Goal: Task Accomplishment & Management: Manage account settings

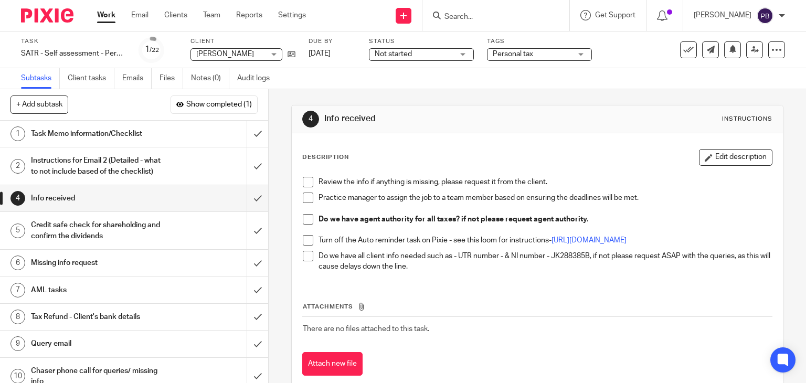
click at [104, 16] on link "Work" at bounding box center [106, 15] width 18 height 10
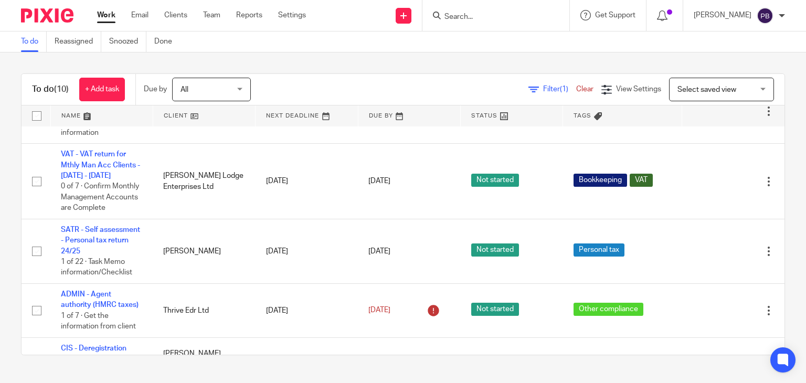
scroll to position [210, 0]
click at [485, 15] on input "Search" at bounding box center [490, 17] width 94 height 9
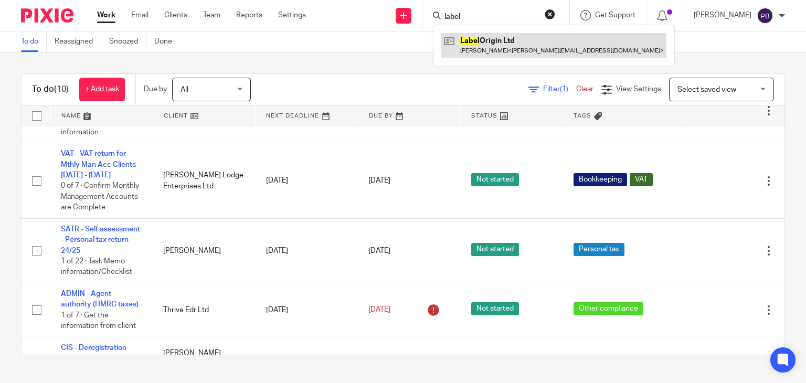
type input "label"
click at [496, 45] on link at bounding box center [553, 45] width 225 height 24
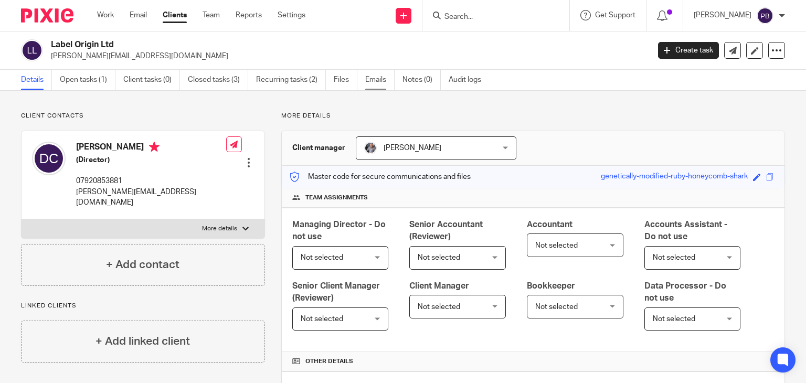
click at [374, 81] on link "Emails" at bounding box center [379, 80] width 29 height 20
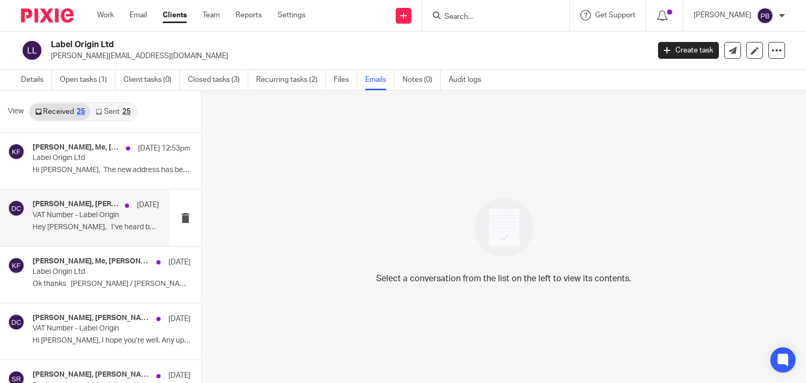
click at [66, 217] on p "VAT Number - Label Origin" at bounding box center [83, 215] width 101 height 9
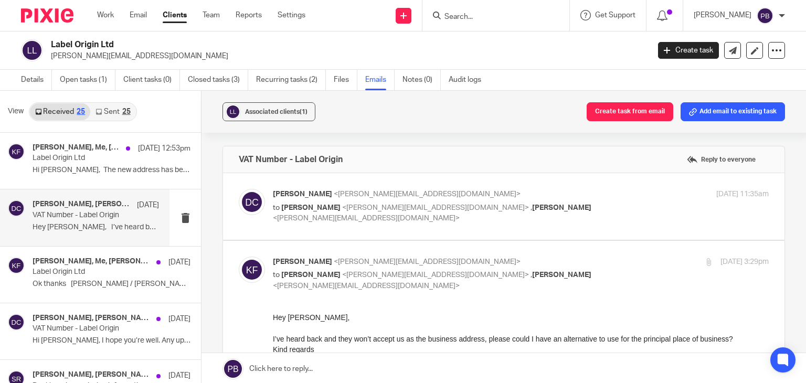
click at [368, 216] on span "<aaron@togetherwecount.co.uk>" at bounding box center [366, 218] width 187 height 7
checkbox input "true"
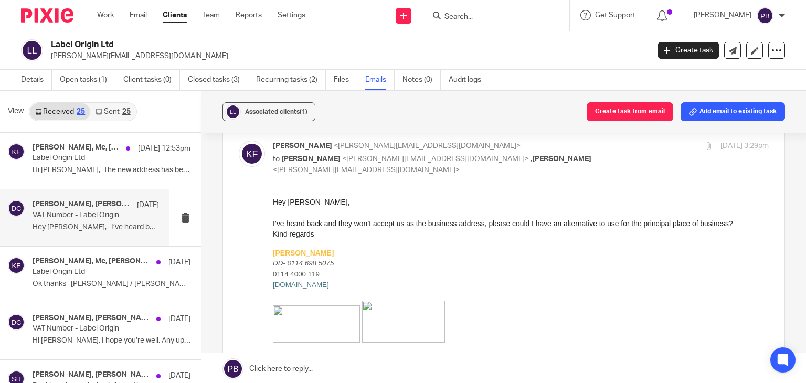
scroll to position [359, 0]
click at [50, 156] on p "Label Origin Ltd" at bounding box center [83, 158] width 101 height 9
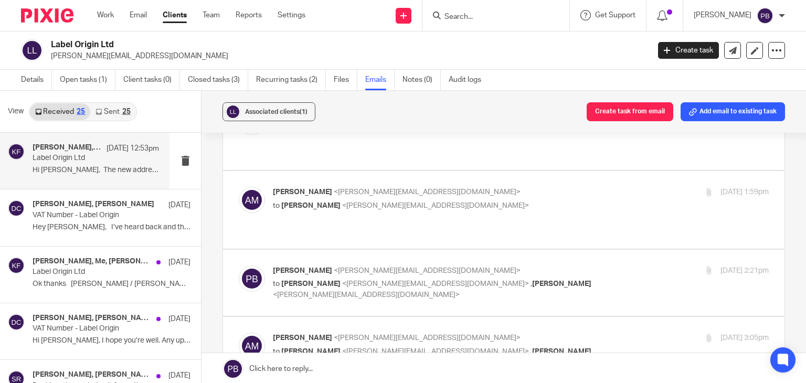
scroll to position [210, 0]
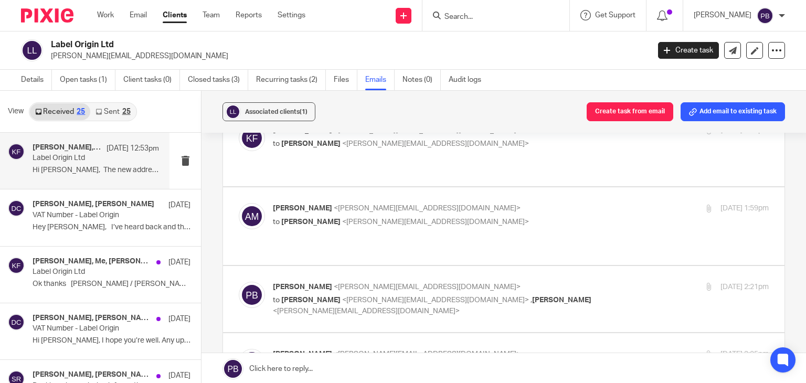
click at [388, 218] on span "<kim@togetherwecount.co.uk>" at bounding box center [435, 221] width 187 height 7
checkbox input "true"
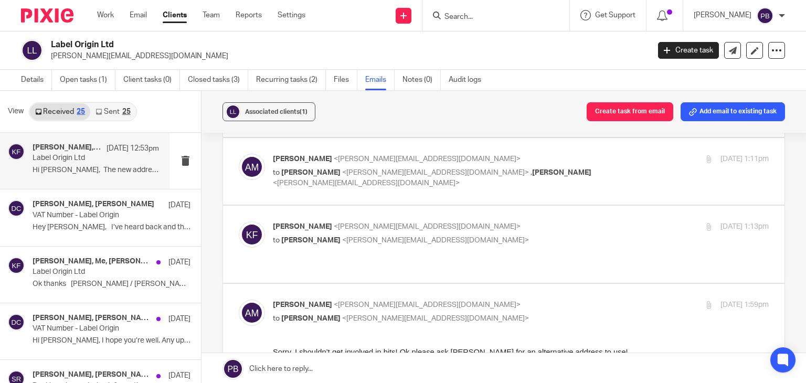
scroll to position [105, 0]
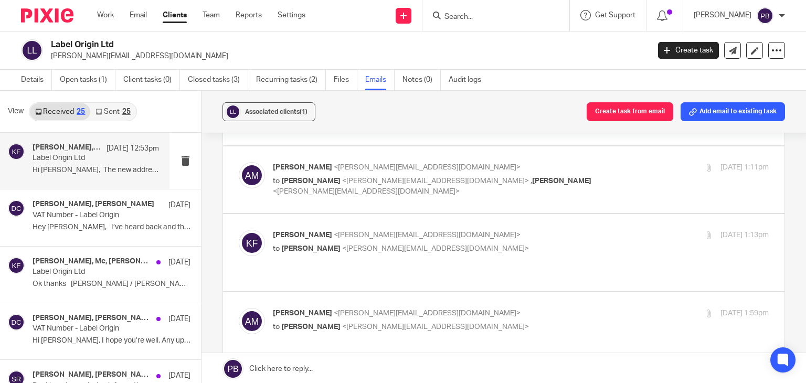
click at [384, 163] on div "Aaron Mcleish <aaron@togetherwecount.co.uk> to Kim Faulkner <kim@togetherwecoun…" at bounding box center [438, 179] width 331 height 35
checkbox input "true"
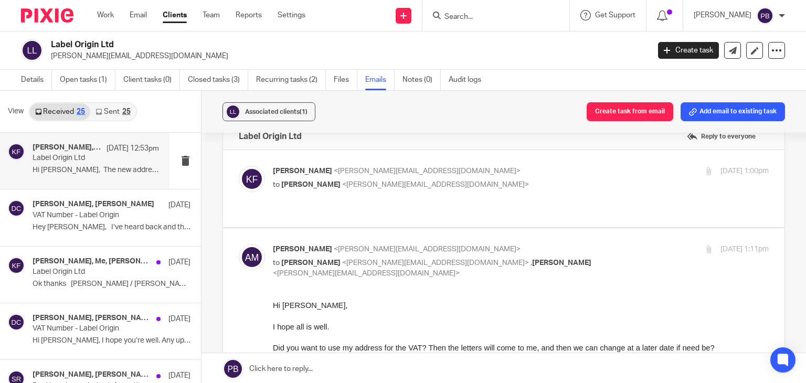
scroll to position [0, 0]
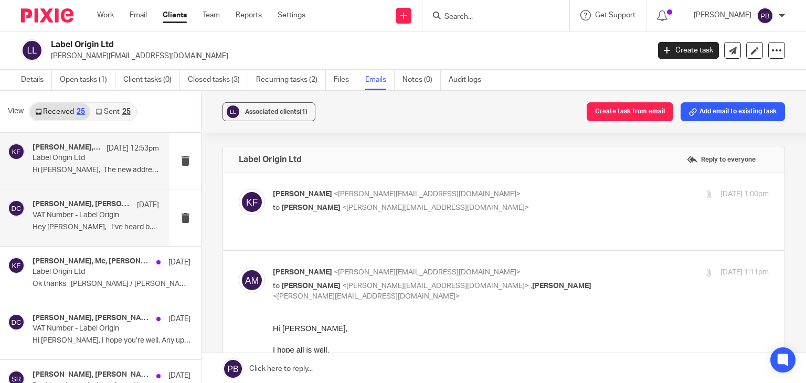
click at [78, 223] on p "Hey Dave, I’ve heard back and they..." at bounding box center [96, 227] width 126 height 9
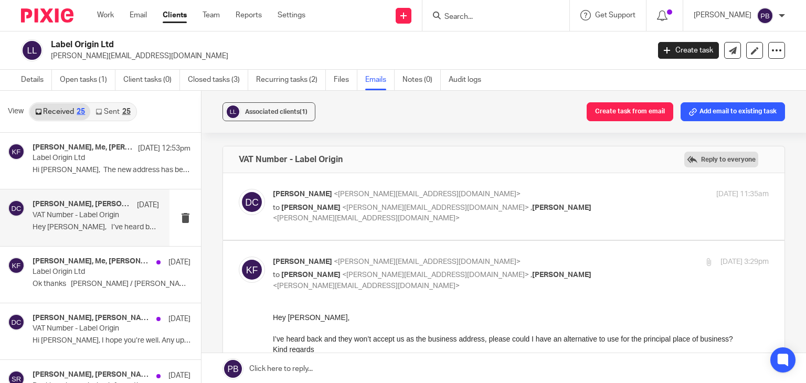
click at [701, 160] on label "Reply to everyone" at bounding box center [721, 160] width 74 height 16
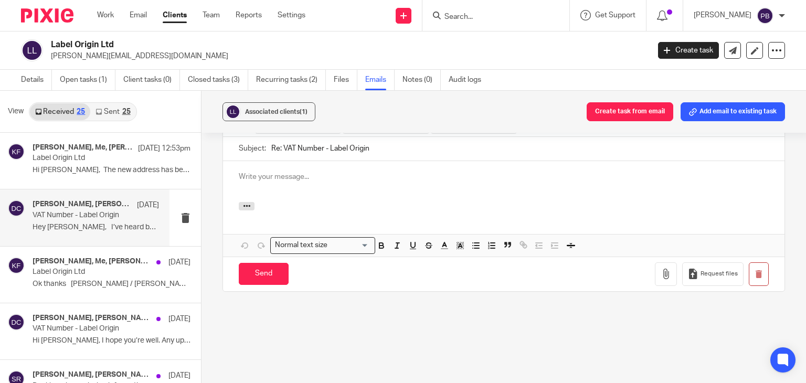
click at [396, 146] on input "Re: VAT Number - Label Origin" at bounding box center [519, 149] width 497 height 24
click at [302, 112] on span "(1)" at bounding box center [304, 112] width 8 height 6
click at [539, 119] on div "Associated clients (1) Create task from email Add email to existing task" at bounding box center [504, 112] width 605 height 42
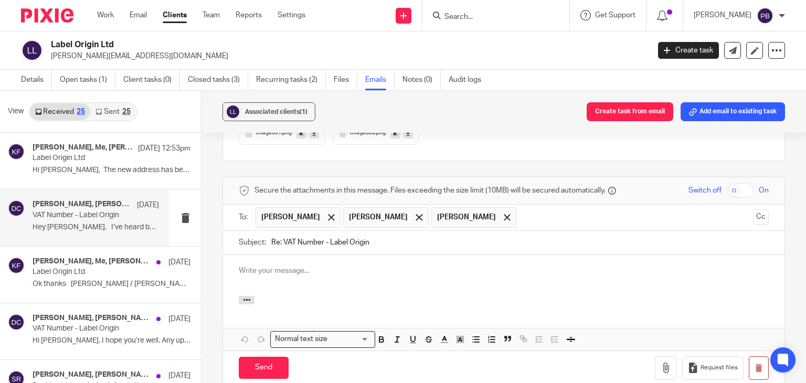
scroll to position [665, 0]
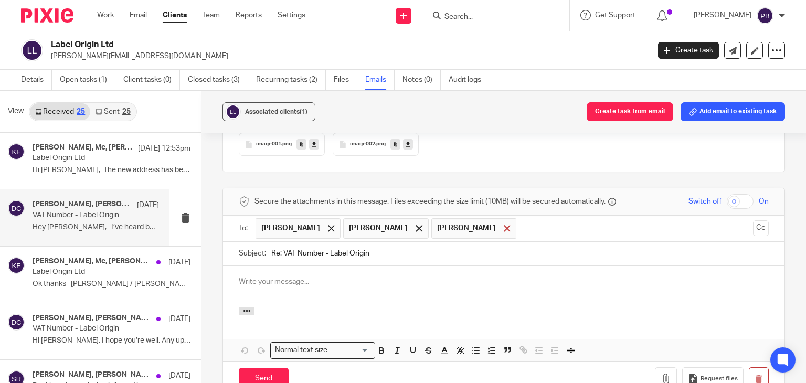
click at [504, 227] on span at bounding box center [507, 228] width 7 height 7
click at [259, 280] on p at bounding box center [504, 282] width 530 height 10
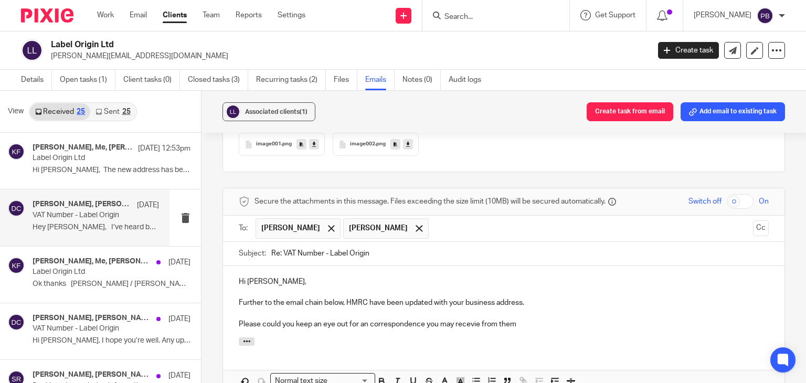
click at [461, 324] on p "Please could you keep an eye out for an correspondence you may recevie from them" at bounding box center [504, 324] width 530 height 10
click at [525, 326] on p "Please could you keep an eye out for an correspondence you may receive from them" at bounding box center [504, 324] width 530 height 10
click at [538, 301] on p "Further to the email chain below, HMRC have been updated with your business add…" at bounding box center [504, 303] width 530 height 10
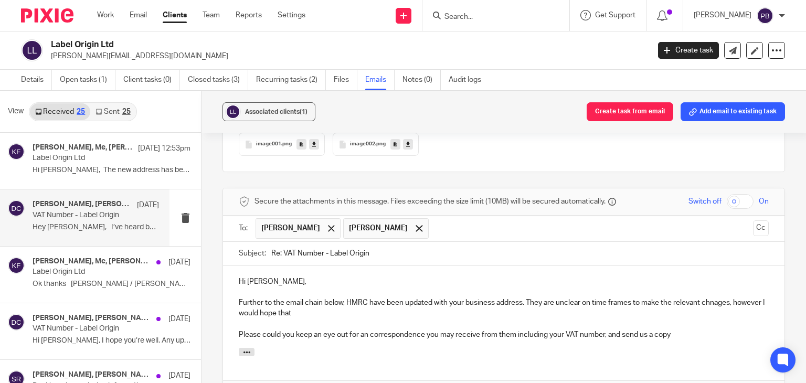
click at [592, 298] on p "Further to the email chain below, HMRC have been updated with your business add…" at bounding box center [504, 309] width 530 height 22
click at [643, 302] on p "Further to the email chain below, HMRC have been updated with your business add…" at bounding box center [504, 309] width 530 height 22
click at [726, 298] on p "Further to the email chain below, HMRC have been updated with your business add…" at bounding box center [504, 309] width 530 height 22
click at [339, 313] on p "Further to the email chain below, HMRC have been updated with your business add…" at bounding box center [504, 309] width 530 height 22
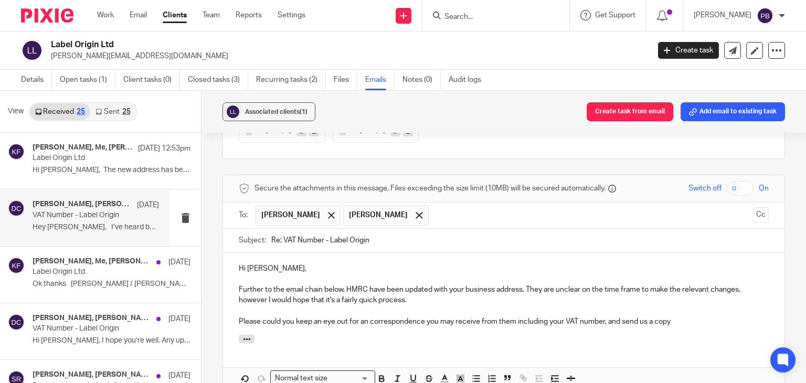
scroll to position [717, 0]
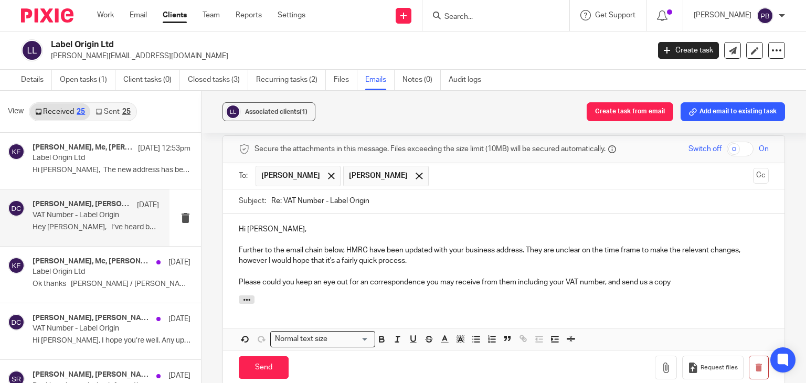
click at [514, 280] on p "Please could you keep an eye out for an correspondence you may receive from the…" at bounding box center [504, 282] width 530 height 10
click at [679, 279] on p "Please could you keep an eye out for an correspondence you may receive from HMR…" at bounding box center [504, 282] width 530 height 10
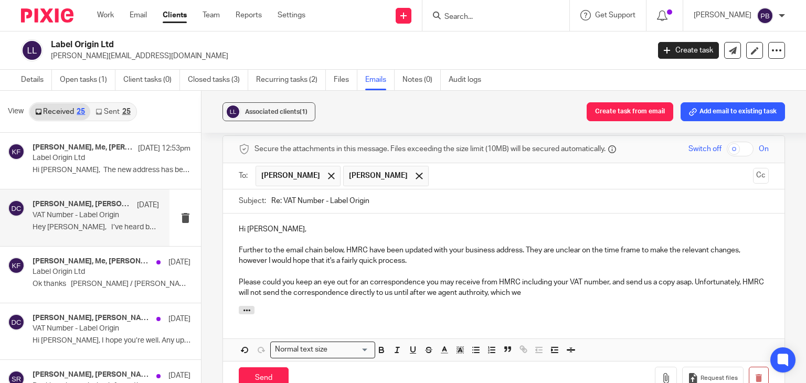
click at [494, 294] on p "Please could you keep an eye out for an correspondence you may receive from HMR…" at bounding box center [504, 288] width 530 height 22
click at [552, 294] on p "Please could you keep an eye out for an correspondence you may receive from HMR…" at bounding box center [504, 288] width 530 height 22
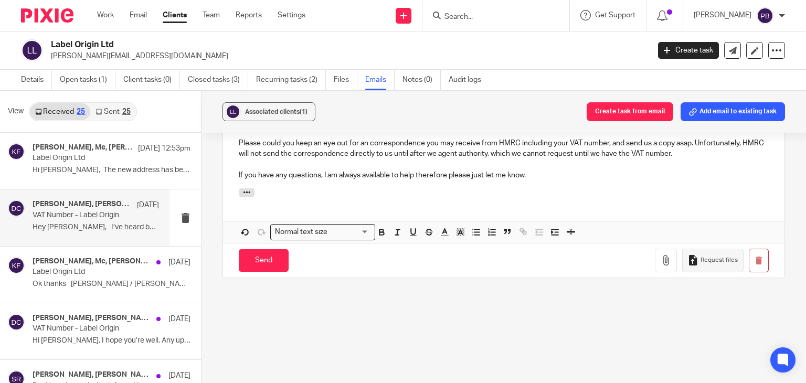
scroll to position [884, 0]
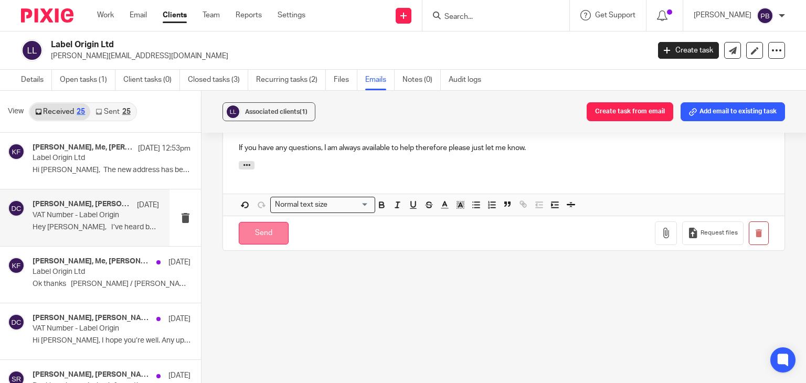
click at [262, 231] on input "Send" at bounding box center [264, 233] width 50 height 23
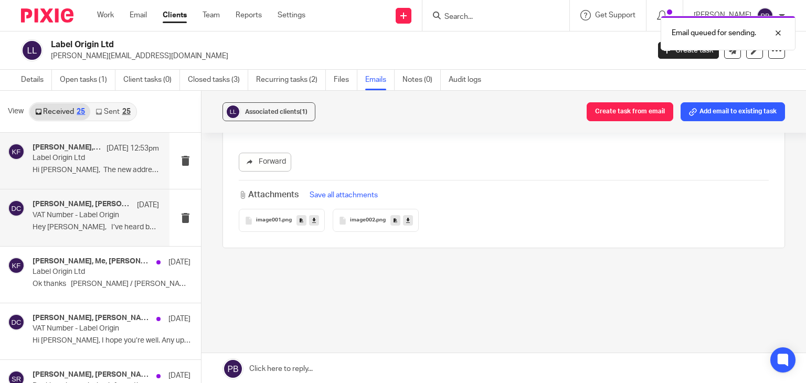
scroll to position [588, 0]
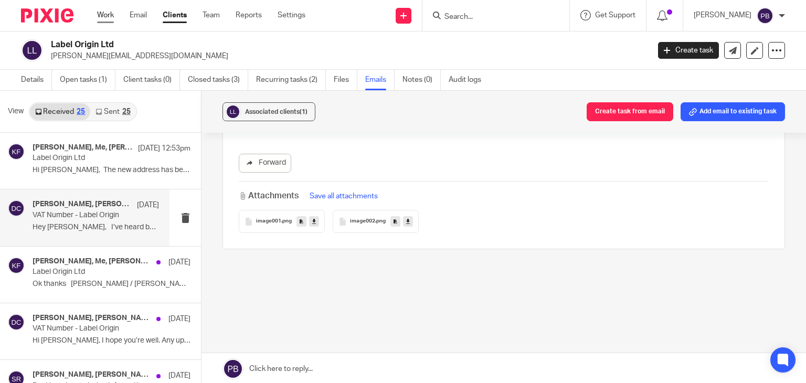
click at [106, 16] on link "Work" at bounding box center [105, 15] width 17 height 10
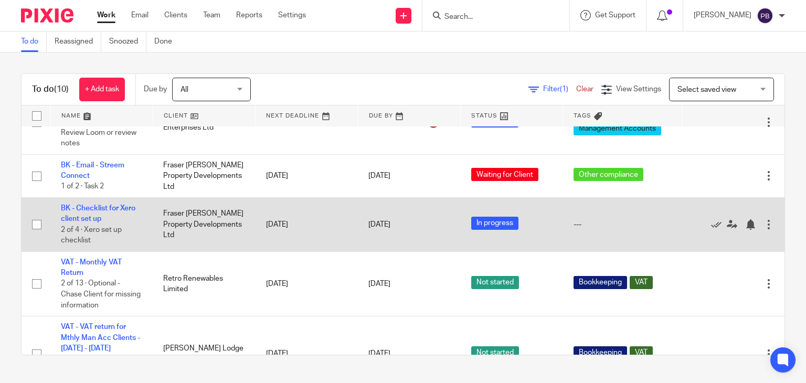
scroll to position [52, 0]
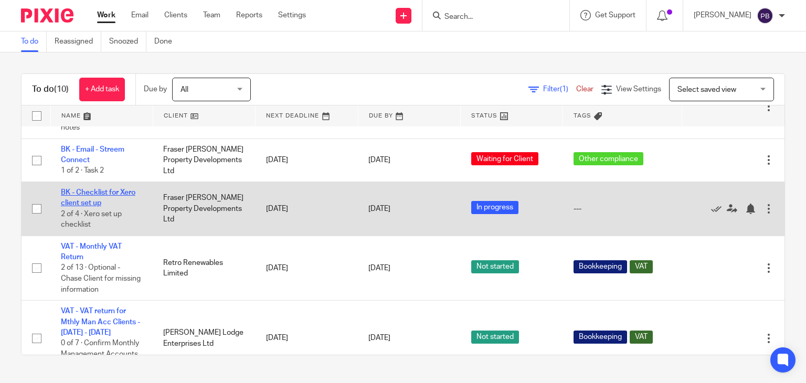
click at [94, 203] on link "BK - Checklist for Xero client set up" at bounding box center [98, 198] width 75 height 18
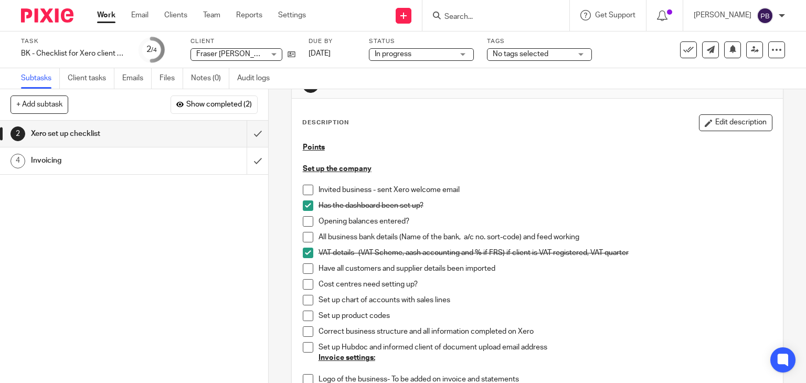
scroll to position [105, 0]
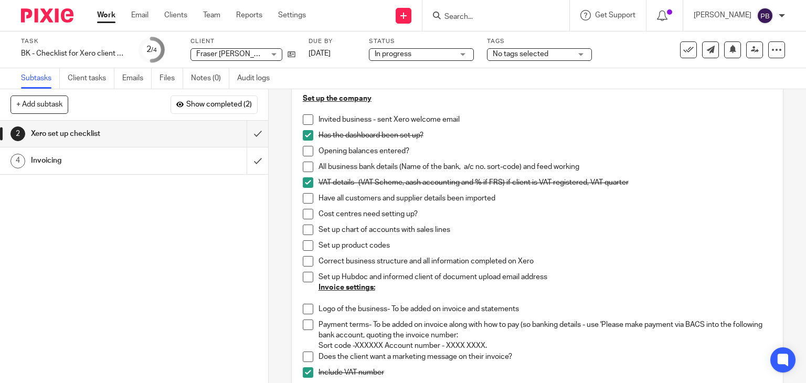
click at [304, 199] on span at bounding box center [308, 198] width 10 height 10
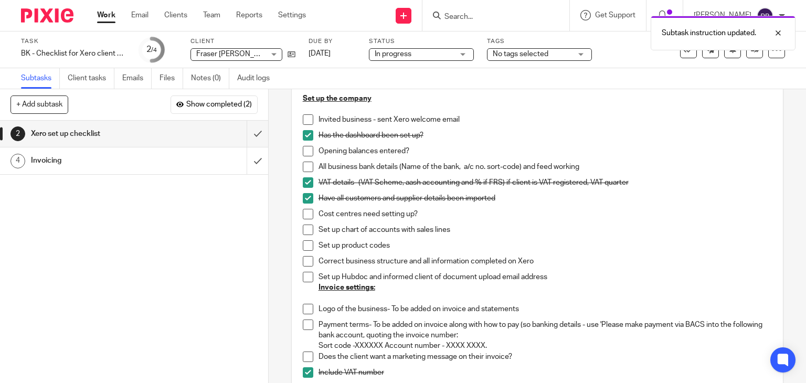
click at [306, 209] on span at bounding box center [308, 214] width 10 height 10
click at [303, 231] on span at bounding box center [308, 230] width 10 height 10
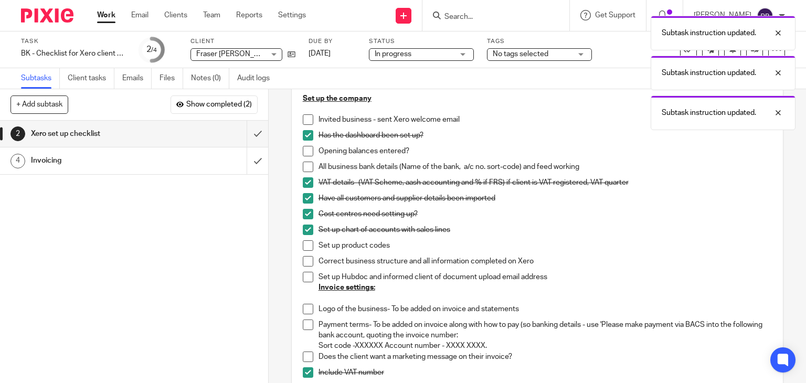
click at [303, 246] on span at bounding box center [308, 245] width 10 height 10
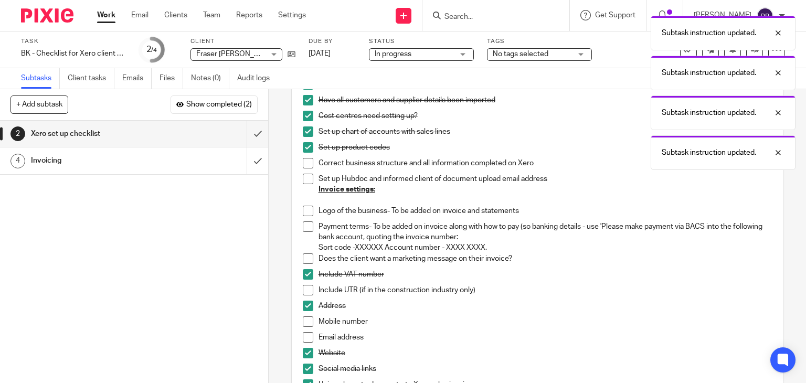
scroll to position [210, 0]
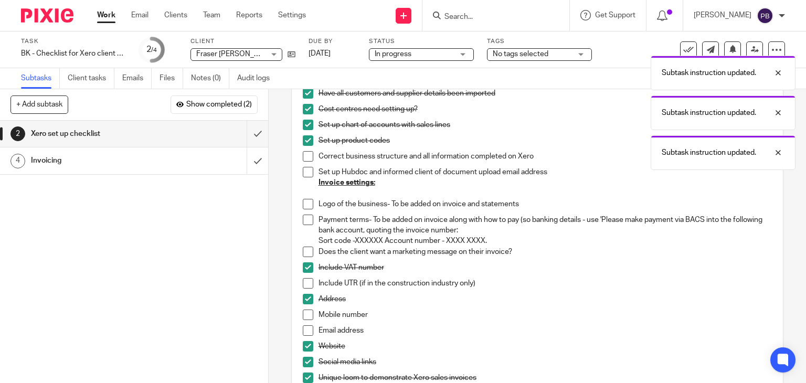
click at [303, 158] on span at bounding box center [308, 156] width 10 height 10
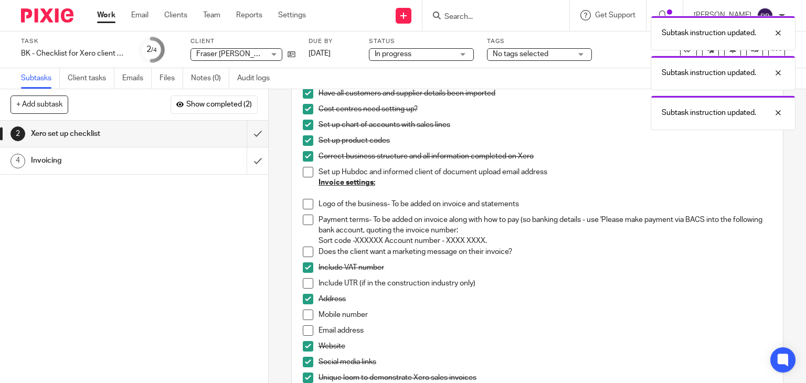
click at [303, 174] on span at bounding box center [308, 172] width 10 height 10
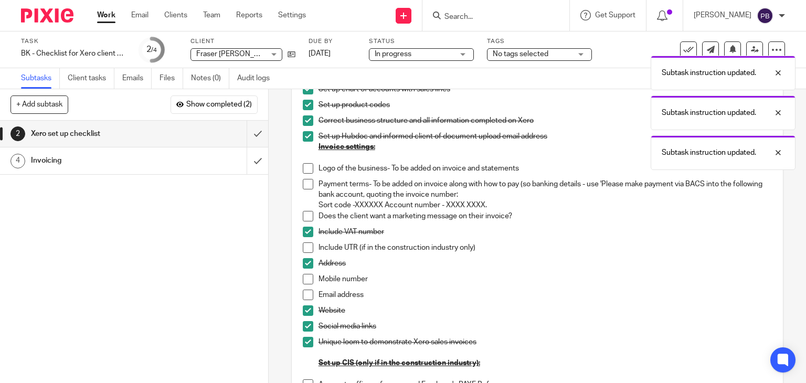
scroll to position [262, 0]
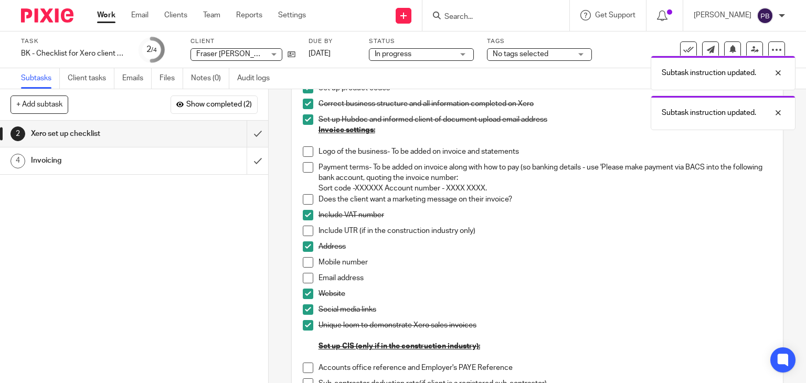
click at [303, 150] on span at bounding box center [308, 151] width 10 height 10
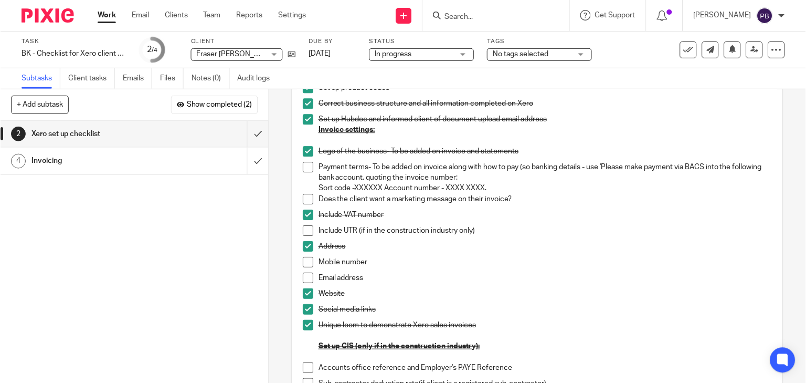
scroll to position [315, 0]
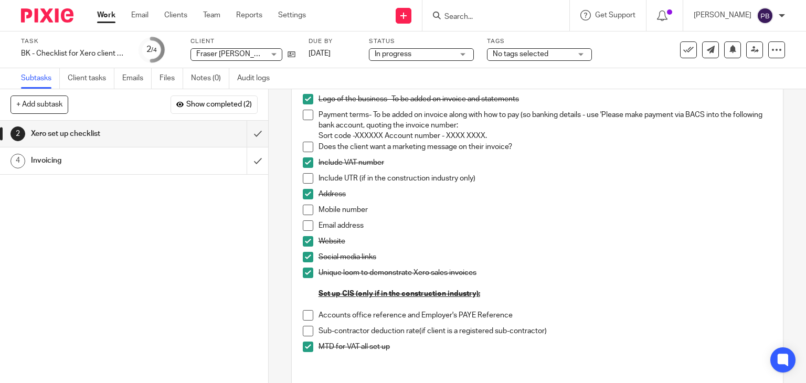
click at [306, 225] on span at bounding box center [308, 225] width 10 height 10
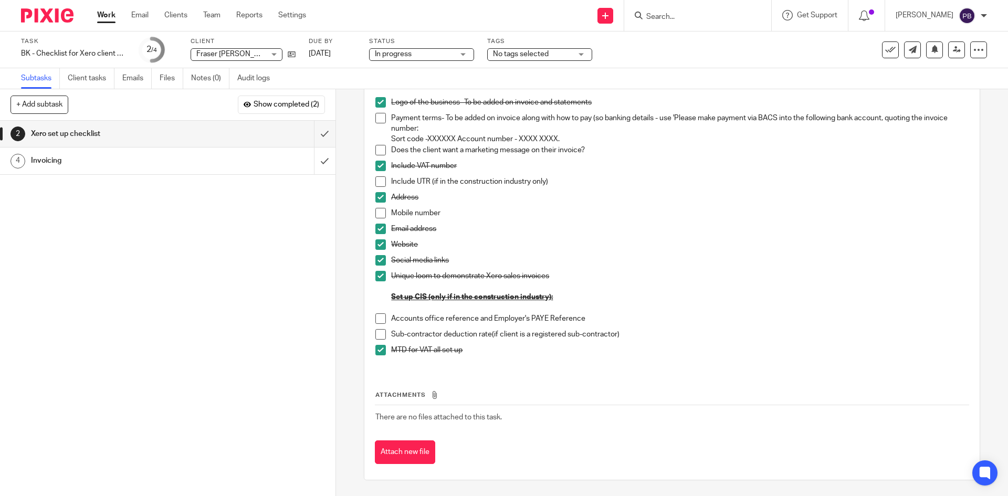
scroll to position [312, 0]
click at [288, 56] on icon at bounding box center [292, 54] width 8 height 8
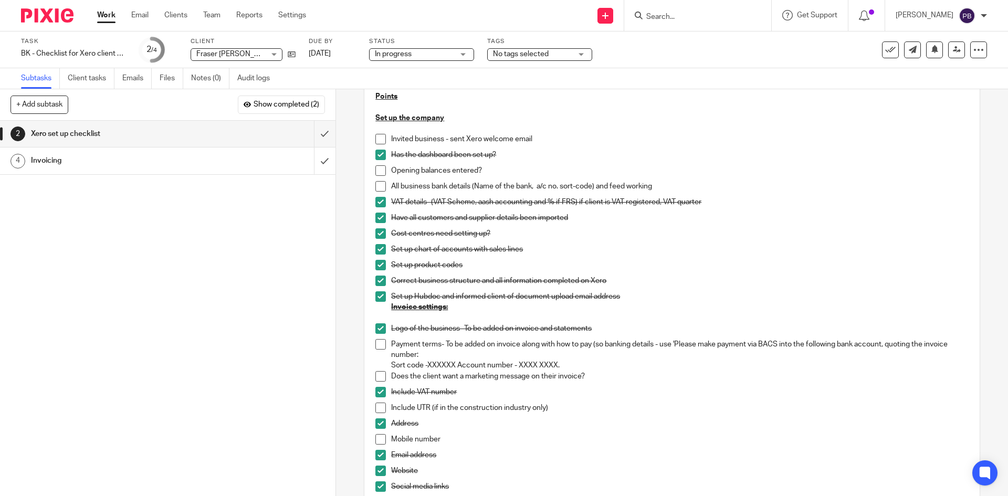
scroll to position [49, 0]
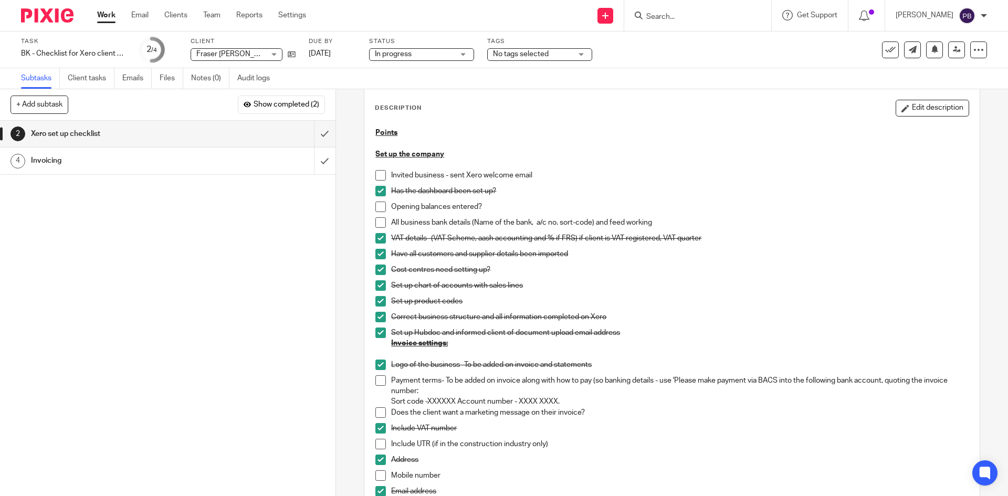
click at [107, 14] on link "Work" at bounding box center [106, 15] width 18 height 10
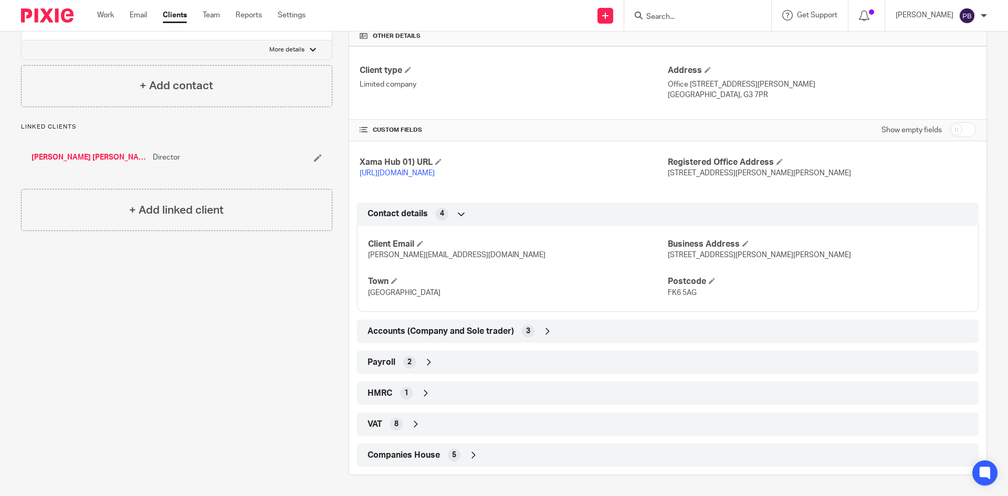
scroll to position [336, 0]
click at [427, 363] on icon at bounding box center [429, 362] width 10 height 10
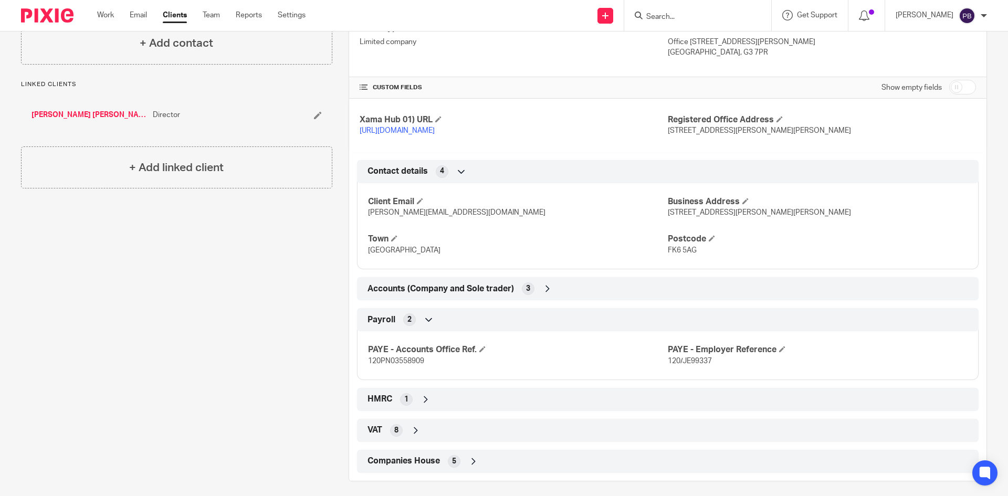
scroll to position [385, 0]
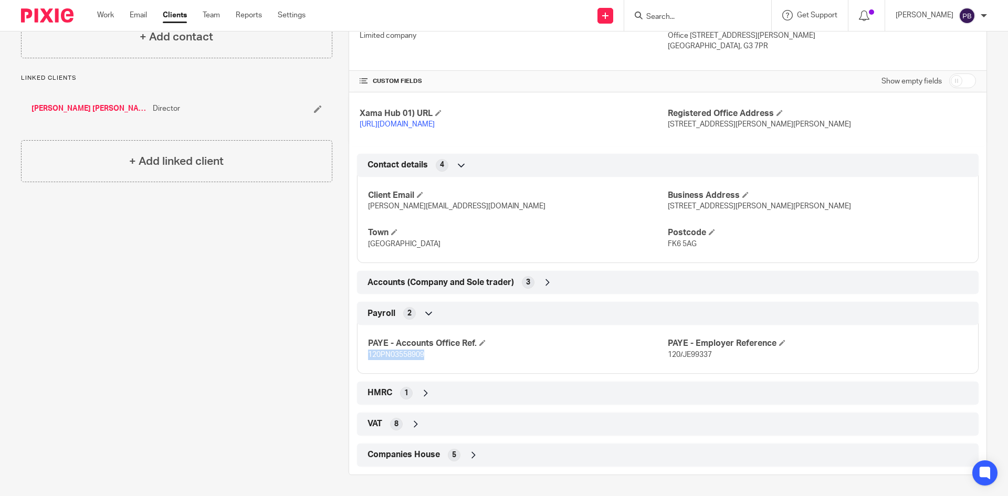
drag, startPoint x: 424, startPoint y: 354, endPoint x: 359, endPoint y: 358, distance: 65.2
click at [359, 358] on div "PAYE - Accounts Office Ref. 120PN03558909 PAYE - Employer Reference 120/JE99337" at bounding box center [667, 345] width 621 height 57
copy span "120PN03558909"
drag, startPoint x: 707, startPoint y: 354, endPoint x: 663, endPoint y: 358, distance: 43.8
click at [668, 358] on span "120/JE99337" at bounding box center [690, 354] width 44 height 7
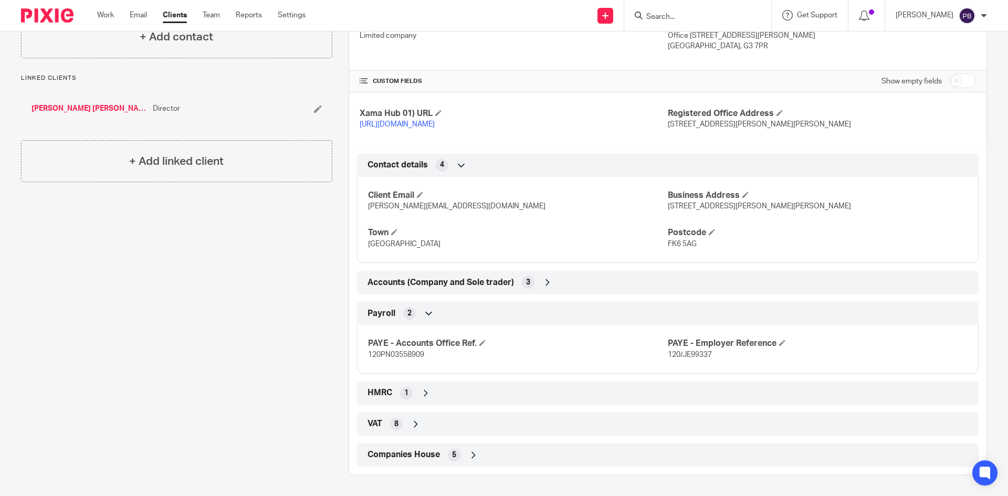
click at [422, 394] on icon at bounding box center [425, 393] width 10 height 10
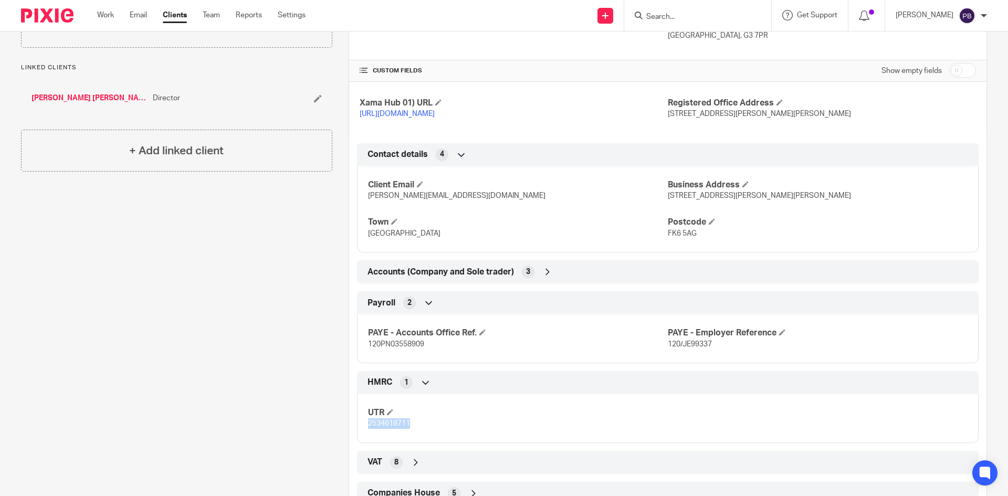
drag, startPoint x: 410, startPoint y: 436, endPoint x: 358, endPoint y: 438, distance: 52.0
click at [358, 438] on div "UTR 2534618711" at bounding box center [667, 414] width 621 height 57
copy span "2534618711"
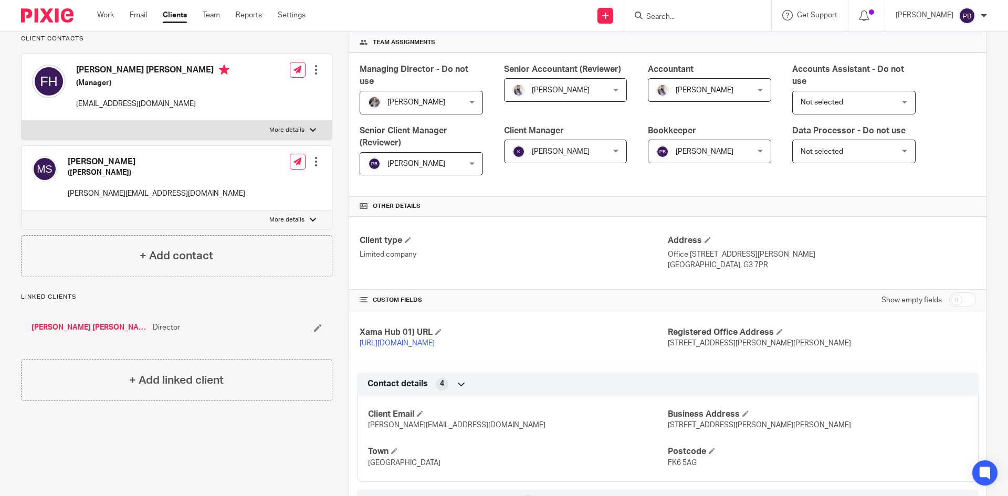
scroll to position [0, 0]
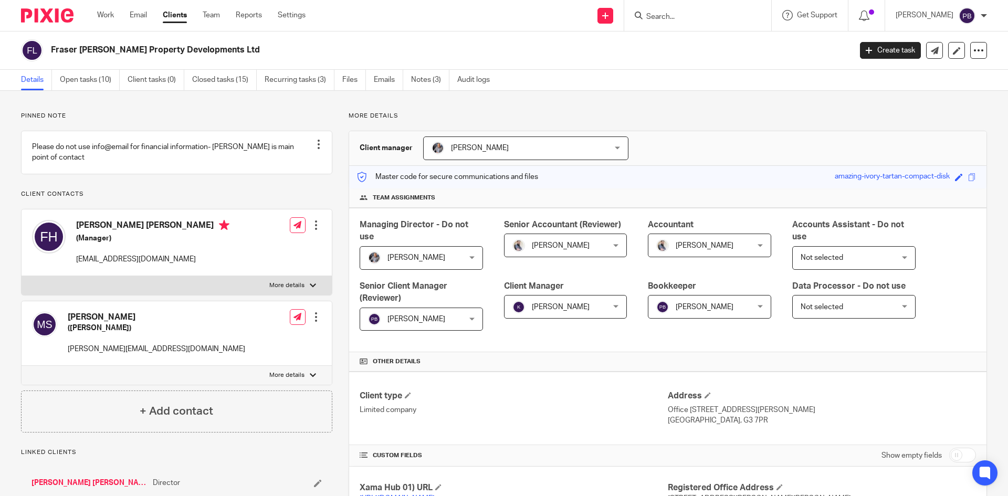
click at [694, 15] on input "Search" at bounding box center [692, 17] width 94 height 9
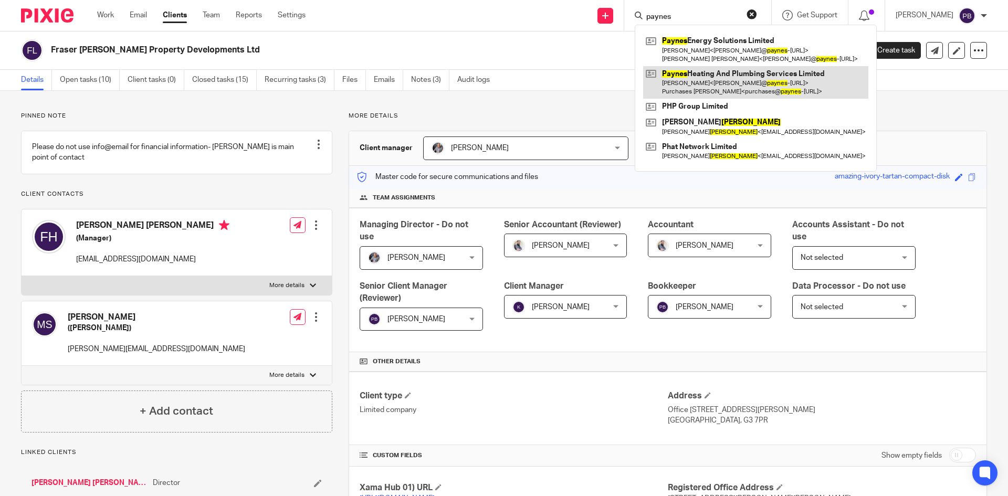
type input "paynes"
click at [737, 85] on link at bounding box center [755, 82] width 225 height 33
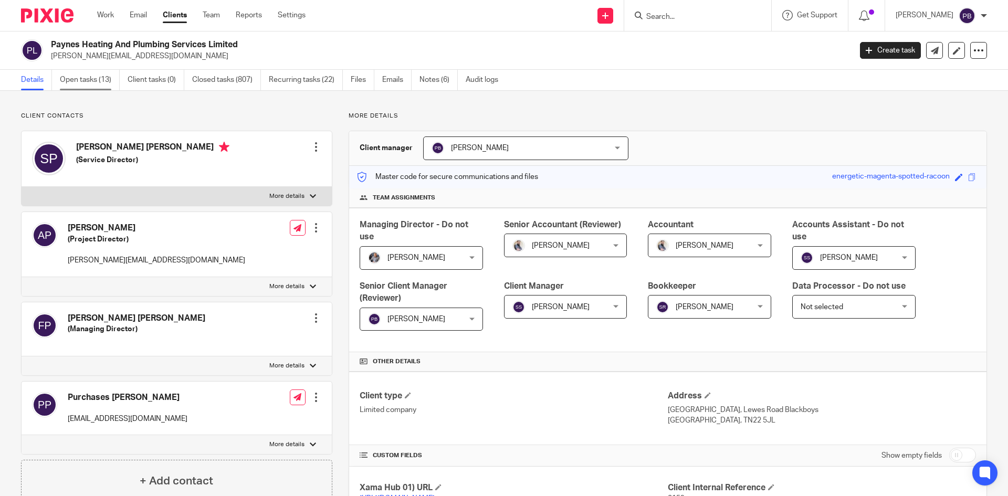
click at [87, 84] on link "Open tasks (13)" at bounding box center [90, 80] width 60 height 20
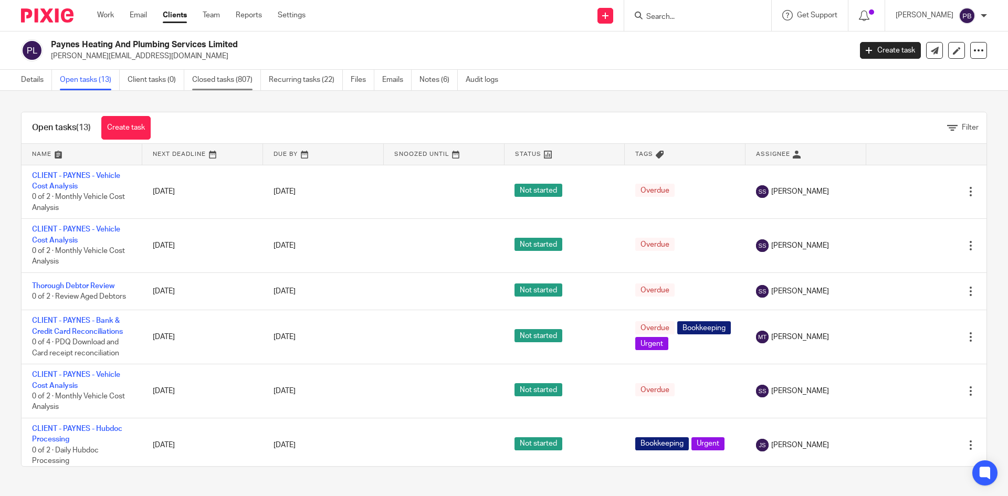
click at [219, 81] on link "Closed tasks (807)" at bounding box center [226, 80] width 69 height 20
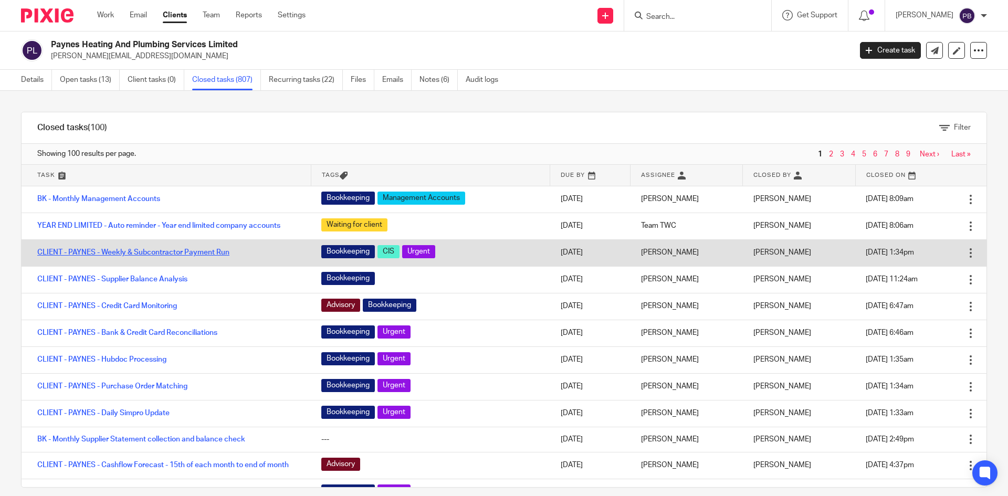
click at [183, 251] on link "CLIENT - PAYNES - Weekly & Subcontractor Payment Run" at bounding box center [133, 252] width 192 height 7
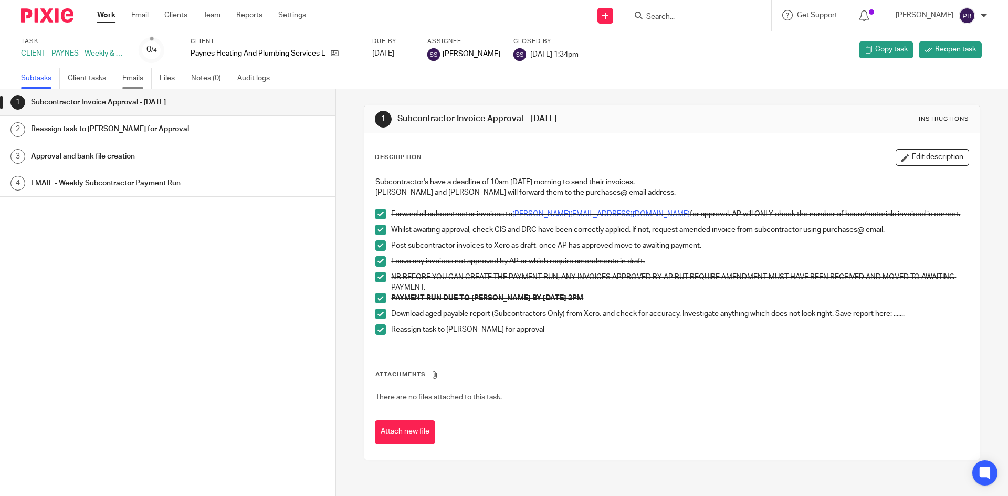
click at [135, 79] on link "Emails" at bounding box center [136, 78] width 29 height 20
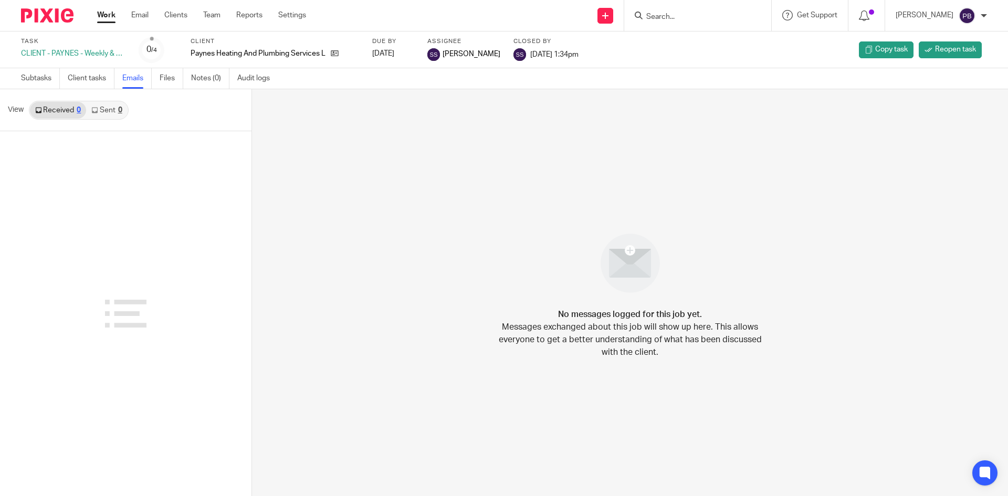
click at [109, 112] on link "Sent 0" at bounding box center [106, 110] width 41 height 17
click at [66, 111] on link "Received 0" at bounding box center [58, 110] width 56 height 17
click at [43, 78] on link "Subtasks" at bounding box center [40, 78] width 39 height 20
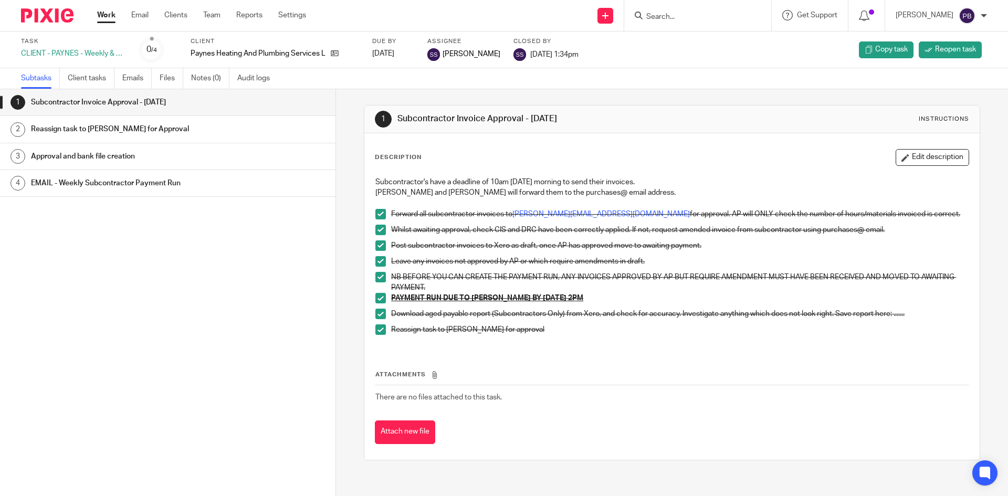
click at [91, 183] on h1 "EMAIL - Weekly Subcontractor Payment Run" at bounding box center [129, 183] width 196 height 16
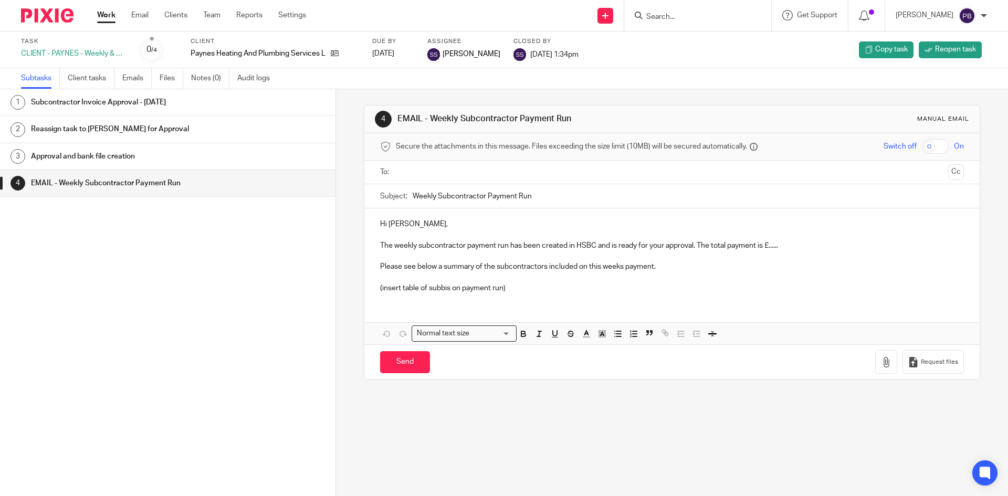
click at [91, 158] on h1 "Approval and bank file creation" at bounding box center [129, 157] width 196 height 16
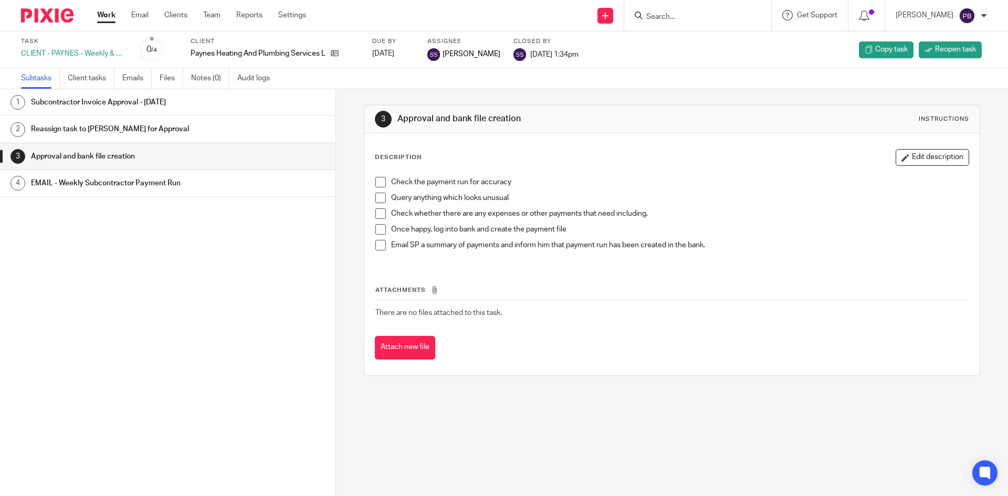
click at [96, 130] on h1 "Reassign task to [PERSON_NAME] for Approval" at bounding box center [129, 129] width 196 height 16
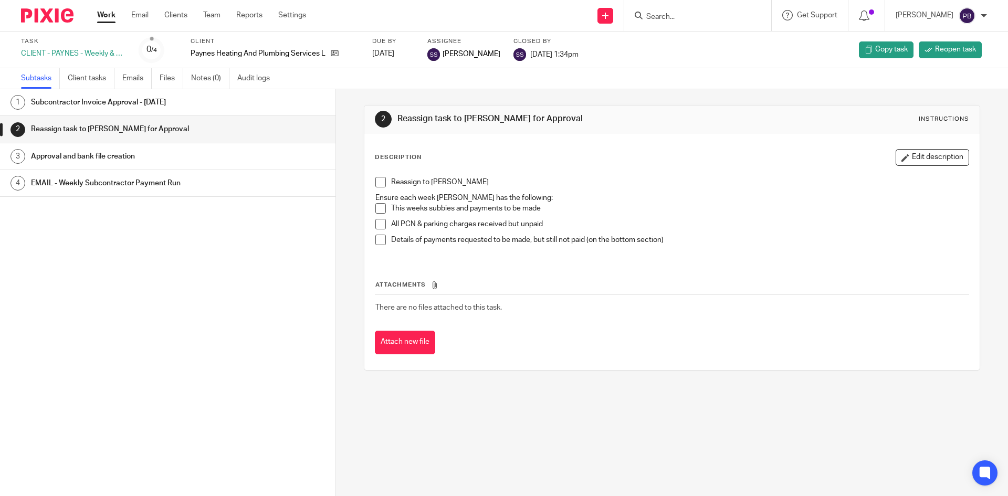
click at [138, 312] on div "1 Subcontractor Invoice Approval - [DATE] 2 Reassign task to [PERSON_NAME] for …" at bounding box center [167, 276] width 335 height 375
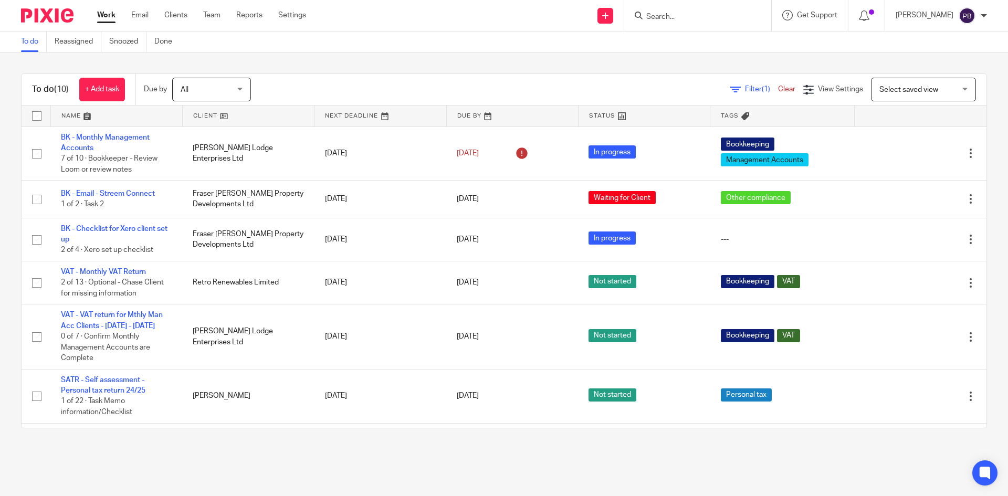
click at [845, 453] on main "To do Reassigned Snoozed Done To do (10) + Add task Due by All All Today Tomorr…" at bounding box center [504, 248] width 1008 height 496
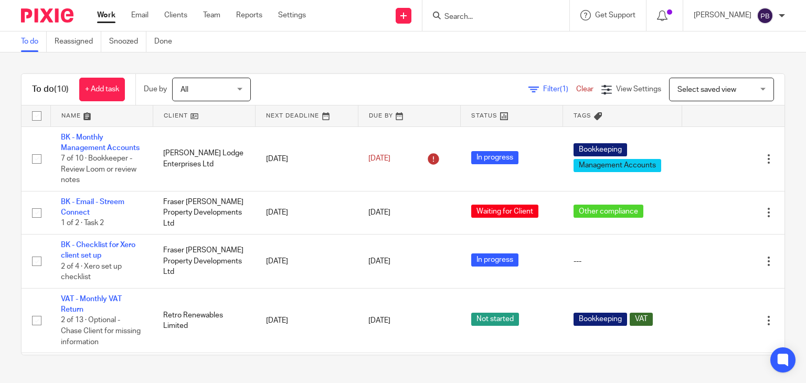
click at [474, 8] on div at bounding box center [495, 15] width 147 height 31
click at [477, 20] on input "Search" at bounding box center [490, 17] width 94 height 9
type input "ledger"
drag, startPoint x: 496, startPoint y: 17, endPoint x: 441, endPoint y: 14, distance: 55.2
click at [441, 14] on div "ledger No results found. Try searching for the name of a client or contact..." at bounding box center [495, 15] width 147 height 31
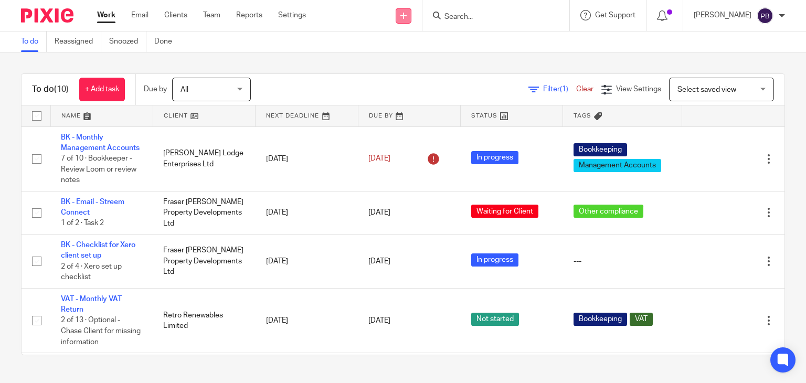
click at [411, 14] on link at bounding box center [404, 16] width 16 height 16
click at [417, 62] on link "Create task" at bounding box center [418, 64] width 73 height 15
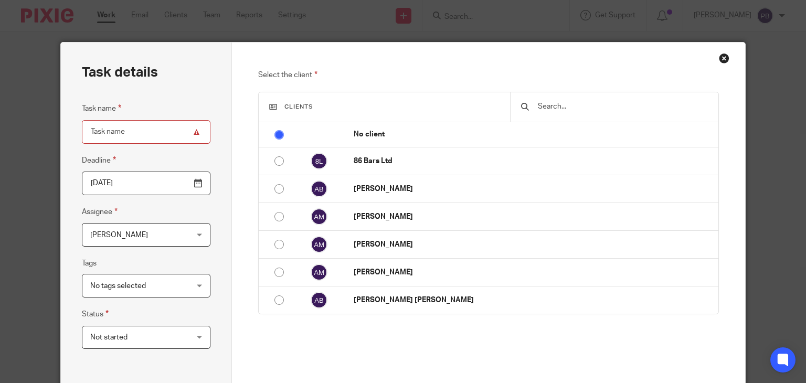
click at [542, 106] on input "text" at bounding box center [622, 107] width 171 height 12
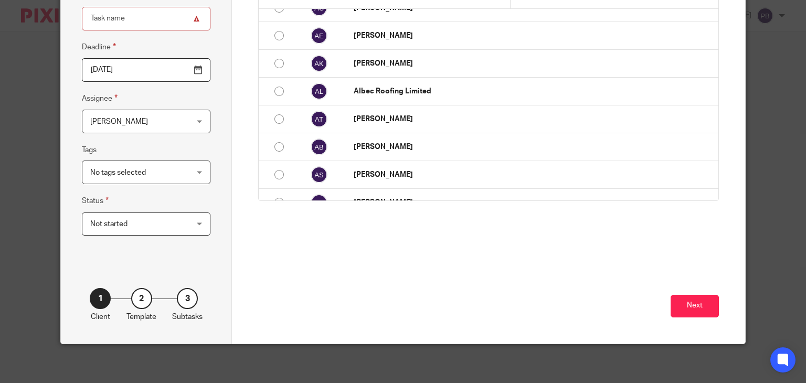
scroll to position [116, 0]
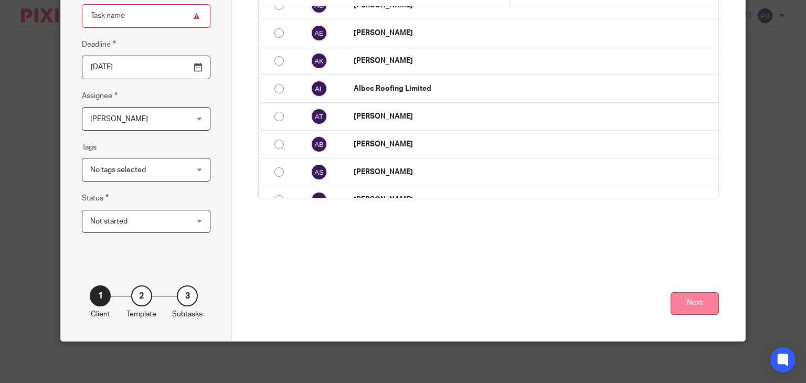
click at [712, 306] on button "Next" at bounding box center [695, 303] width 48 height 23
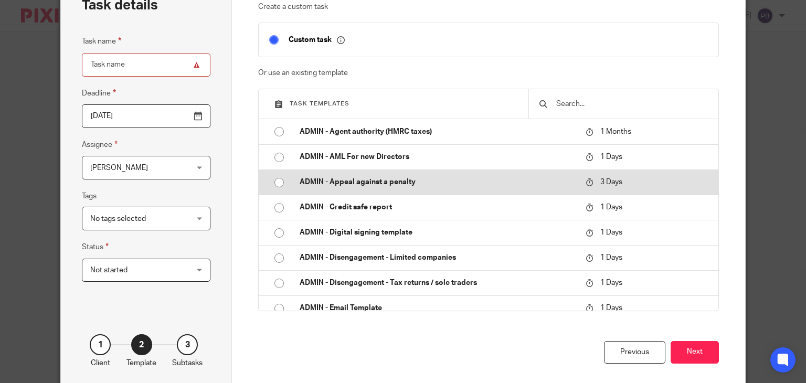
scroll to position [0, 0]
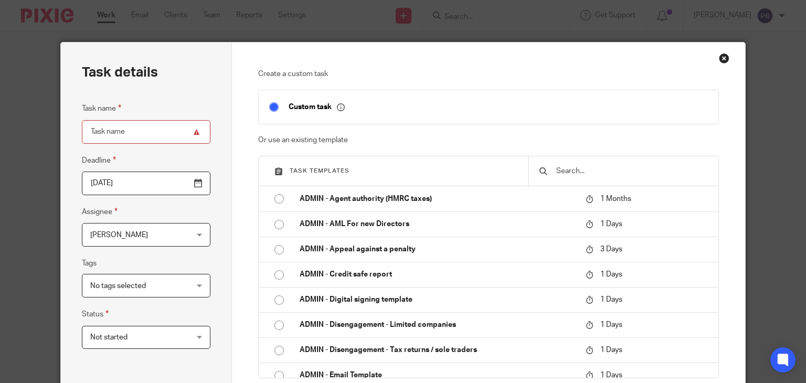
click at [573, 172] on input "text" at bounding box center [631, 171] width 153 height 12
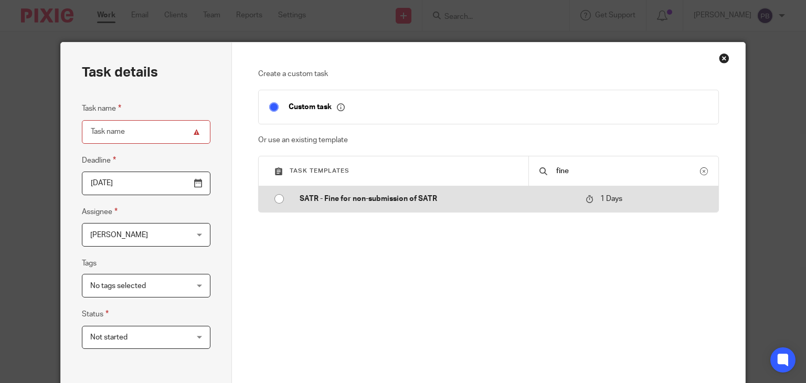
type input "fine"
click at [379, 202] on p "SATR - Fine for non-submission of SATR" at bounding box center [438, 199] width 276 height 10
type input "2025-08-23"
type input "SATR - Fine for non-submission of SATR"
checkbox input "false"
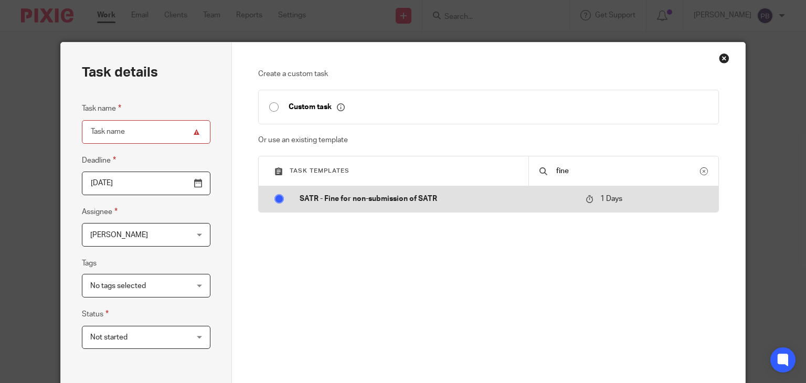
radio input "true"
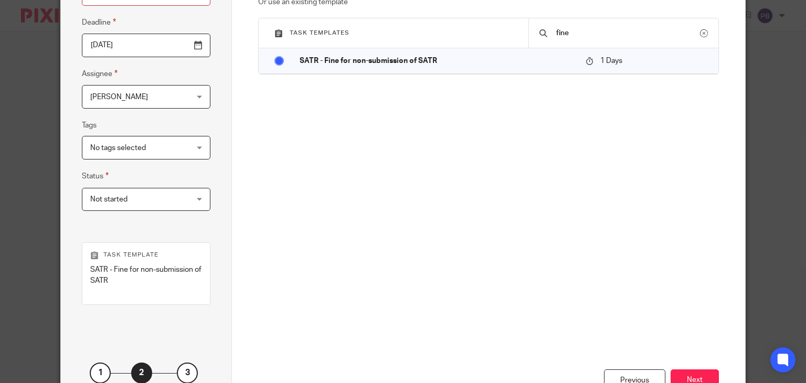
scroll to position [157, 0]
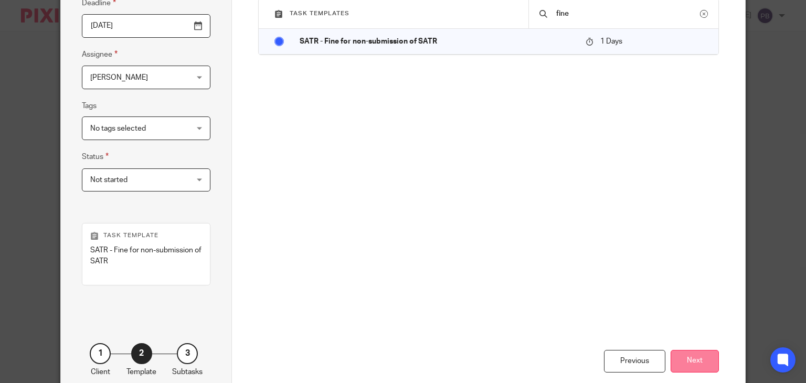
click at [703, 363] on button "Next" at bounding box center [695, 361] width 48 height 23
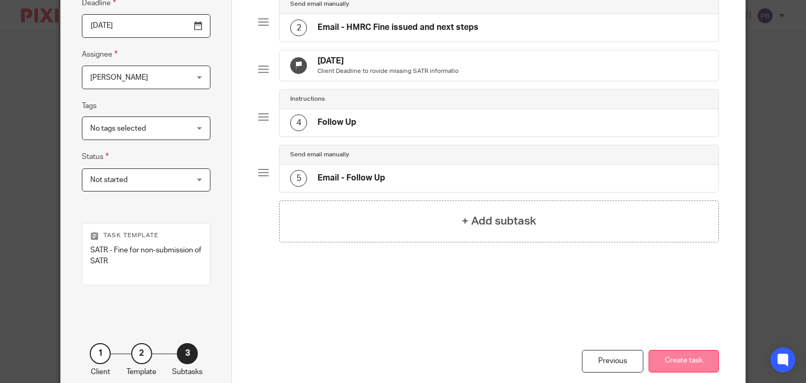
click at [685, 358] on button "Create task" at bounding box center [684, 361] width 70 height 23
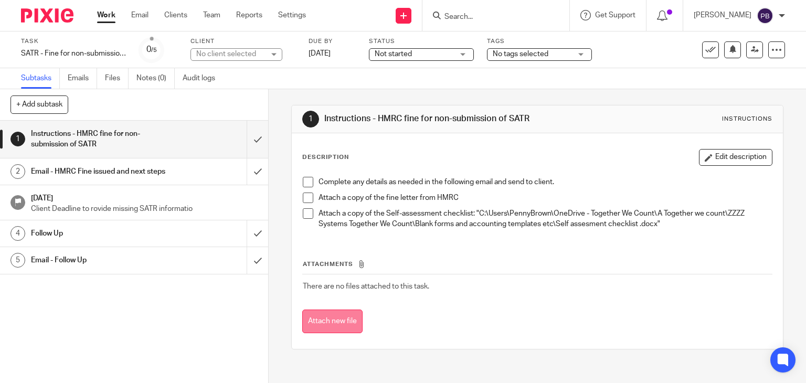
click at [337, 326] on button "Attach new file" at bounding box center [332, 322] width 60 height 24
click at [772, 48] on icon at bounding box center [776, 50] width 10 height 10
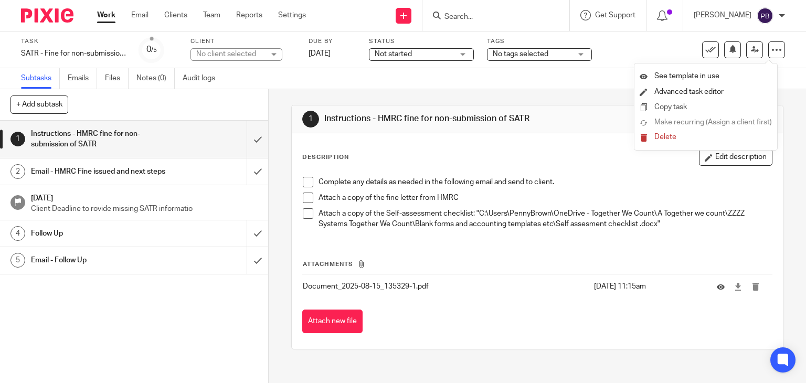
click at [679, 108] on link "Copy task" at bounding box center [670, 106] width 33 height 7
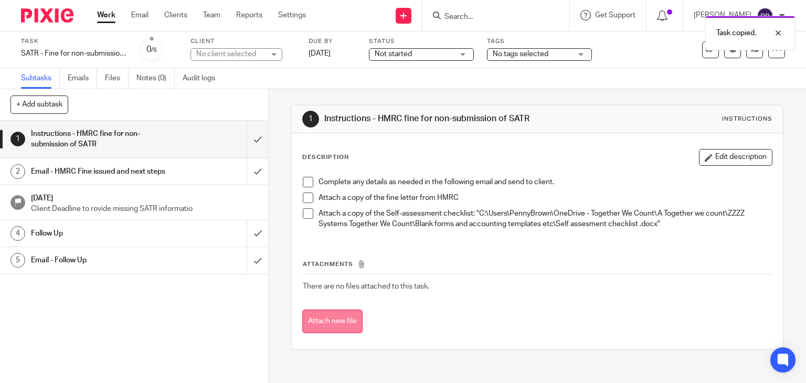
click at [339, 320] on button "Attach new file" at bounding box center [332, 322] width 60 height 24
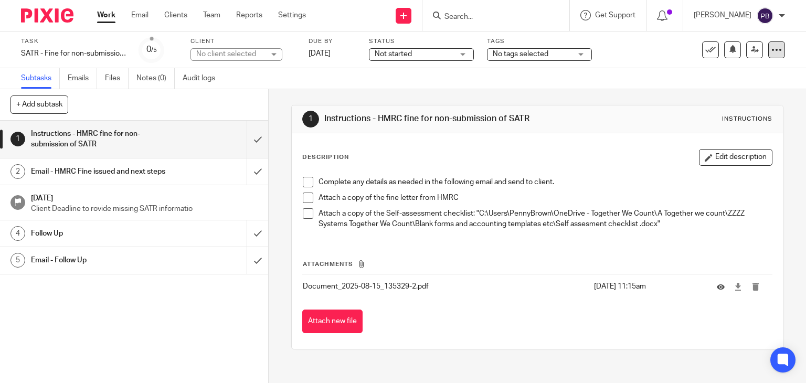
click at [771, 54] on icon at bounding box center [776, 50] width 10 height 10
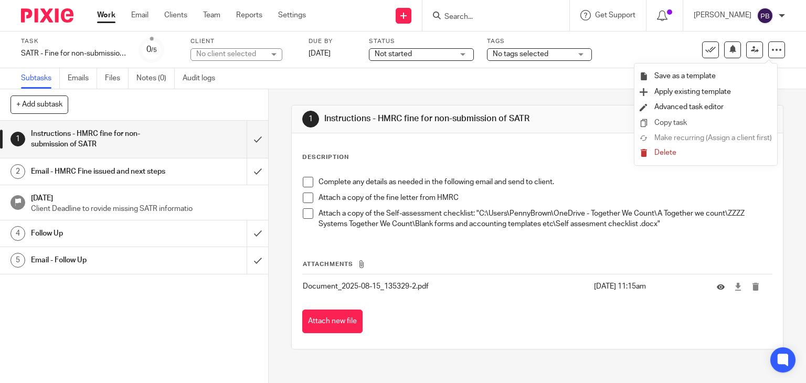
click at [682, 123] on link "Copy task" at bounding box center [670, 122] width 33 height 7
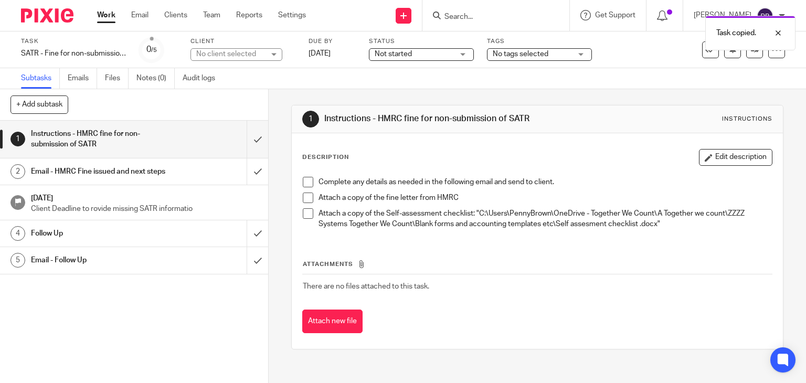
click at [345, 324] on button "Attach new file" at bounding box center [332, 322] width 60 height 24
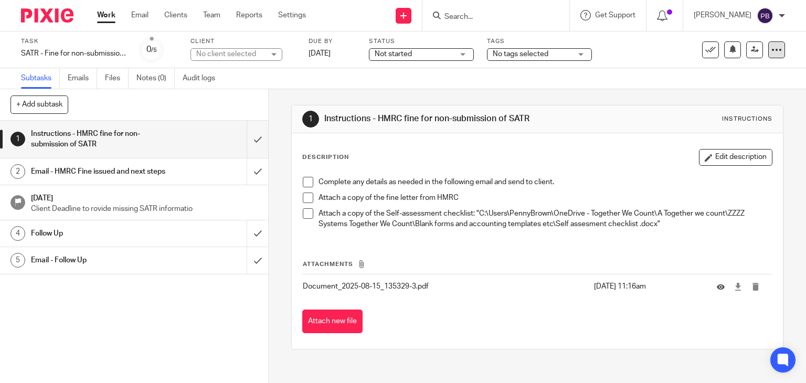
click at [775, 51] on div at bounding box center [776, 49] width 17 height 17
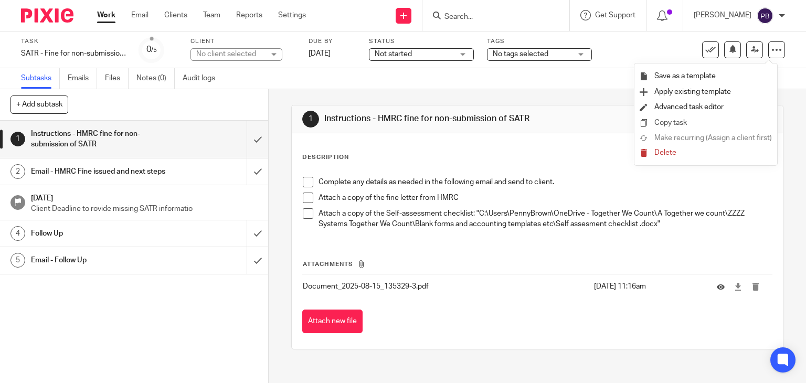
click at [682, 122] on link "Copy task" at bounding box center [670, 122] width 33 height 7
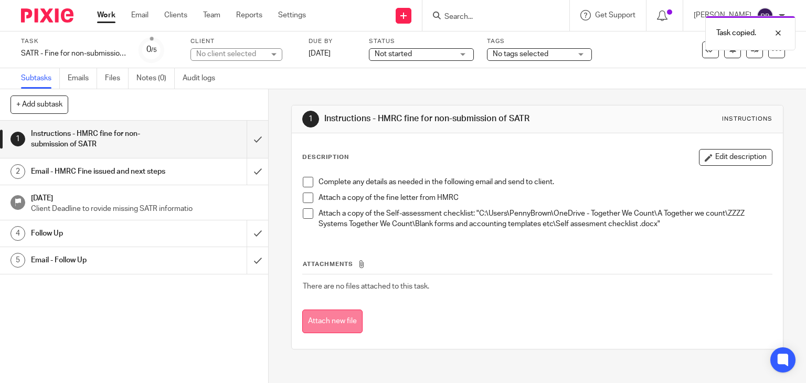
click at [348, 321] on button "Attach new file" at bounding box center [332, 322] width 60 height 24
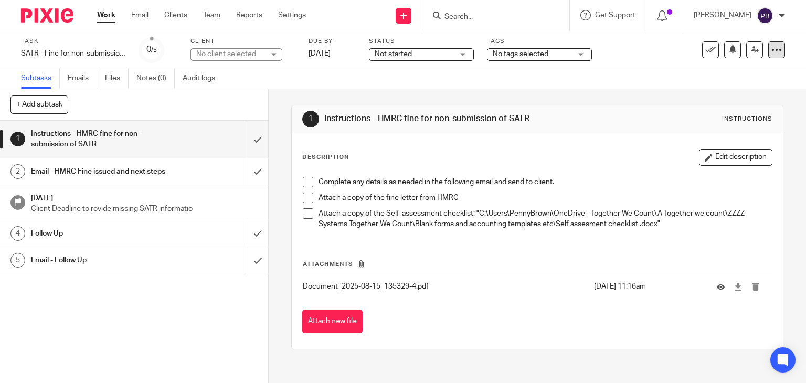
click at [768, 52] on div at bounding box center [776, 49] width 17 height 17
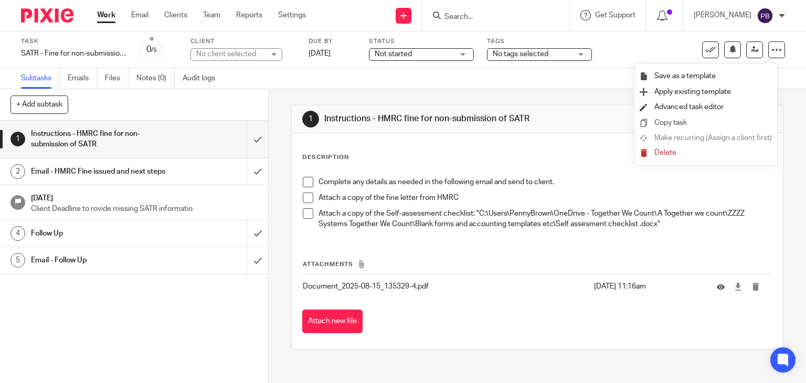
click at [689, 122] on li "Copy task" at bounding box center [706, 122] width 132 height 15
click at [674, 123] on link "Copy task" at bounding box center [670, 122] width 33 height 7
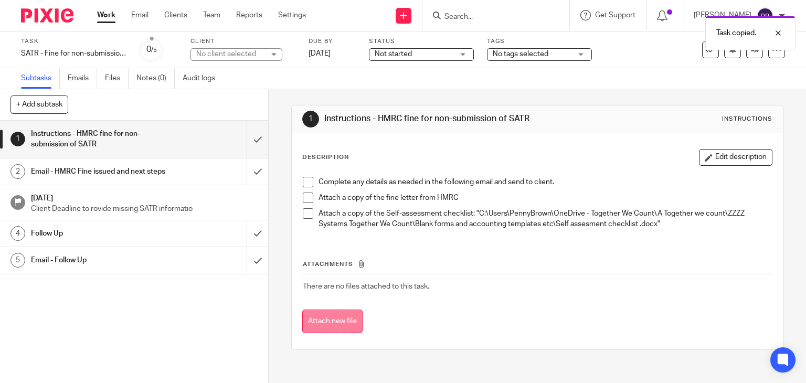
click at [353, 322] on button "Attach new file" at bounding box center [332, 322] width 60 height 24
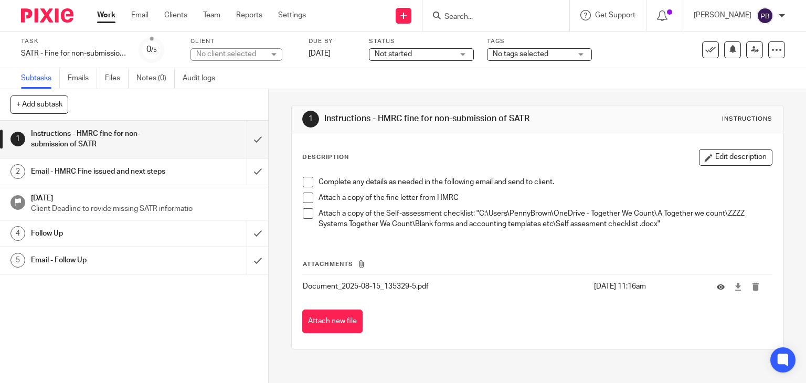
drag, startPoint x: 715, startPoint y: 156, endPoint x: 737, endPoint y: 163, distance: 23.1
click at [715, 156] on button "Edit description" at bounding box center [735, 157] width 73 height 17
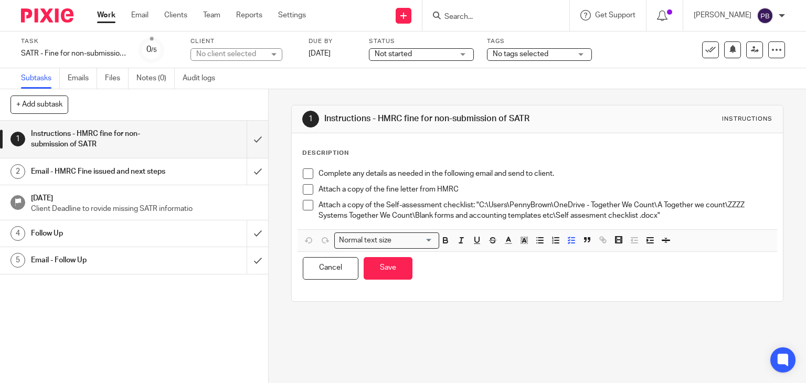
click at [358, 153] on div "Description" at bounding box center [537, 153] width 471 height 8
click at [342, 153] on p "Description" at bounding box center [325, 153] width 47 height 8
click at [336, 170] on p "Complete any details as needed in the following email and send to client." at bounding box center [546, 173] width 454 height 10
click at [313, 171] on li "Complete any details as needed in the following email and send to client." at bounding box center [538, 176] width 470 height 16
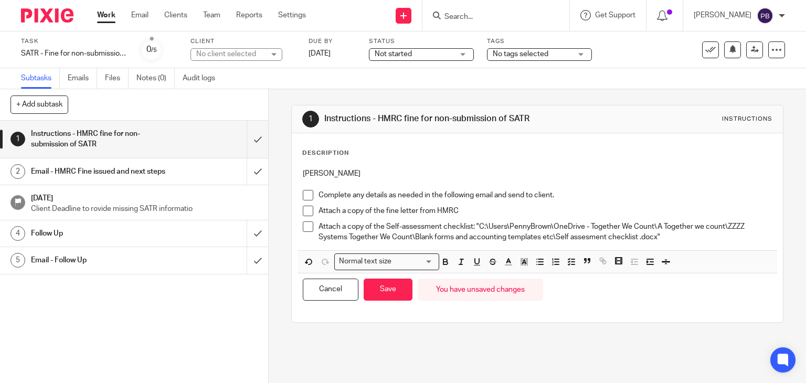
drag, startPoint x: 327, startPoint y: 297, endPoint x: 445, endPoint y: 71, distance: 254.0
click at [329, 297] on button "Cancel" at bounding box center [331, 290] width 56 height 23
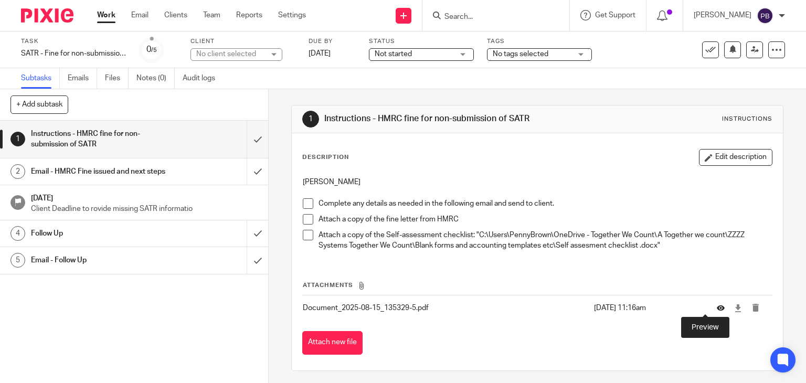
click at [717, 307] on icon at bounding box center [721, 308] width 8 height 8
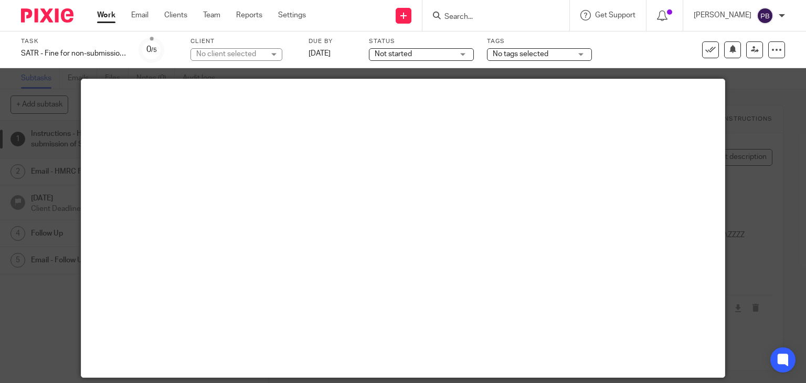
click at [777, 184] on div at bounding box center [403, 191] width 806 height 383
click at [607, 234] on main at bounding box center [403, 228] width 644 height 298
click at [649, 51] on div "Task SATR - Fine for non-submission of SATR Save SATR - Fine for non-submission…" at bounding box center [339, 49] width 637 height 25
click at [766, 190] on div at bounding box center [403, 191] width 806 height 383
click at [621, 55] on div "Task SATR - Fine for non-submission of SATR Save SATR - Fine for non-submission…" at bounding box center [339, 49] width 637 height 25
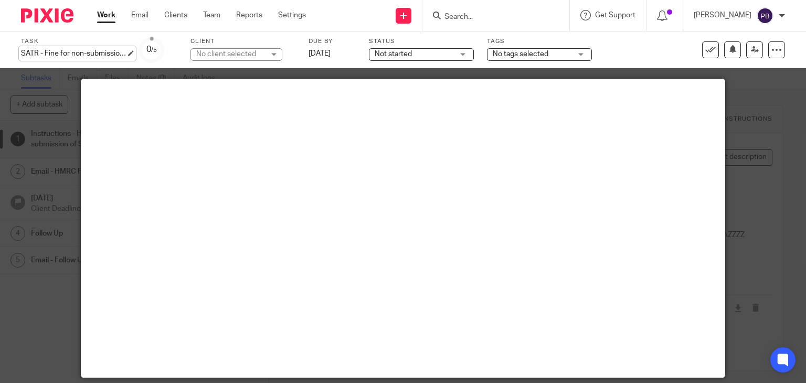
click at [36, 55] on div "SATR - Fine for non-submission of SATR Save SATR - Fine for non-submission of S…" at bounding box center [73, 53] width 105 height 10
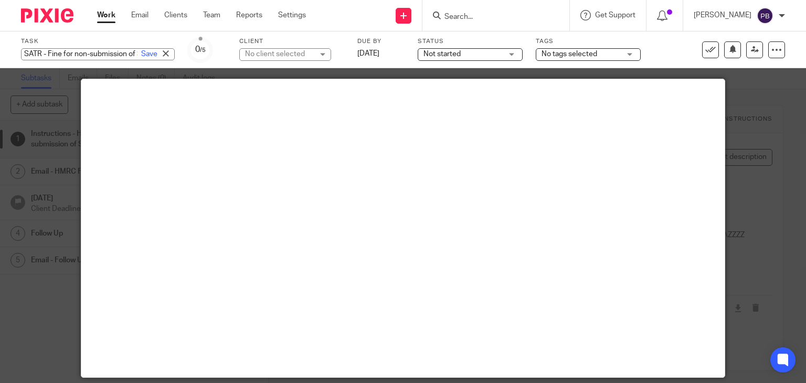
click at [154, 33] on div "Task SATR - Fine for non-submission of SATR Save SATR - Fine for non-submission…" at bounding box center [403, 49] width 806 height 37
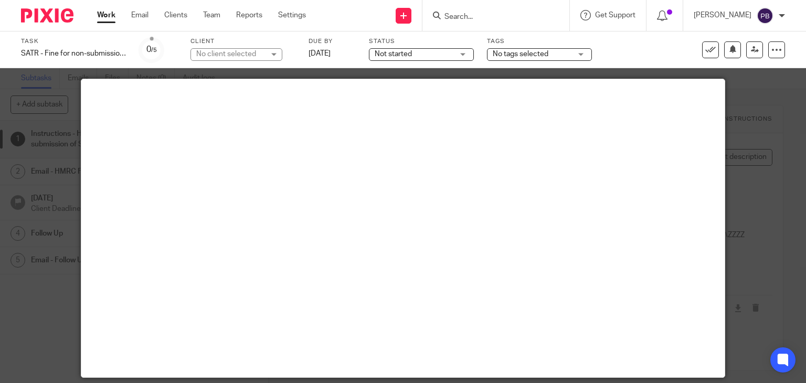
click at [30, 124] on div at bounding box center [403, 191] width 806 height 383
click at [755, 235] on div at bounding box center [403, 191] width 806 height 383
click at [104, 18] on link "Work" at bounding box center [106, 15] width 18 height 10
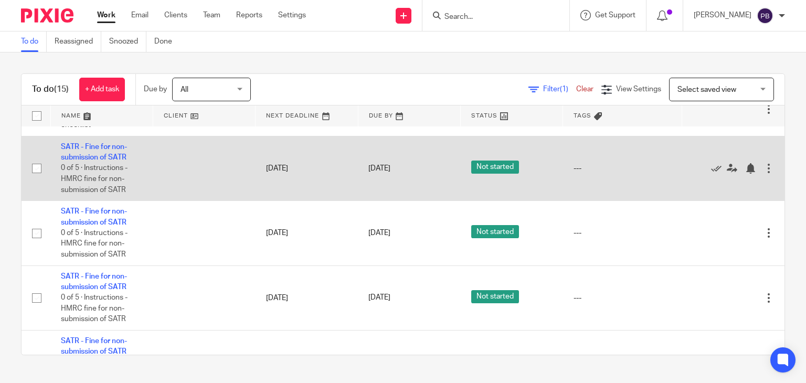
scroll to position [157, 0]
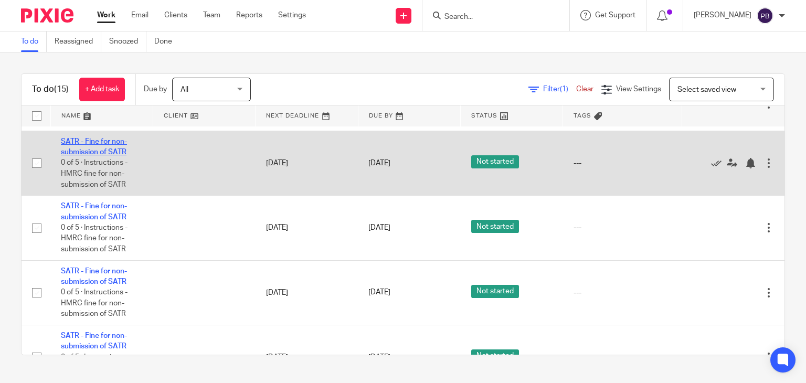
click at [96, 156] on link "SATR - Fine for non-submission of SATR" at bounding box center [94, 147] width 66 height 18
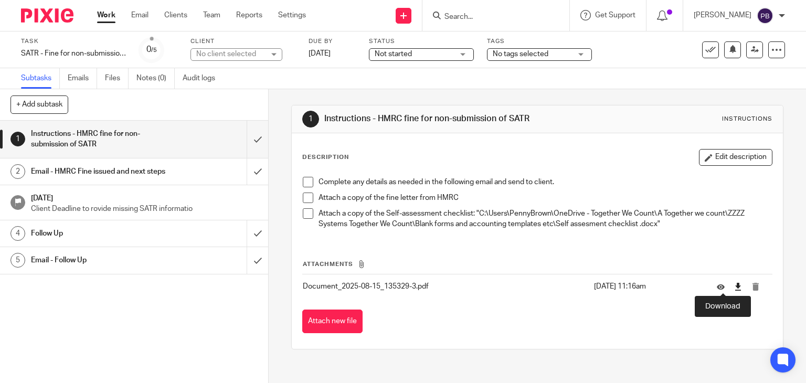
click at [734, 287] on icon at bounding box center [738, 287] width 8 height 8
click at [722, 160] on button "Edit description" at bounding box center [735, 157] width 73 height 17
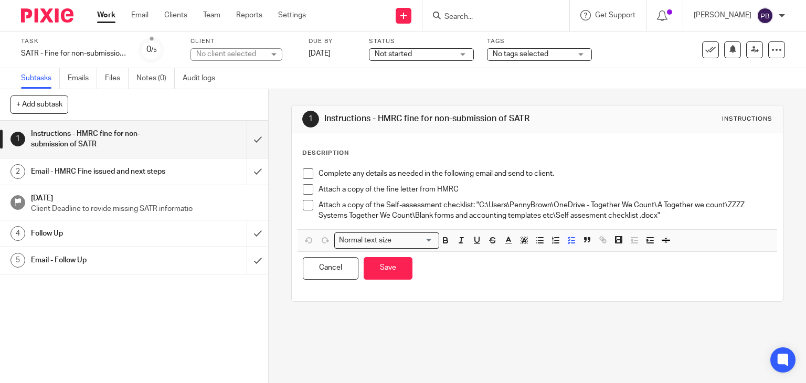
click at [338, 154] on p "Description" at bounding box center [325, 153] width 47 height 8
click at [348, 152] on div "Description" at bounding box center [537, 153] width 471 height 8
click at [319, 173] on p "Complete any details as needed in the following email and send to client." at bounding box center [546, 173] width 454 height 10
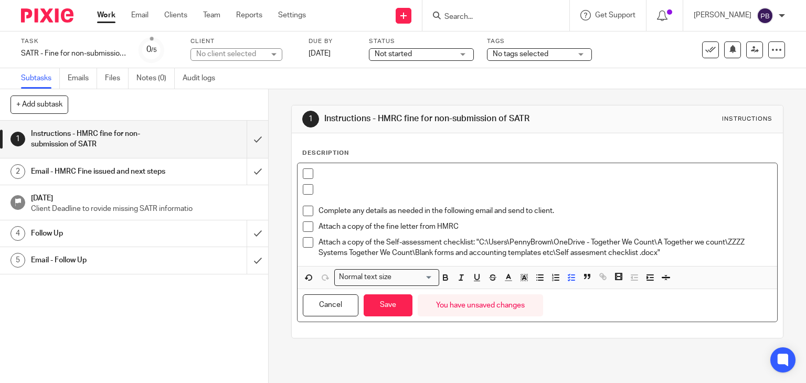
click at [321, 190] on p at bounding box center [546, 189] width 454 height 10
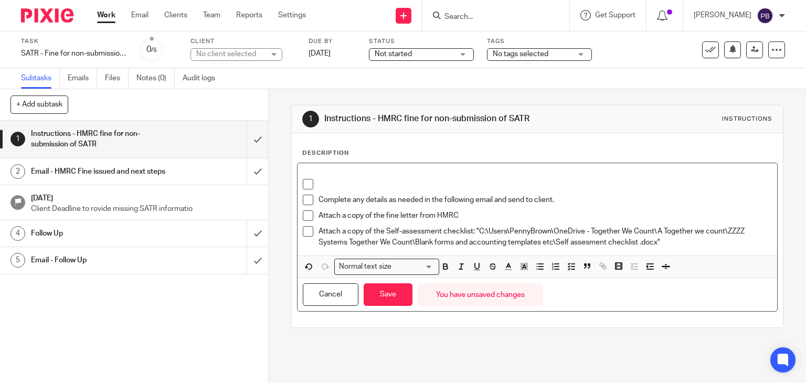
click at [319, 186] on p at bounding box center [546, 184] width 454 height 10
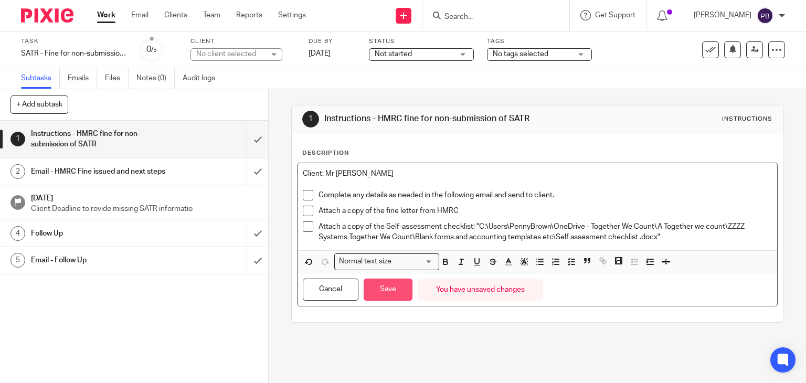
click at [391, 294] on button "Save" at bounding box center [388, 290] width 49 height 23
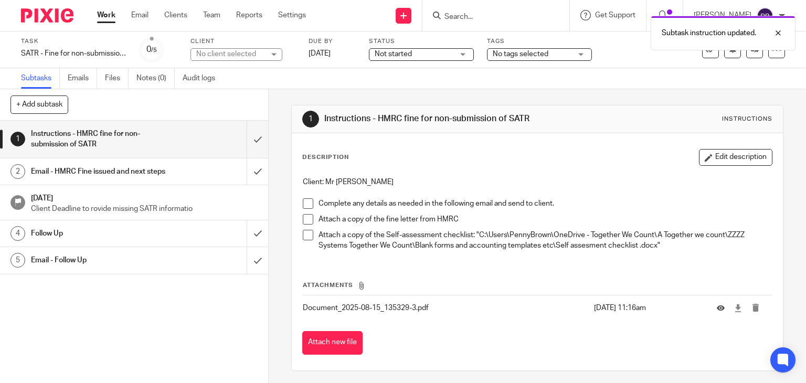
click at [102, 19] on link "Work" at bounding box center [106, 15] width 18 height 10
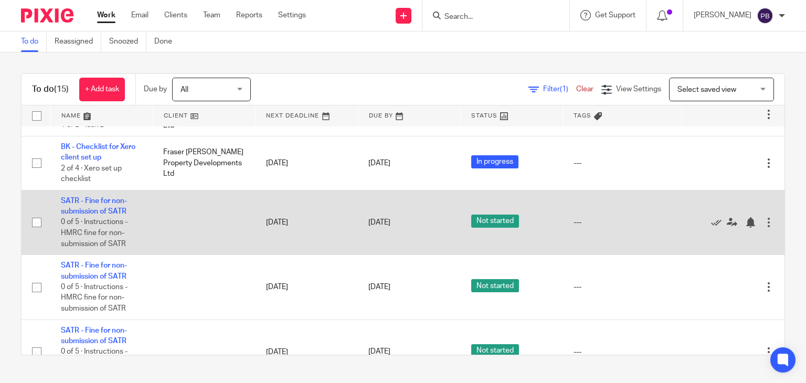
scroll to position [105, 0]
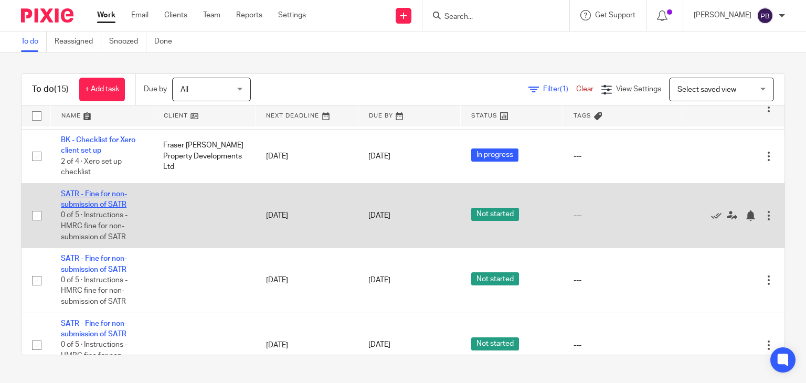
click at [87, 208] on link "SATR - Fine for non-submission of SATR" at bounding box center [94, 199] width 66 height 18
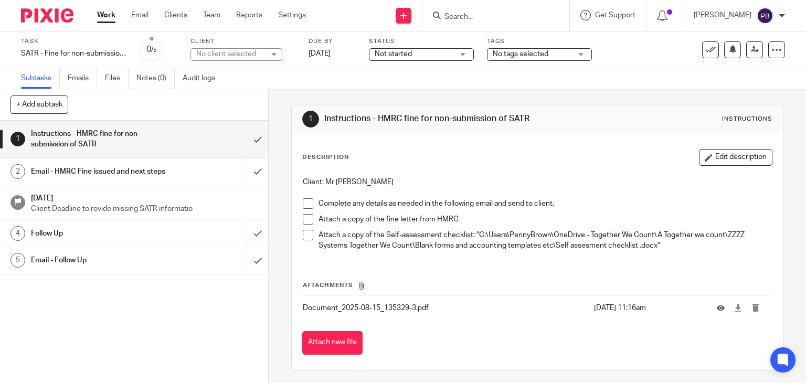
click at [465, 55] on div "Not started Not started" at bounding box center [421, 54] width 105 height 13
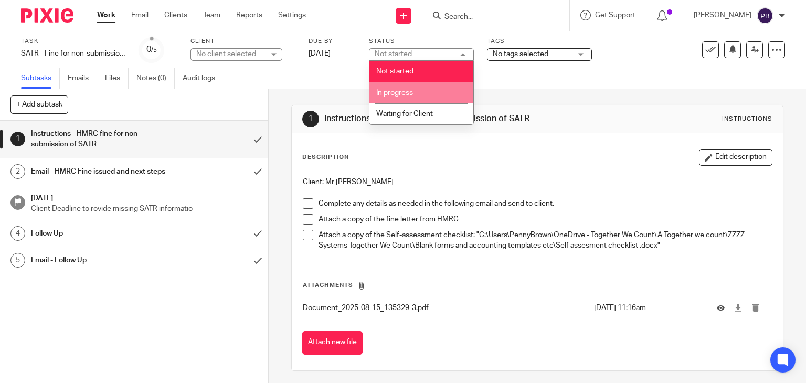
click at [409, 94] on span "In progress" at bounding box center [394, 92] width 37 height 7
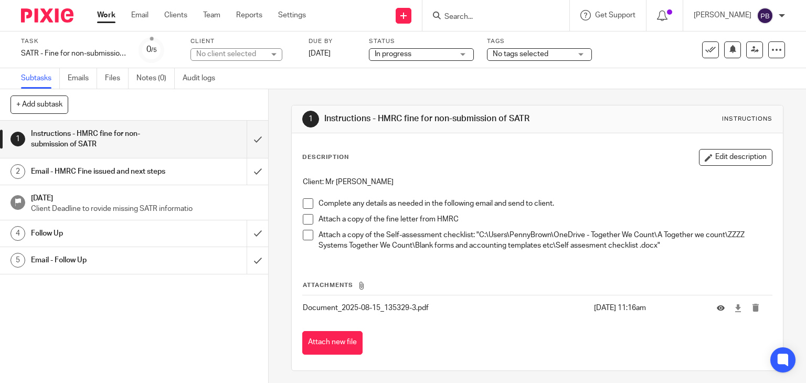
click at [104, 15] on link "Work" at bounding box center [106, 15] width 18 height 10
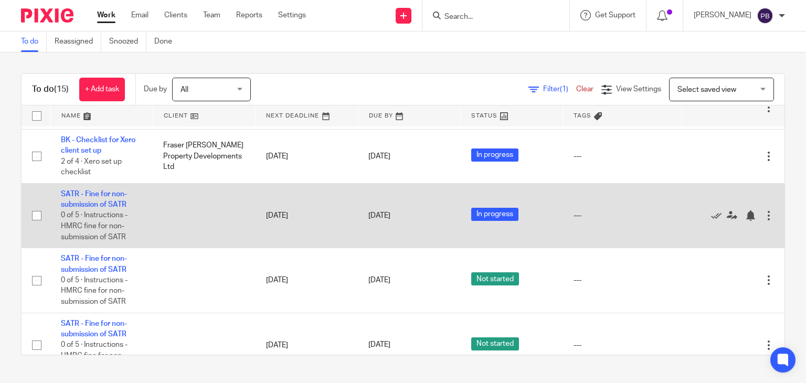
scroll to position [157, 0]
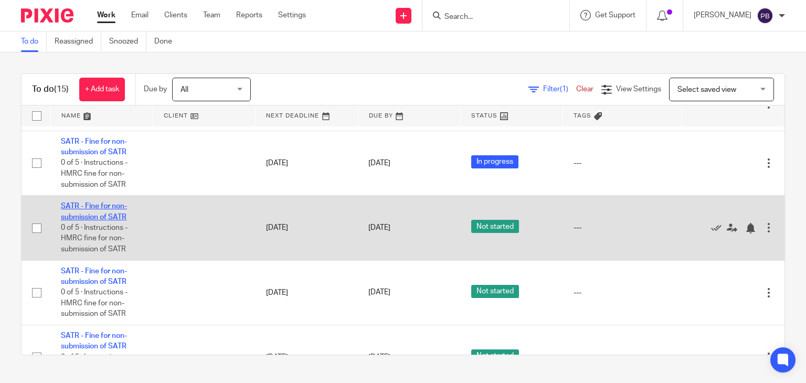
click at [101, 220] on link "SATR - Fine for non-submission of SATR" at bounding box center [94, 212] width 66 height 18
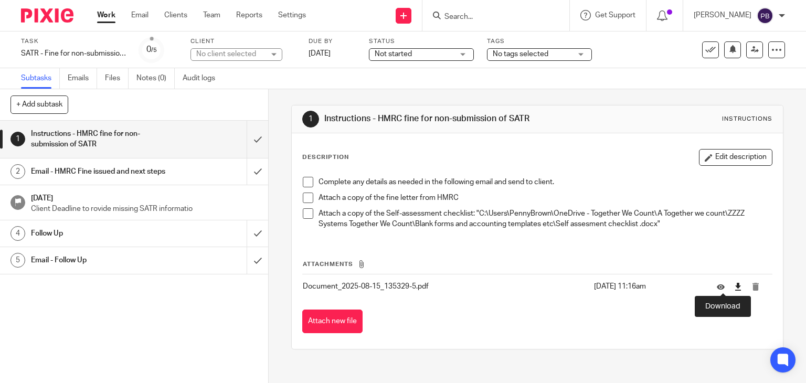
click at [734, 287] on icon at bounding box center [738, 287] width 8 height 8
click at [710, 156] on button "Edit description" at bounding box center [735, 157] width 73 height 17
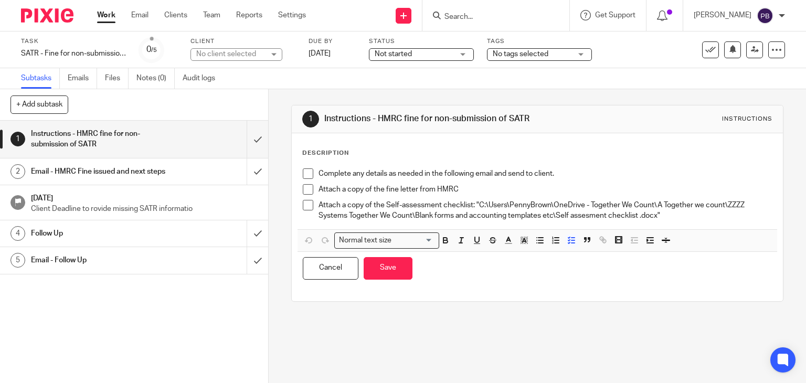
click at [319, 171] on p "Complete any details as needed in the following email and send to client." at bounding box center [546, 173] width 454 height 10
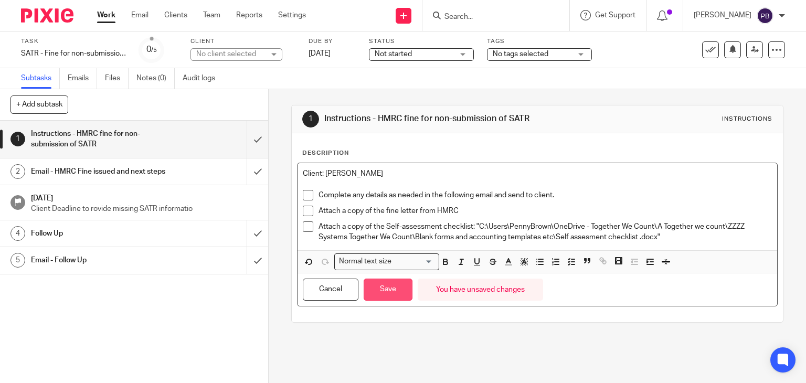
click at [384, 288] on button "Save" at bounding box center [388, 290] width 49 height 23
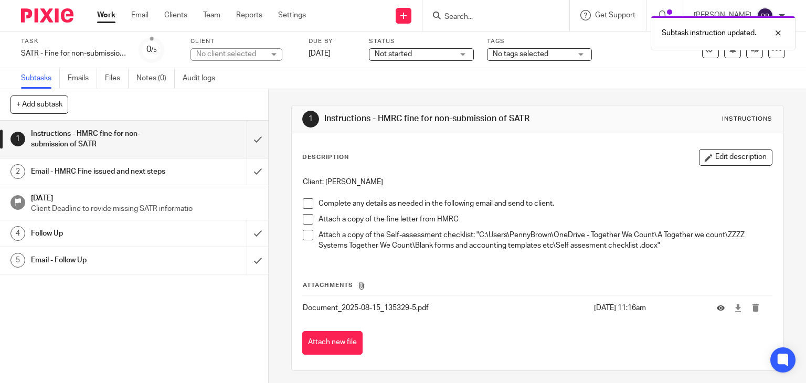
click at [422, 50] on div "Subtask instruction updated." at bounding box center [599, 30] width 393 height 40
click at [454, 53] on div "Not started Not started" at bounding box center [421, 54] width 105 height 13
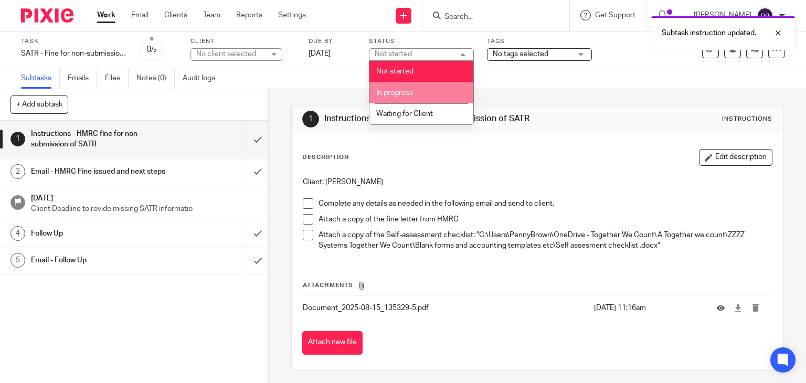
click at [407, 91] on span "In progress" at bounding box center [394, 92] width 37 height 7
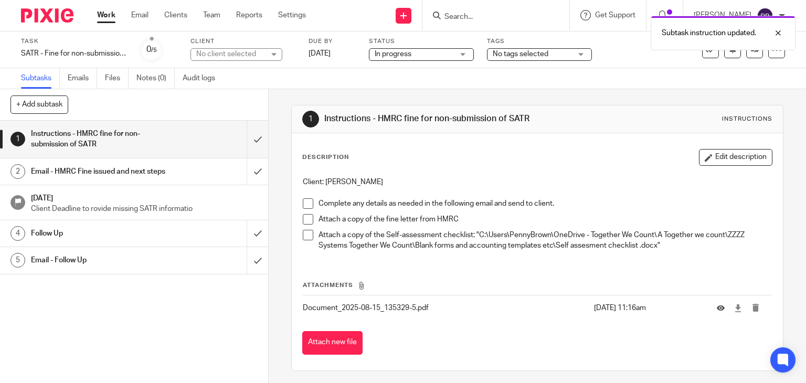
click at [105, 17] on link "Work" at bounding box center [106, 15] width 18 height 10
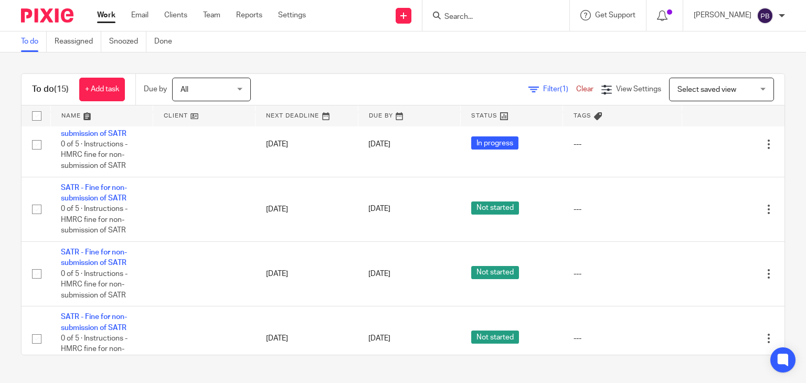
scroll to position [262, 0]
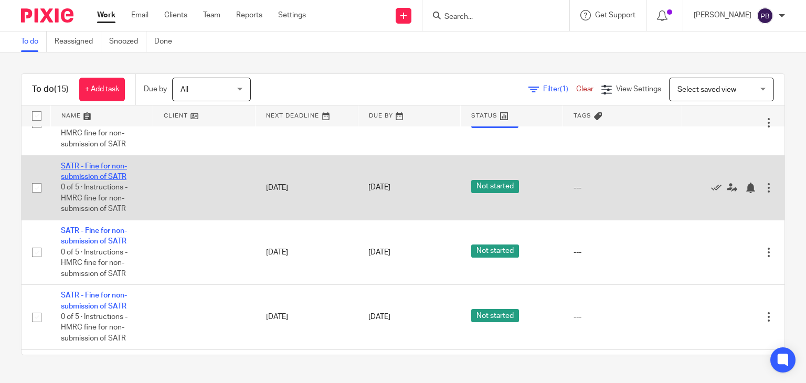
click at [97, 181] on link "SATR - Fine for non-submission of SATR" at bounding box center [94, 172] width 66 height 18
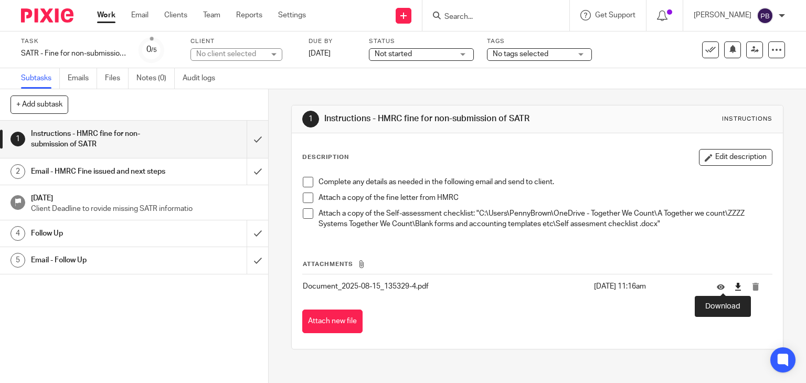
click at [734, 290] on icon at bounding box center [738, 287] width 8 height 8
click at [738, 158] on button "Edit description" at bounding box center [735, 157] width 73 height 17
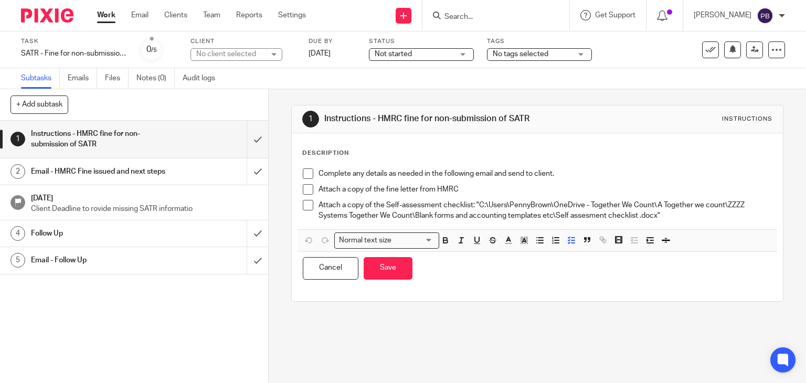
click at [344, 163] on div "Complete any details as needed in the following email and send to client. Attac…" at bounding box center [538, 196] width 480 height 66
click at [313, 172] on li "Complete any details as needed in the following email and send to client." at bounding box center [538, 176] width 470 height 16
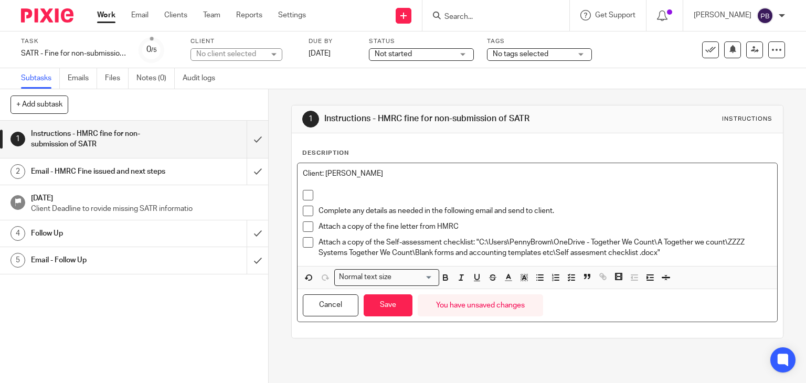
click at [313, 192] on li at bounding box center [538, 198] width 470 height 16
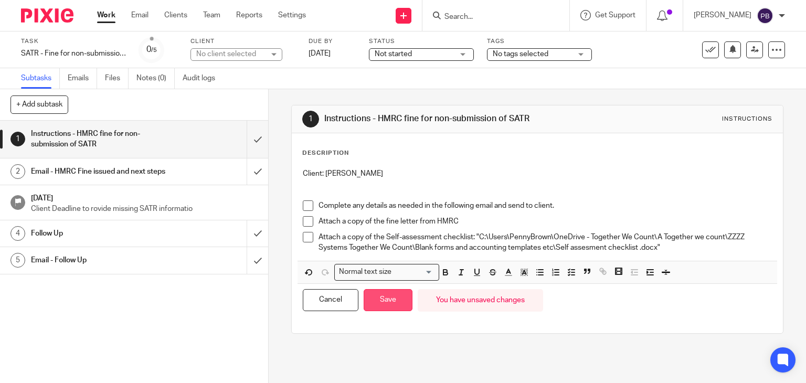
click at [393, 305] on button "Save" at bounding box center [388, 300] width 49 height 23
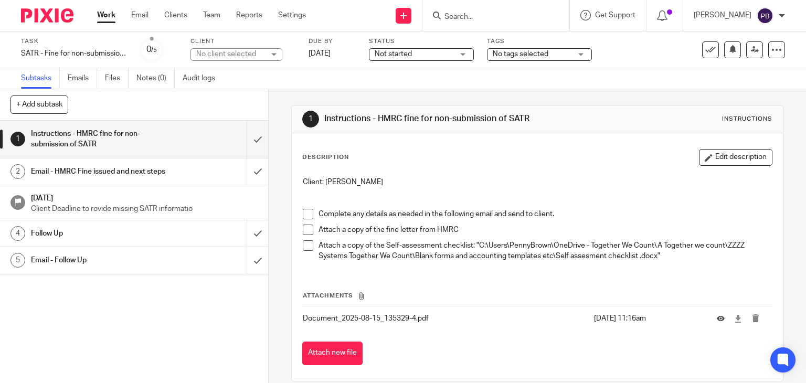
click at [105, 13] on link "Work" at bounding box center [106, 15] width 18 height 10
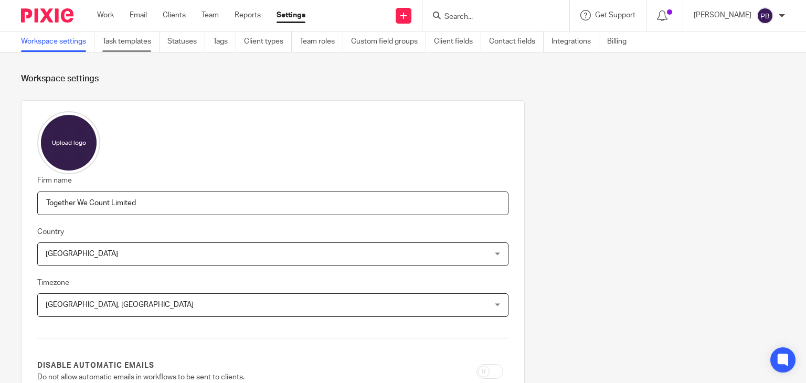
click at [124, 43] on link "Task templates" at bounding box center [130, 41] width 57 height 20
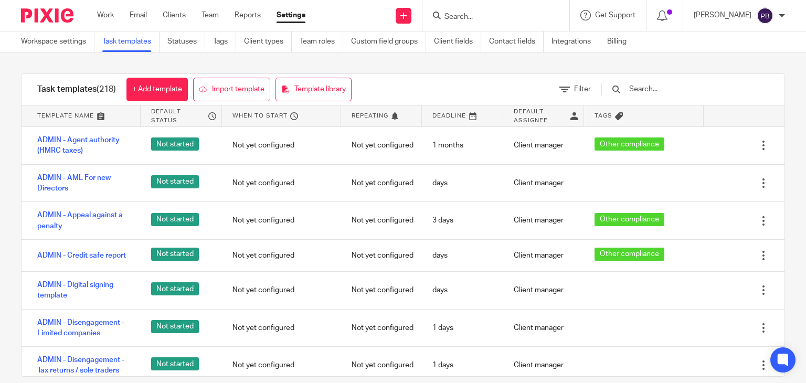
click at [662, 92] on input "text" at bounding box center [689, 89] width 122 height 12
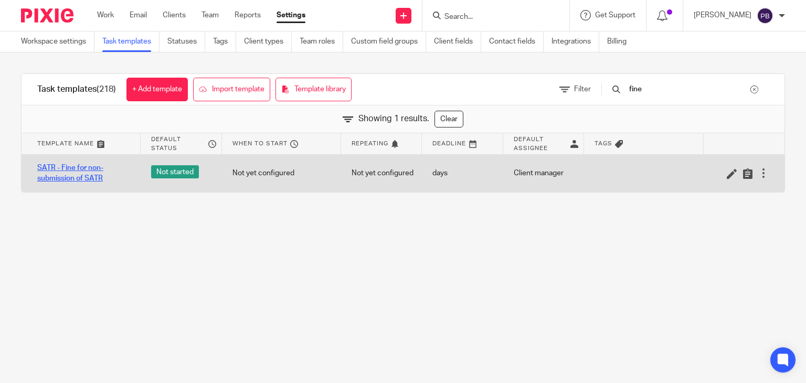
type input "fine"
click at [63, 173] on link "SATR - Fine for non-submission of SATR" at bounding box center [83, 174] width 93 height 22
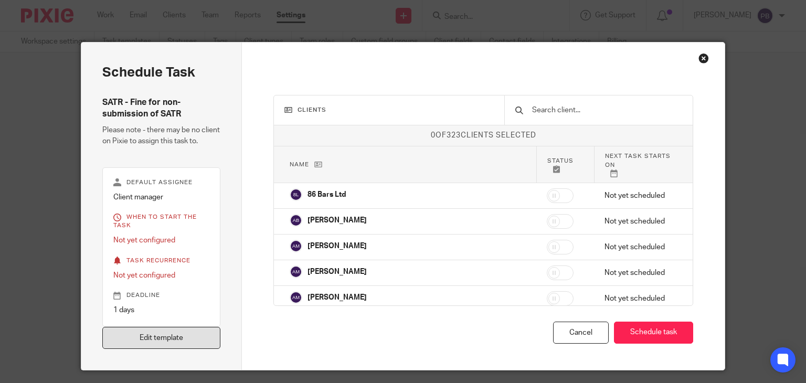
click at [181, 345] on link "Edit template" at bounding box center [161, 338] width 119 height 23
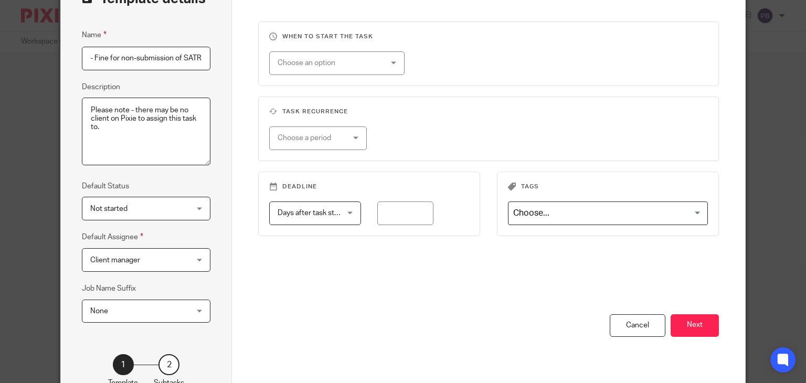
scroll to position [152, 0]
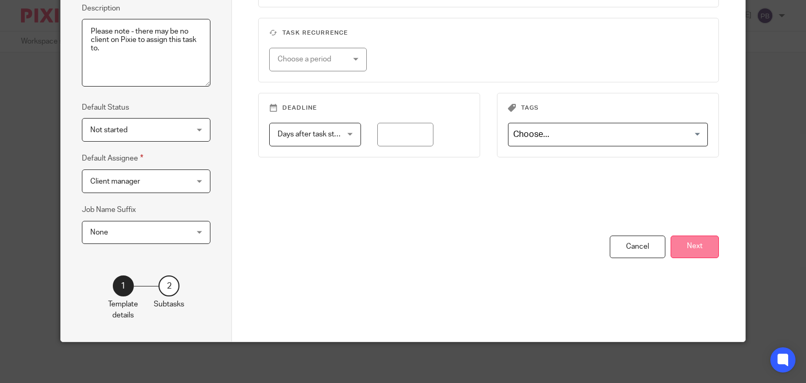
click at [704, 248] on button "Next" at bounding box center [695, 247] width 48 height 23
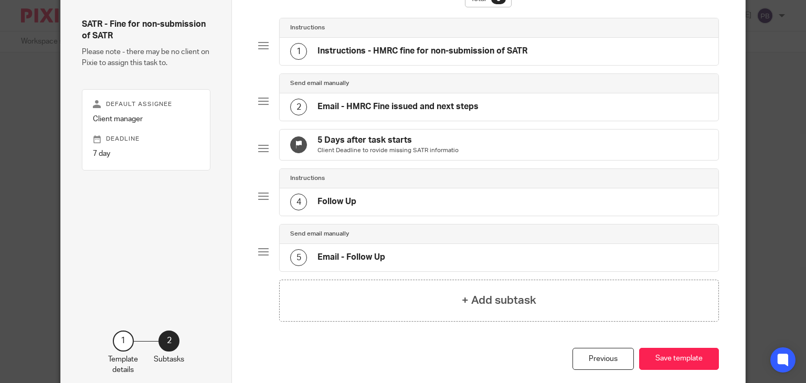
scroll to position [0, 0]
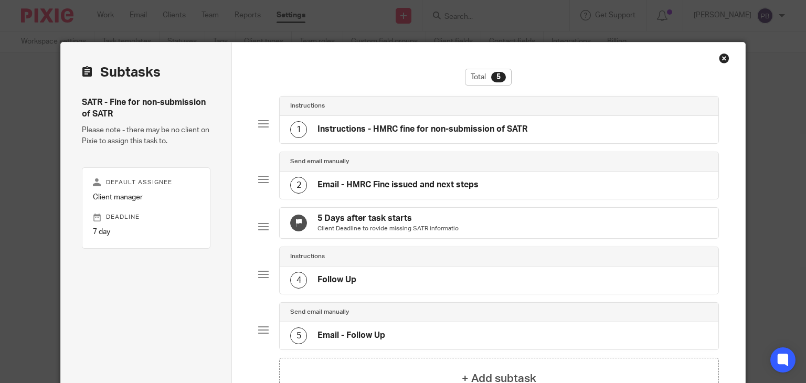
click at [397, 128] on h4 "Instructions - HMRC fine for non-submission of SATR" at bounding box center [422, 129] width 210 height 11
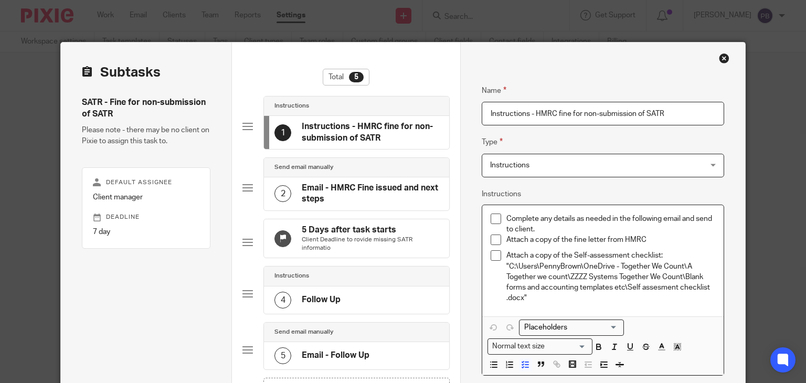
click at [506, 215] on p "Complete any details as needed in the following email and send to client." at bounding box center [610, 225] width 209 height 22
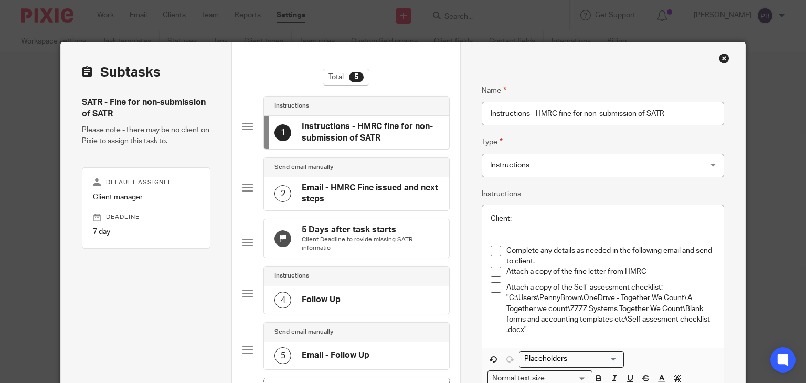
click at [541, 258] on p "Complete any details as needed in the following email and send to client." at bounding box center [610, 257] width 209 height 22
click at [648, 272] on p "Attach a copy of the fine letter from HMRC" at bounding box center [610, 272] width 209 height 10
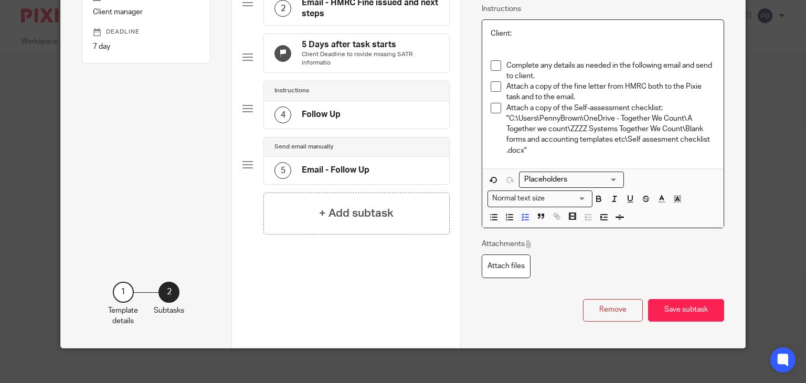
scroll to position [190, 0]
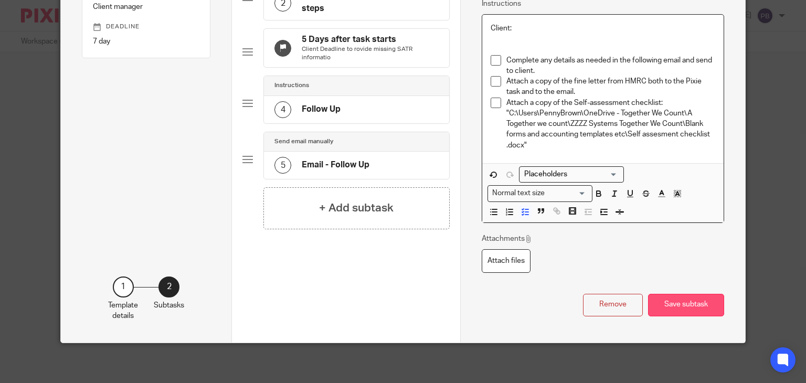
click at [684, 307] on button "Save subtask" at bounding box center [686, 305] width 76 height 23
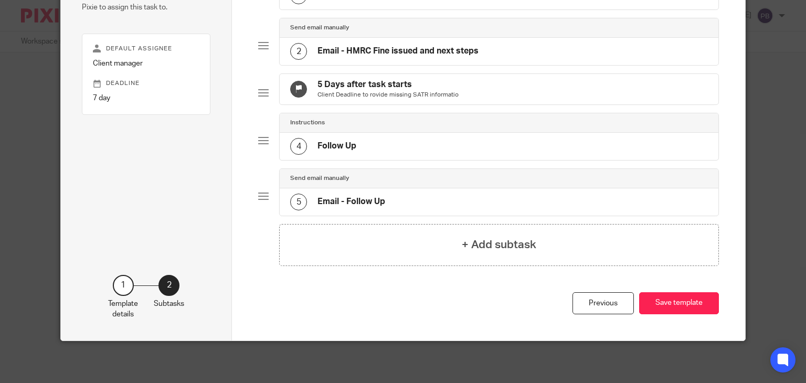
click at [684, 307] on button "Save template" at bounding box center [679, 303] width 80 height 23
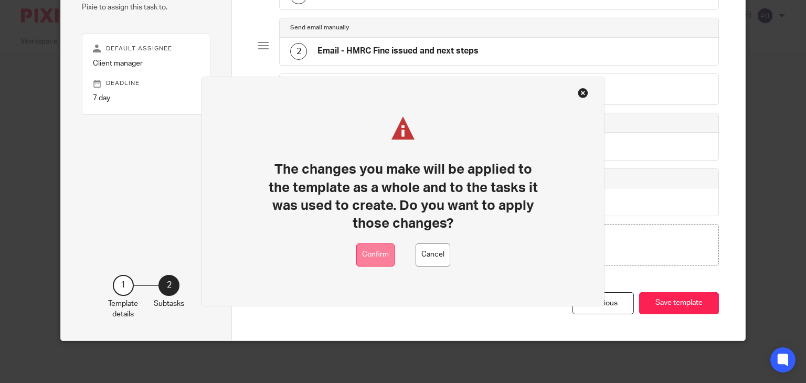
click at [369, 257] on button "Confirm" at bounding box center [375, 255] width 38 height 24
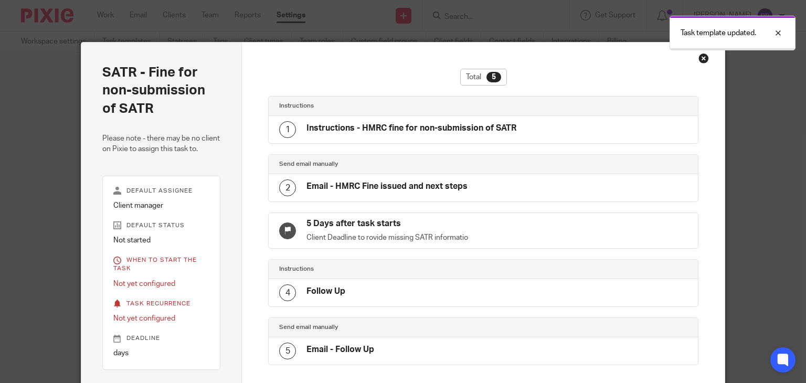
scroll to position [149, 0]
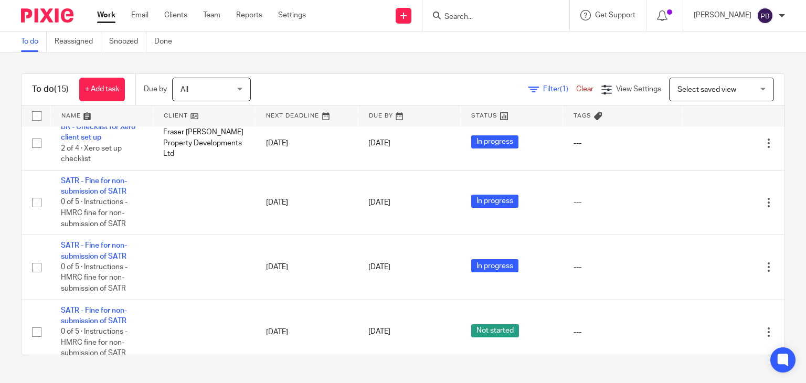
scroll to position [262, 0]
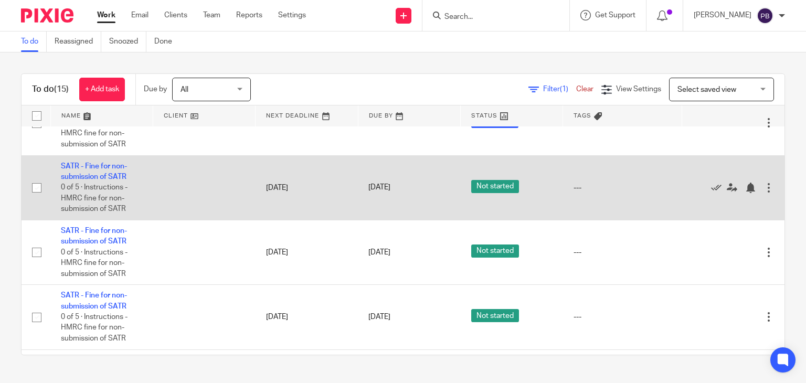
click at [100, 182] on td "SATR - Fine for non-submission of SATR 0 of 5 · Instructions - HMRC fine for no…" at bounding box center [101, 187] width 102 height 65
click at [101, 177] on link "SATR - Fine for non-submission of SATR" at bounding box center [94, 172] width 66 height 18
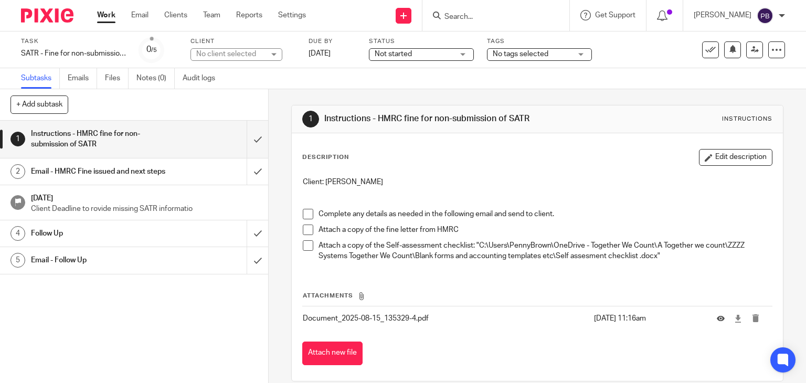
click at [457, 55] on div "Not started Not started" at bounding box center [421, 54] width 105 height 13
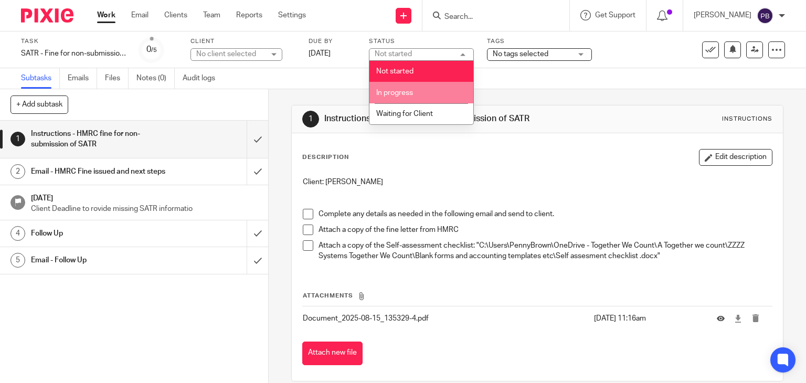
click at [418, 89] on li "In progress" at bounding box center [421, 93] width 104 height 22
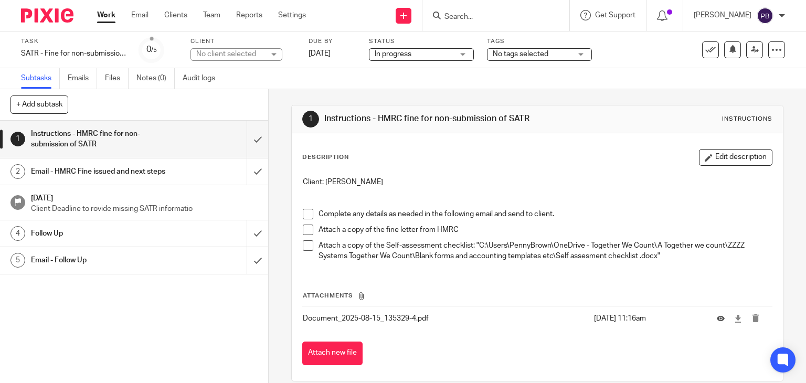
click at [100, 17] on link "Work" at bounding box center [106, 15] width 18 height 10
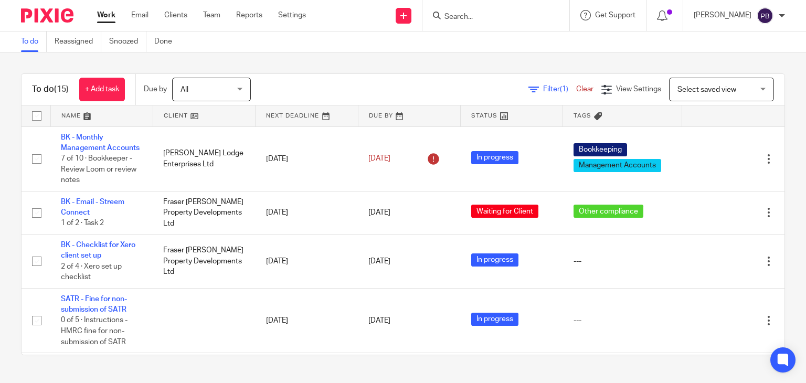
scroll to position [262, 0]
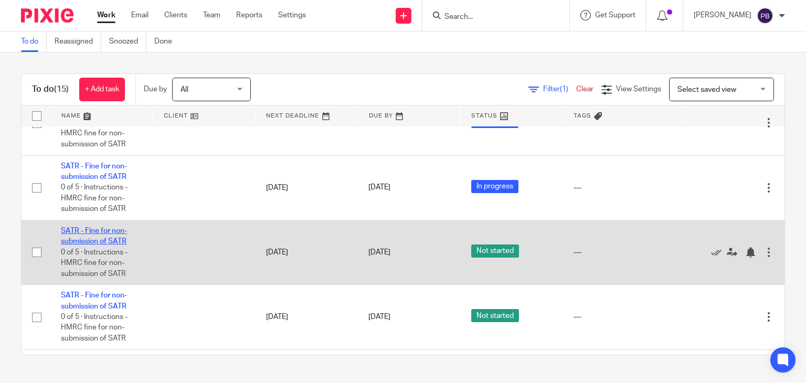
click at [94, 245] on link "SATR - Fine for non-submission of SATR" at bounding box center [94, 236] width 66 height 18
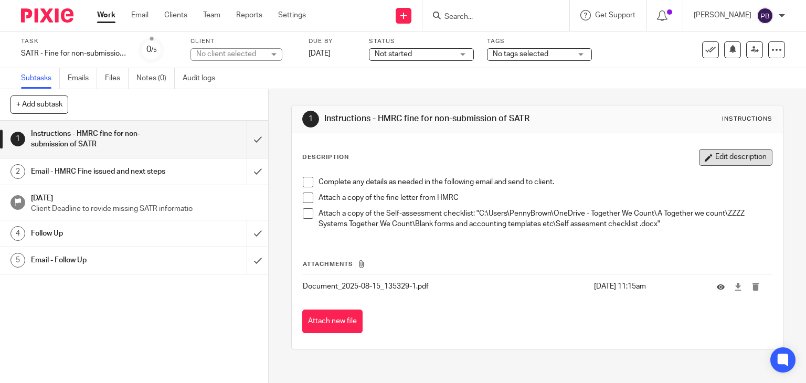
click at [712, 158] on button "Edit description" at bounding box center [735, 157] width 73 height 17
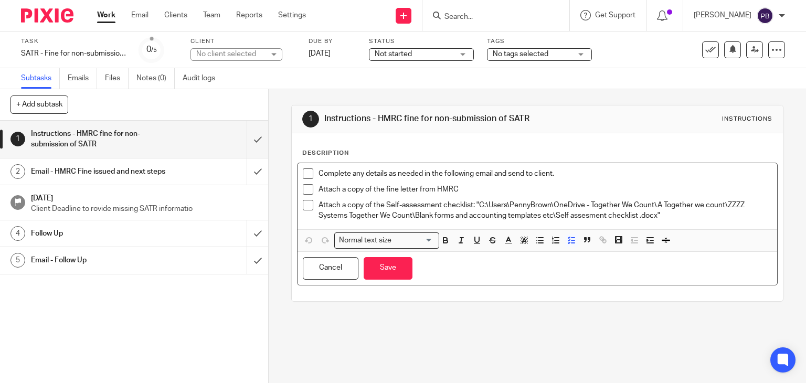
click at [319, 171] on p "Complete any details as needed in the following email and send to client." at bounding box center [546, 173] width 454 height 10
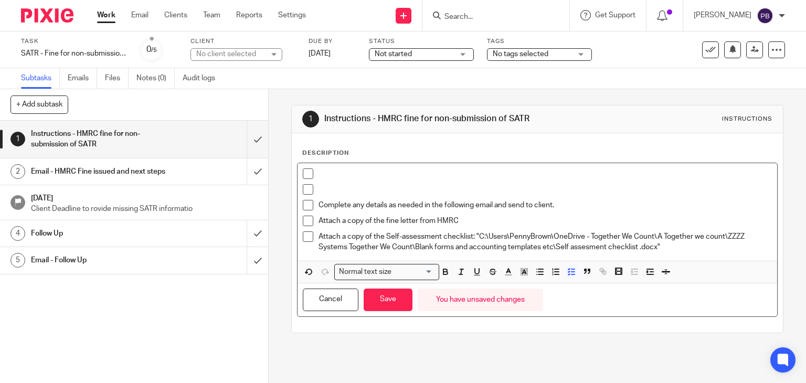
click at [319, 173] on p at bounding box center [546, 173] width 454 height 10
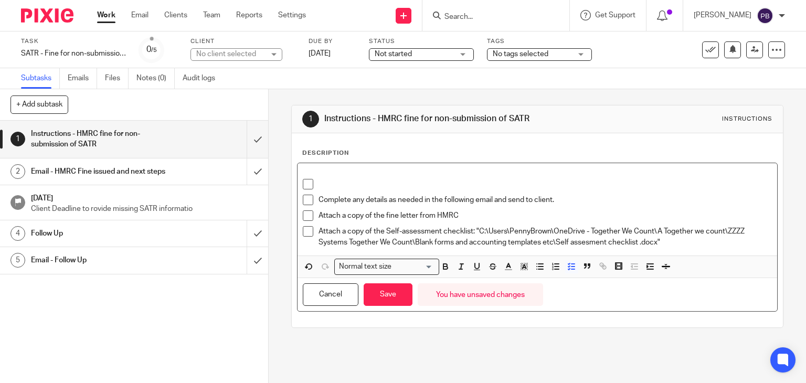
click at [331, 184] on p at bounding box center [546, 184] width 454 height 10
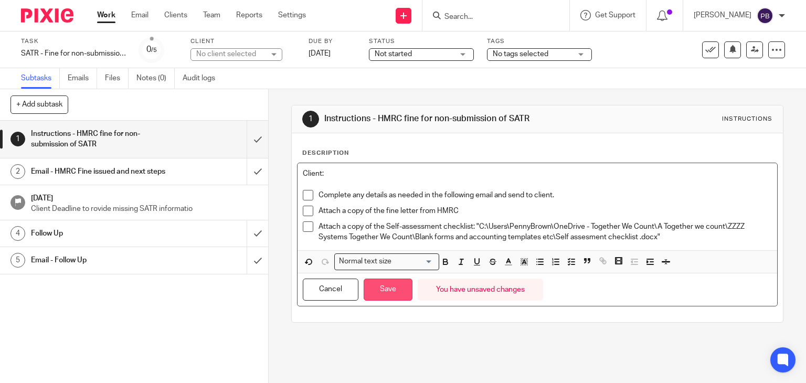
click at [381, 290] on button "Save" at bounding box center [388, 290] width 49 height 23
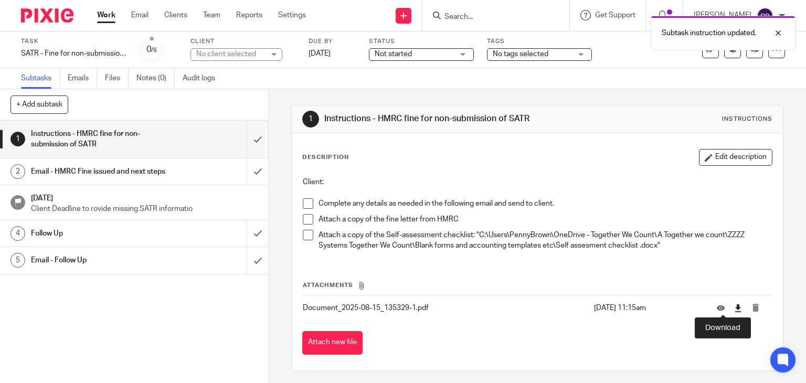
click at [734, 307] on icon at bounding box center [738, 308] width 8 height 8
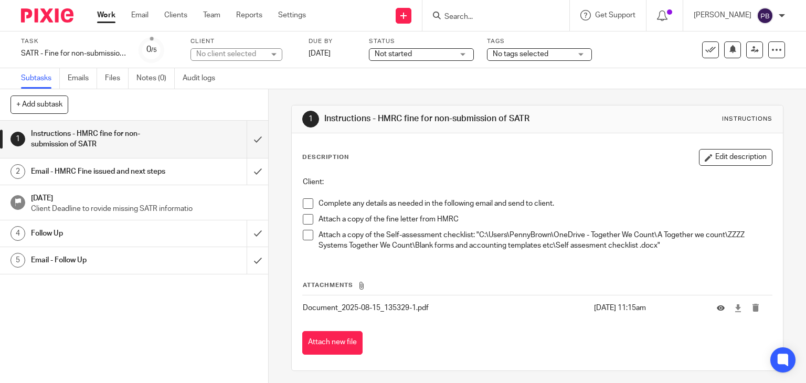
click at [348, 187] on p at bounding box center [538, 192] width 470 height 10
click at [331, 181] on p "Client:" at bounding box center [538, 182] width 470 height 10
click at [721, 155] on button "Edit description" at bounding box center [735, 157] width 73 height 17
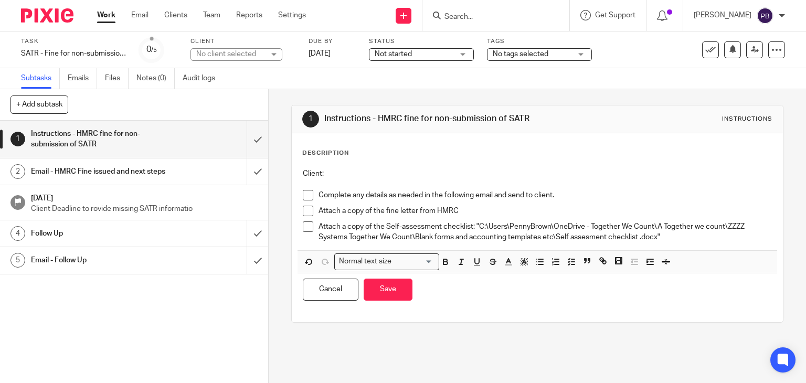
click at [339, 177] on p "Client:" at bounding box center [538, 173] width 470 height 10
click at [459, 53] on div "Not started Not started" at bounding box center [421, 54] width 105 height 13
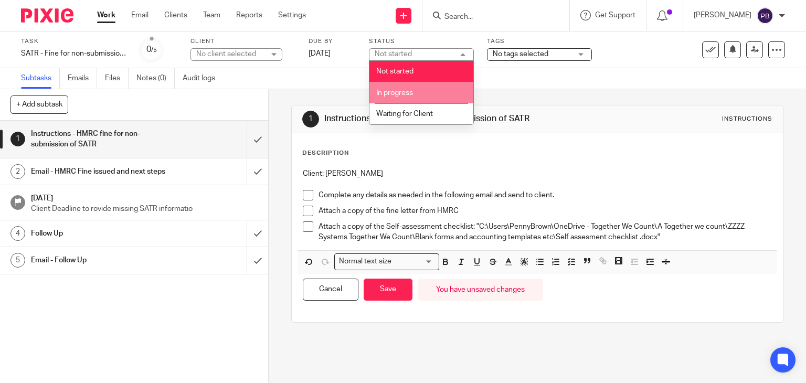
click at [420, 91] on li "In progress" at bounding box center [421, 93] width 104 height 22
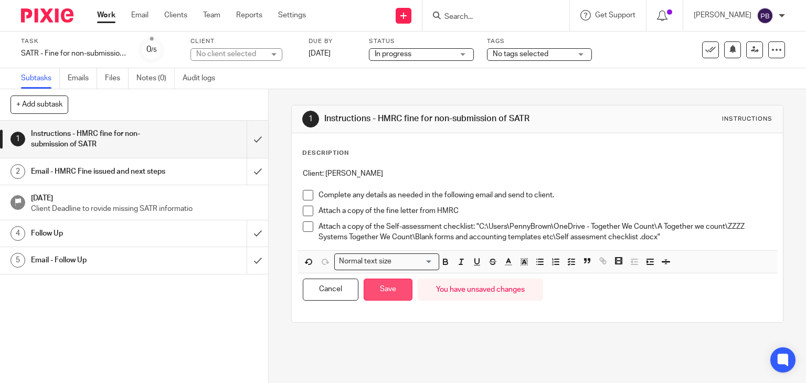
click at [384, 293] on button "Save" at bounding box center [388, 290] width 49 height 23
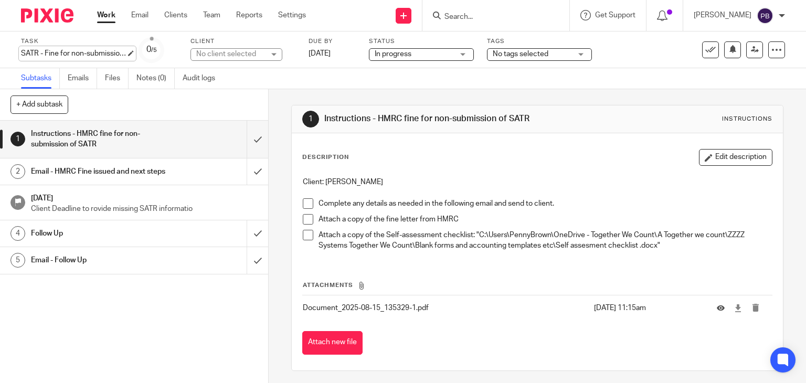
click at [121, 54] on div "SATR - Fine for non-submission of SATR Save SATR - Fine for non-submission of S…" at bounding box center [73, 53] width 105 height 10
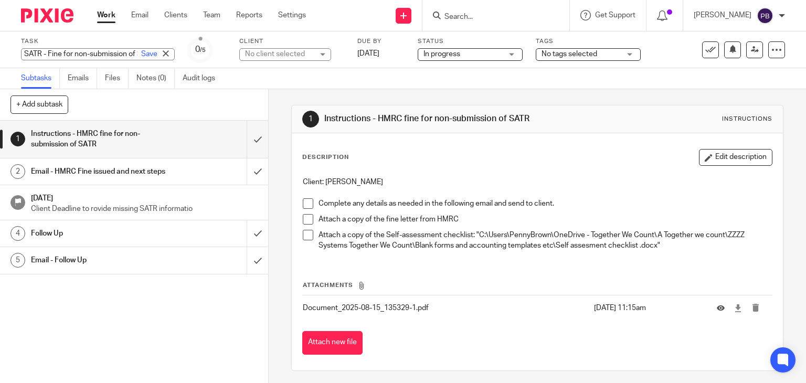
click at [115, 51] on input "SATR - Fine for non-submission of SATR" at bounding box center [98, 54] width 154 height 12
click at [105, 55] on input "SATR - Fine for non-submission of SATR" at bounding box center [98, 54] width 154 height 12
type input "SATR - Fine for non-submission of SATR [PERSON_NAME]"
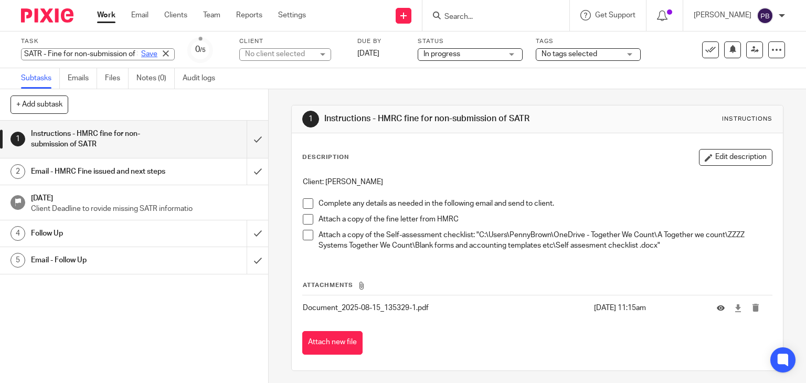
click at [141, 55] on link "Save" at bounding box center [149, 54] width 16 height 10
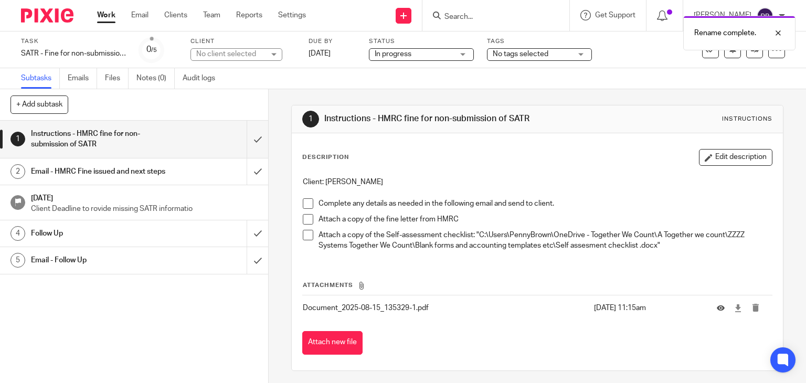
click at [107, 17] on link "Work" at bounding box center [106, 15] width 18 height 10
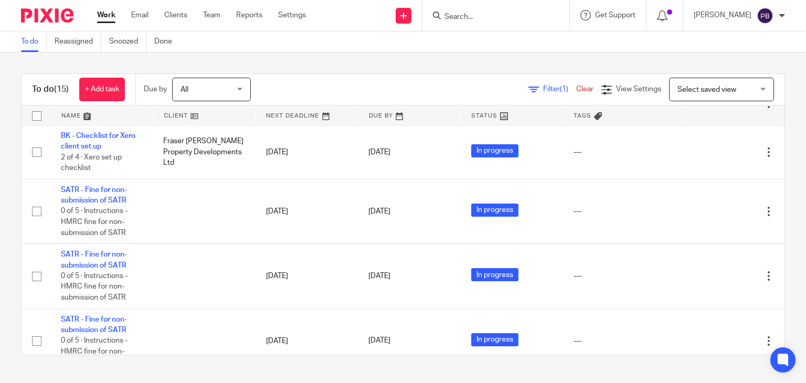
scroll to position [105, 0]
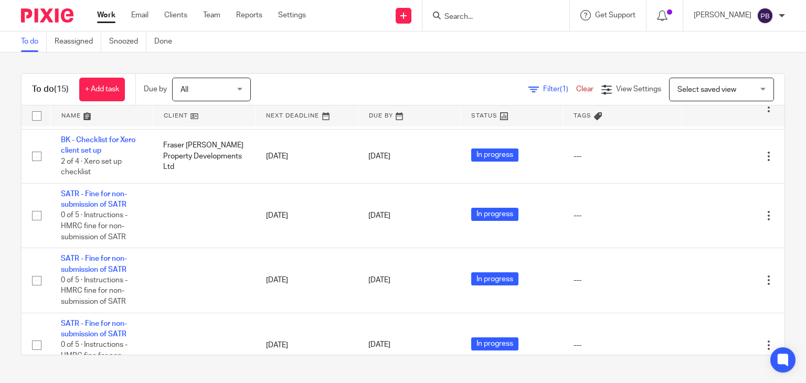
click at [543, 89] on span "Filter (1)" at bounding box center [559, 89] width 33 height 7
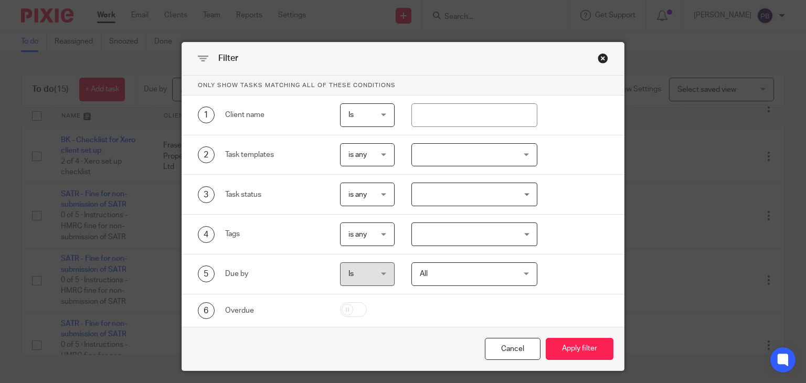
click at [437, 153] on div at bounding box center [474, 155] width 126 height 24
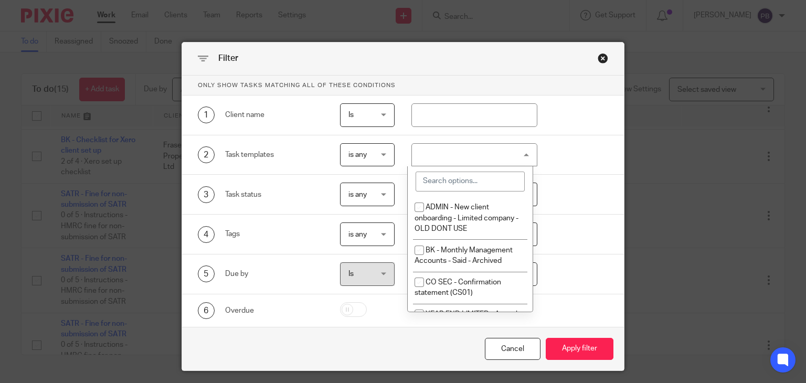
click at [468, 179] on input "search" at bounding box center [470, 182] width 109 height 20
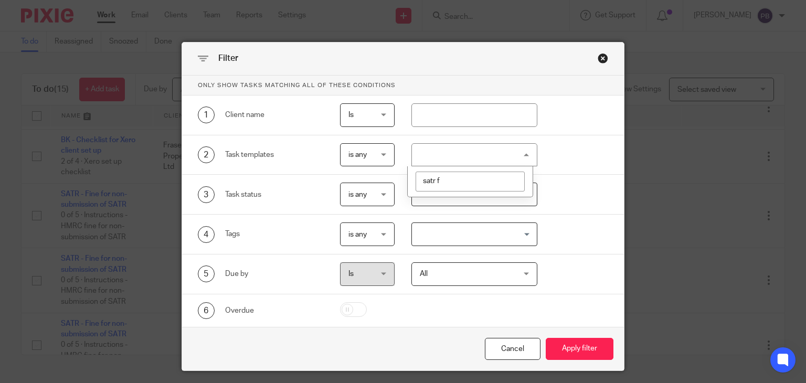
scroll to position [0, 0]
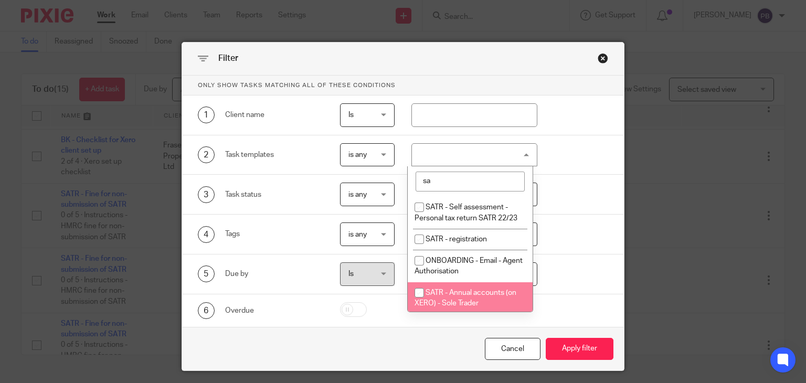
type input "s"
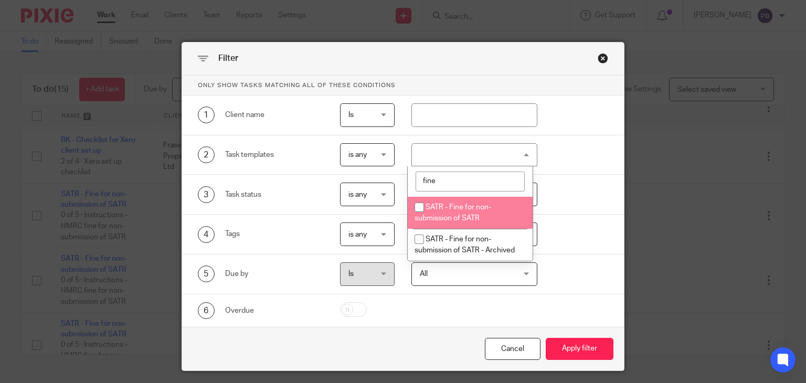
type input "fine"
click at [421, 205] on input "checkbox" at bounding box center [419, 207] width 20 height 20
checkbox input "true"
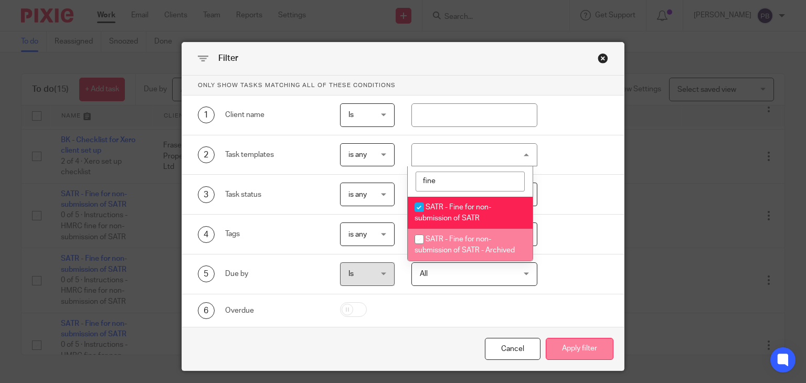
click at [582, 350] on button "Apply filter" at bounding box center [580, 349] width 68 height 23
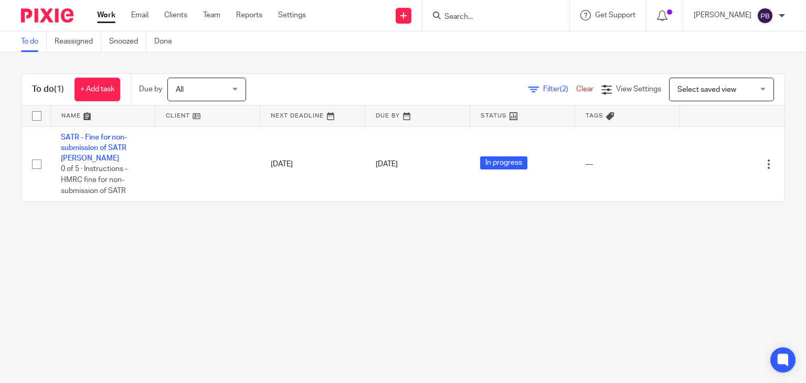
click at [25, 40] on link "To do" at bounding box center [34, 41] width 26 height 20
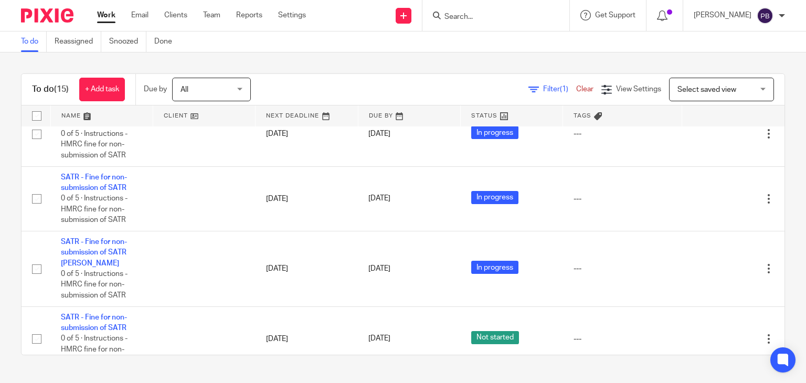
scroll to position [262, 0]
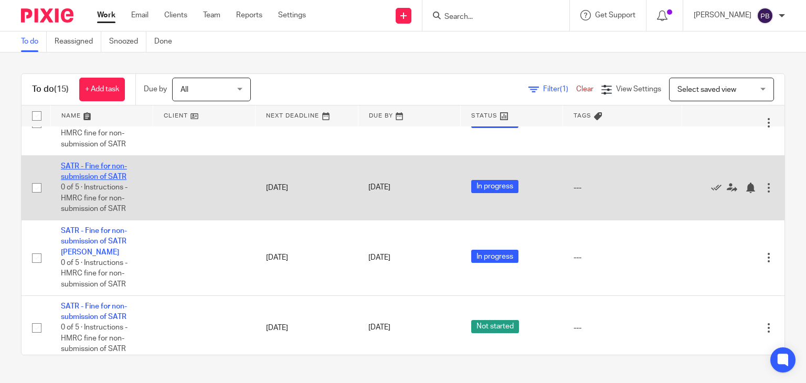
click at [103, 181] on link "SATR - Fine for non-submission of SATR" at bounding box center [94, 172] width 66 height 18
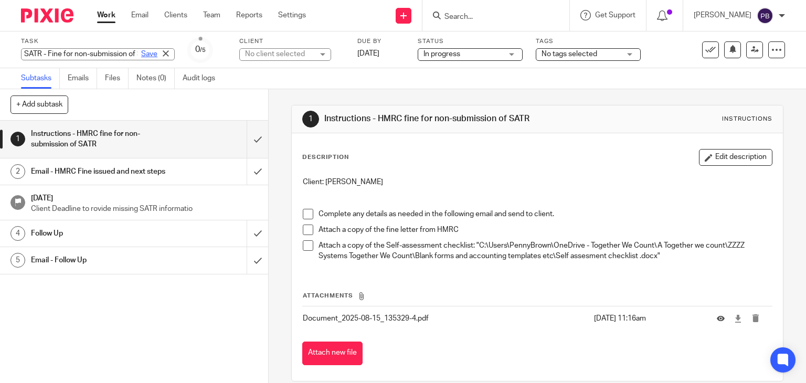
click at [119, 52] on div "SATR - Fine for non-submission of SATR Save SATR - Fine for non-submission of S…" at bounding box center [98, 54] width 154 height 12
click at [111, 53] on input "SATR - Fine for non-submission of SATR" at bounding box center [98, 54] width 154 height 12
type input "SATR - Fine for non-submission of SATR N A Ledger"
click at [141, 54] on link "Save" at bounding box center [149, 54] width 16 height 10
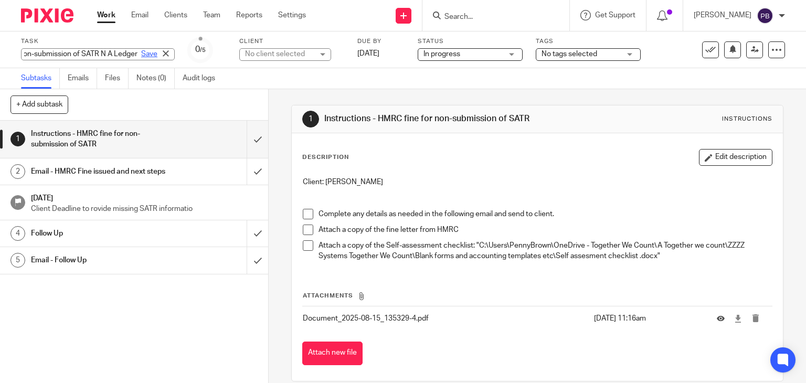
scroll to position [0, 0]
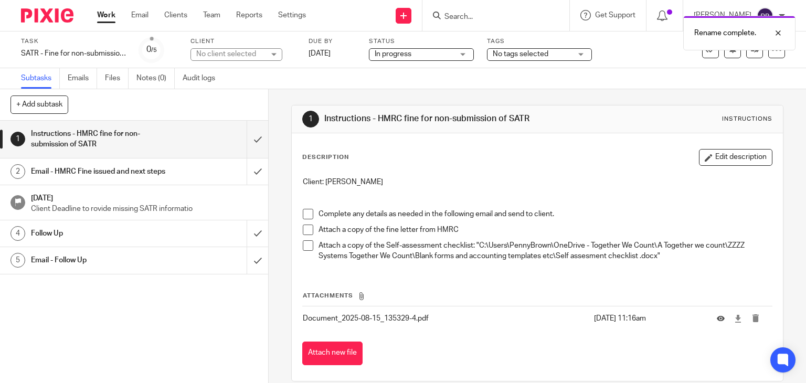
click at [105, 16] on link "Work" at bounding box center [106, 15] width 18 height 10
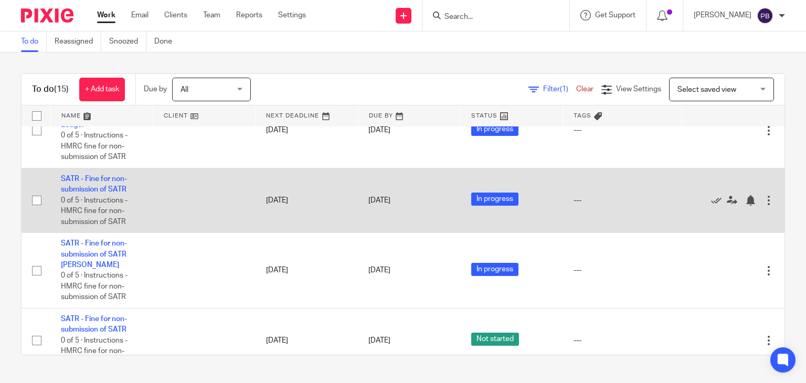
scroll to position [262, 0]
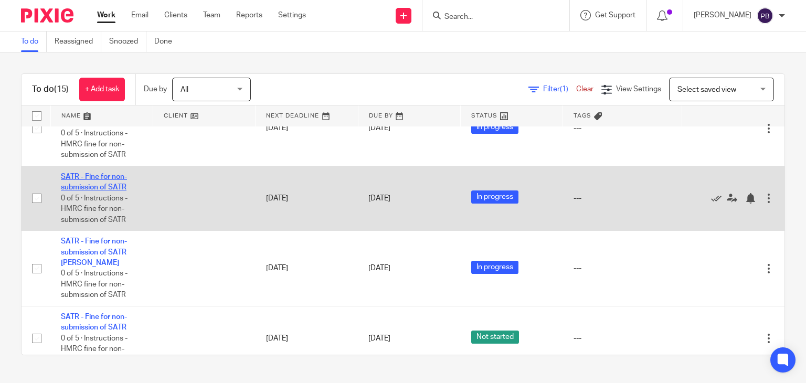
click at [101, 191] on link "SATR - Fine for non-submission of SATR" at bounding box center [94, 182] width 66 height 18
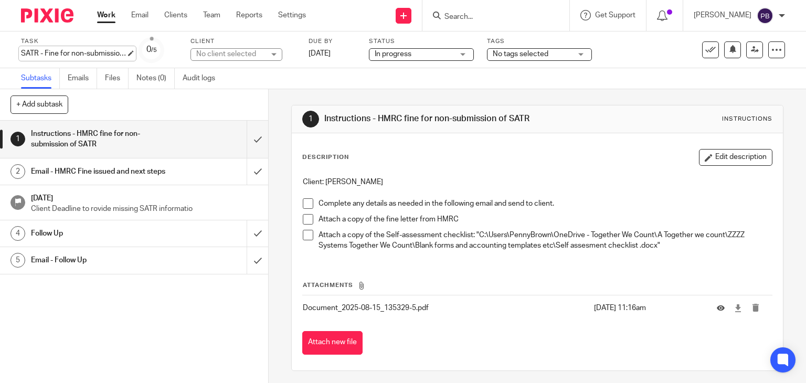
click at [118, 54] on div "SATR - Fine for non-submission of SATR Save SATR - Fine for non-submission of S…" at bounding box center [73, 53] width 105 height 10
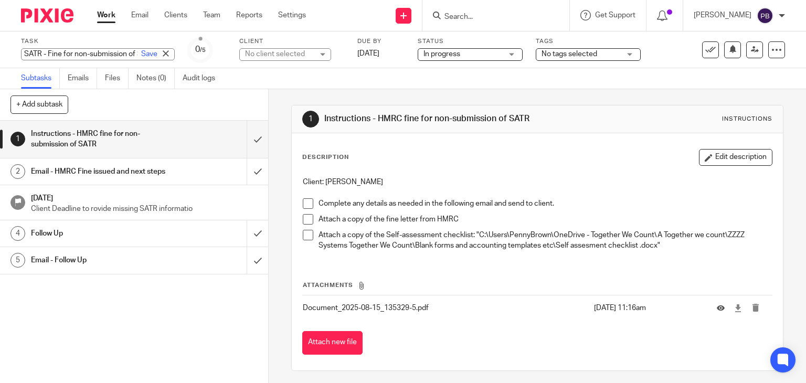
click at [109, 54] on input "SATR - Fine for non-submission of SATR" at bounding box center [98, 54] width 154 height 12
type input "SATR - Fine for non-submission of SATR [PERSON_NAME]"
click at [141, 56] on link "Save" at bounding box center [149, 54] width 16 height 10
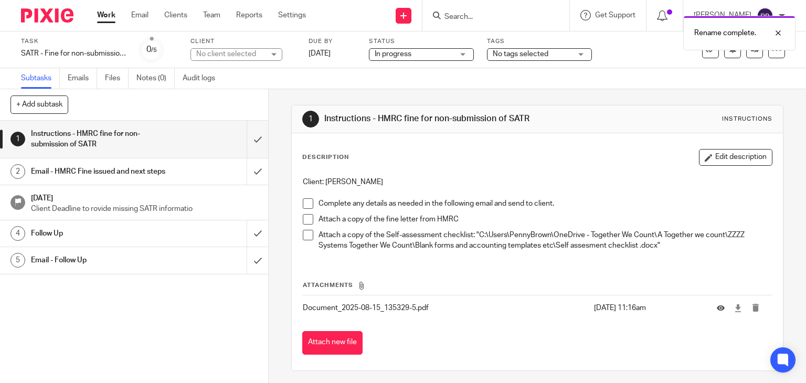
click at [102, 17] on link "Work" at bounding box center [106, 15] width 18 height 10
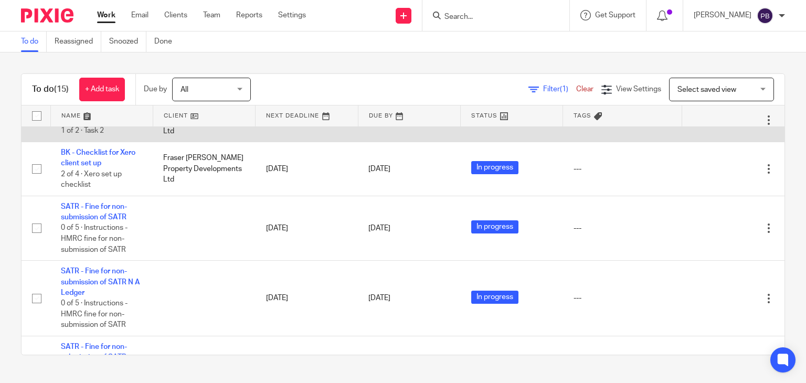
scroll to position [105, 0]
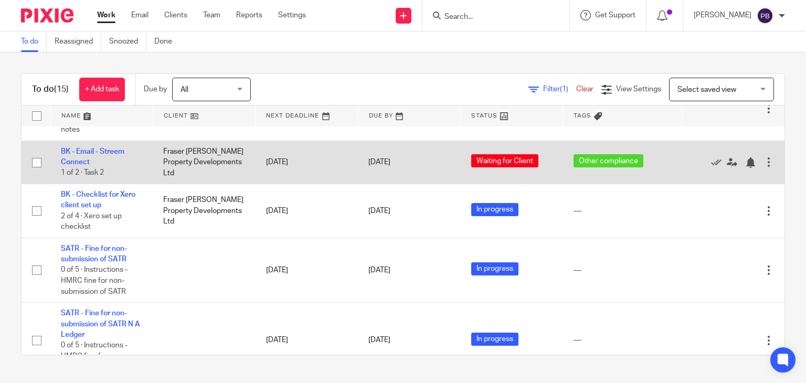
scroll to position [105, 0]
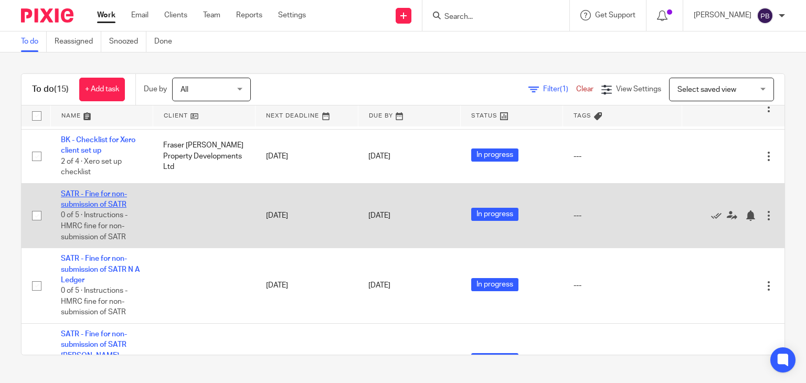
click at [99, 206] on link "SATR - Fine for non-submission of SATR" at bounding box center [94, 199] width 66 height 18
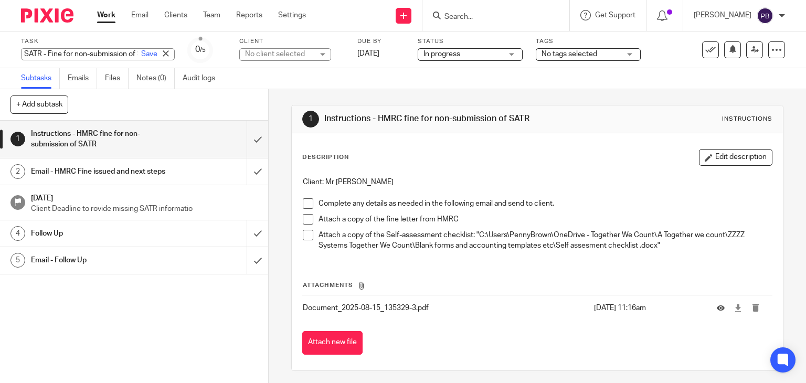
click at [118, 51] on div "SATR - Fine for non-submission of SATR Save SATR - Fine for non-submission of S…" at bounding box center [98, 54] width 154 height 12
type input "SATR - Fine for non-submission of SATR S [PERSON_NAME]"
click at [141, 54] on link "Save" at bounding box center [149, 54] width 16 height 10
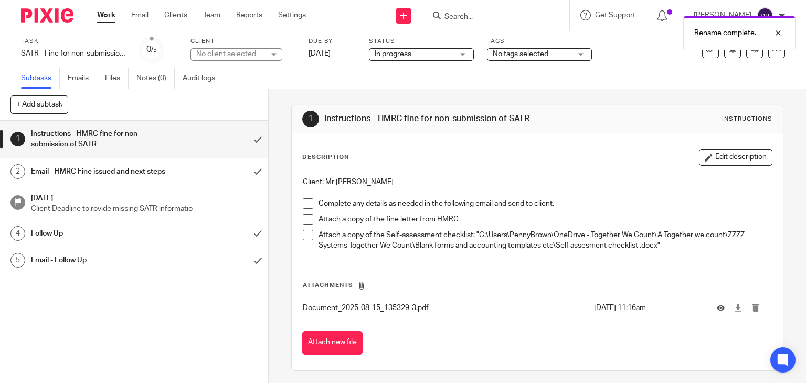
click at [102, 13] on link "Work" at bounding box center [106, 15] width 18 height 10
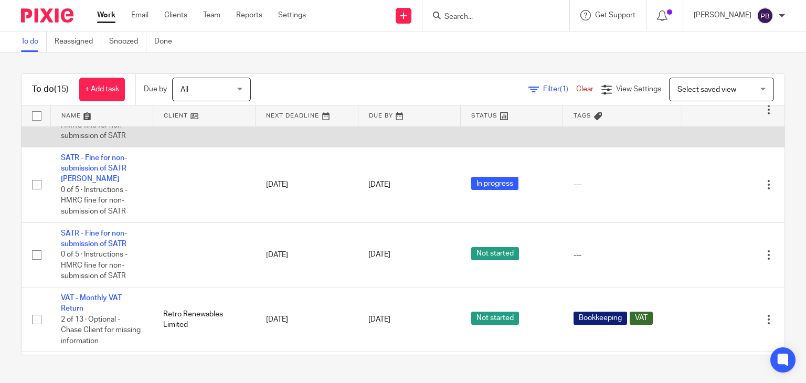
scroll to position [420, 0]
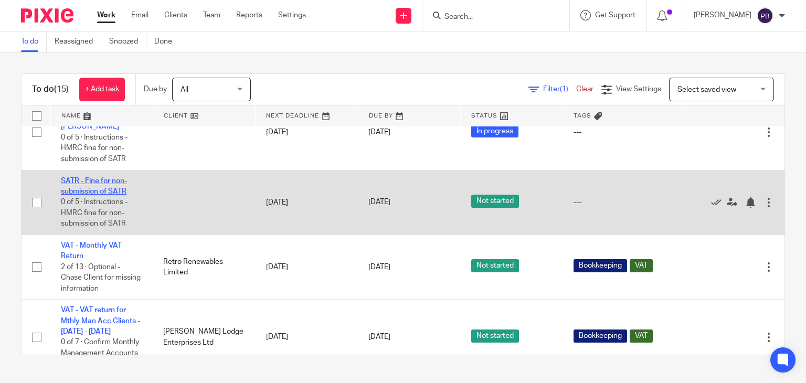
click at [95, 195] on link "SATR - Fine for non-submission of SATR" at bounding box center [94, 186] width 66 height 18
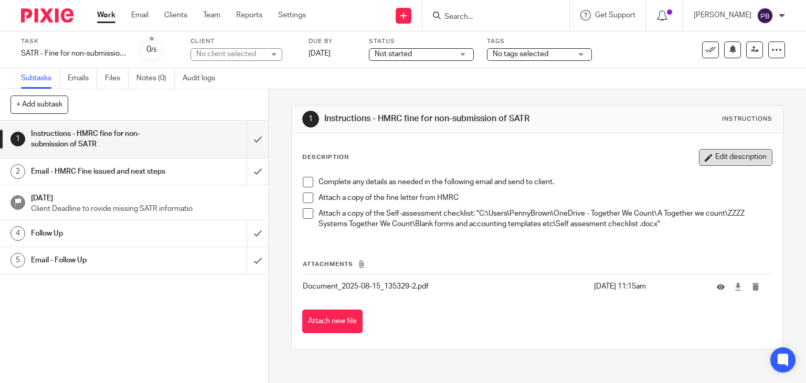
click at [721, 161] on button "Edit description" at bounding box center [735, 157] width 73 height 17
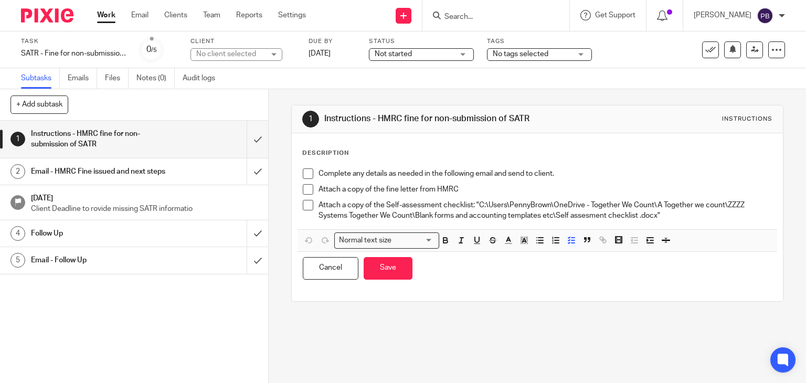
click at [319, 171] on p "Complete any details as needed in the following email and send to client." at bounding box center [546, 173] width 454 height 10
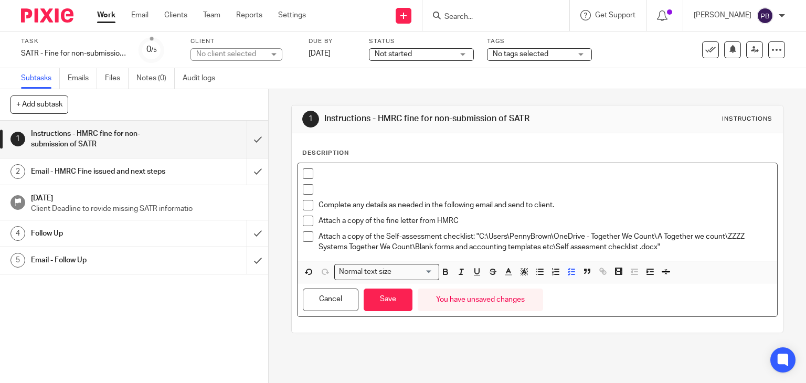
click at [313, 190] on li at bounding box center [538, 192] width 470 height 16
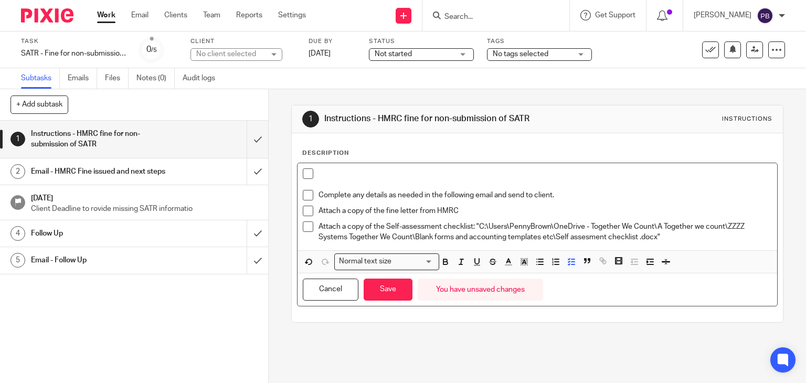
click at [320, 174] on p at bounding box center [546, 173] width 454 height 10
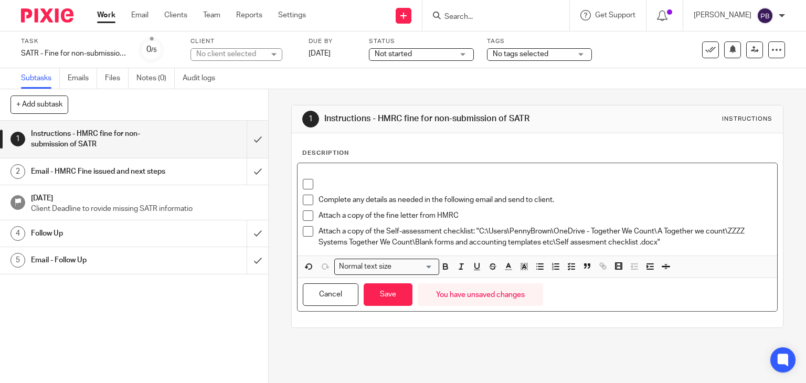
click at [319, 186] on p at bounding box center [546, 184] width 454 height 10
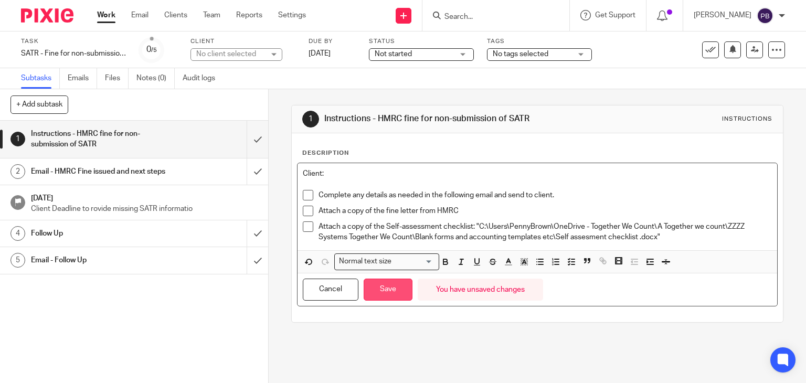
click at [375, 291] on button "Save" at bounding box center [388, 290] width 49 height 23
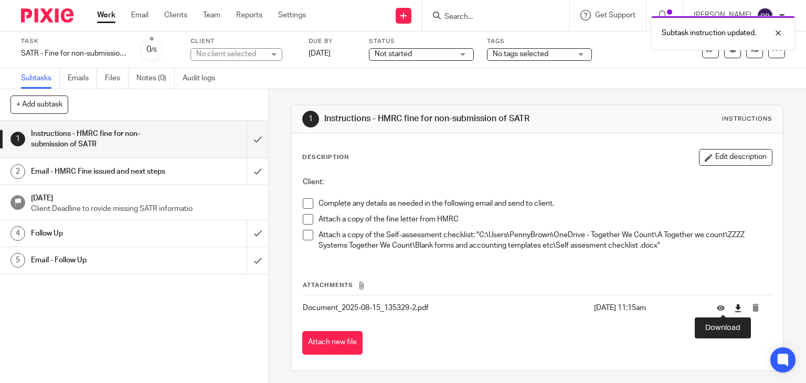
click at [734, 310] on icon at bounding box center [738, 308] width 8 height 8
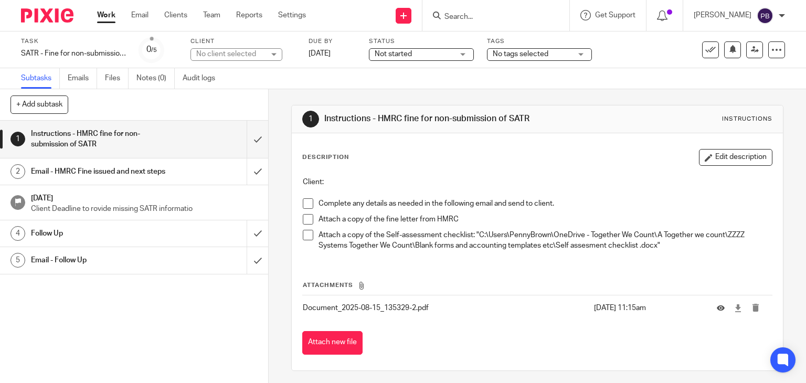
click at [332, 183] on p "Client:" at bounding box center [538, 182] width 470 height 10
click at [725, 153] on button "Edit description" at bounding box center [735, 157] width 73 height 17
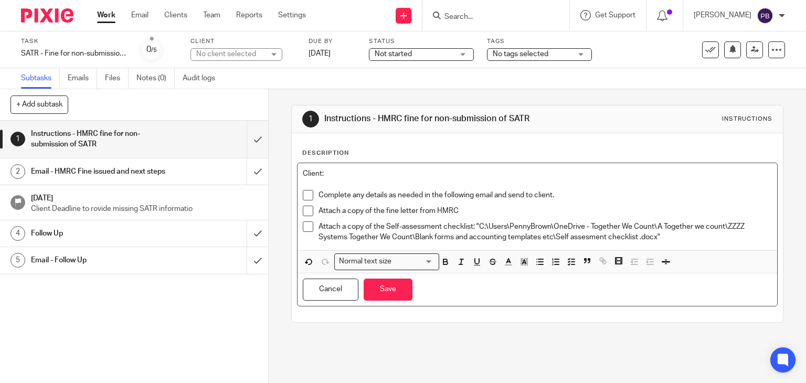
click at [344, 173] on p "Client:" at bounding box center [538, 173] width 470 height 10
click at [390, 294] on button "Save" at bounding box center [388, 290] width 49 height 23
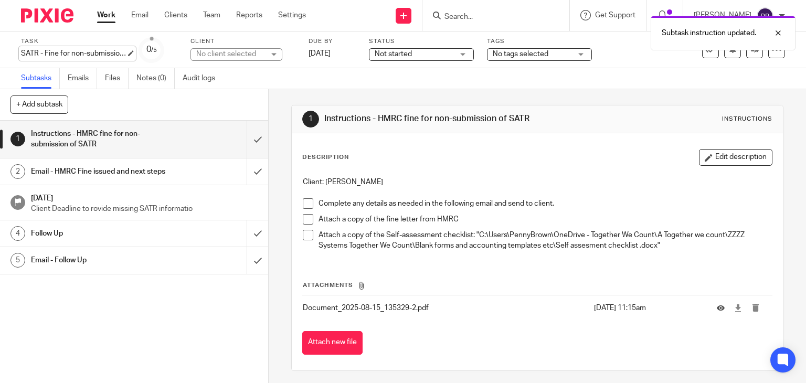
click at [121, 53] on div "SATR - Fine for non-submission of SATR Save SATR - Fine for non-submission of S…" at bounding box center [73, 53] width 105 height 10
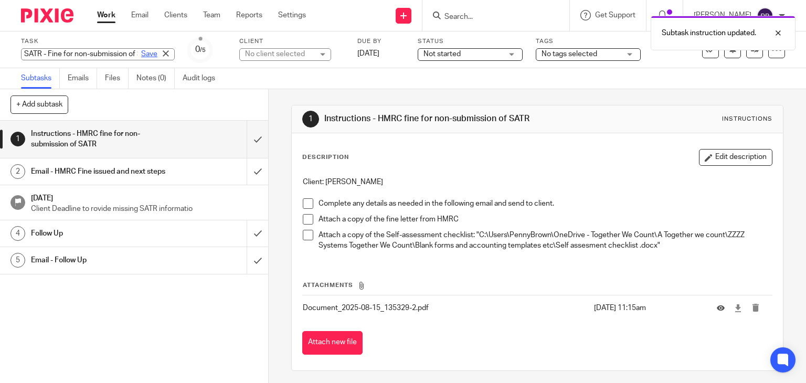
drag, startPoint x: 111, startPoint y: 53, endPoint x: 125, endPoint y: 58, distance: 14.4
click at [111, 53] on input "SATR - Fine for non-submission of SATR" at bounding box center [98, 54] width 154 height 12
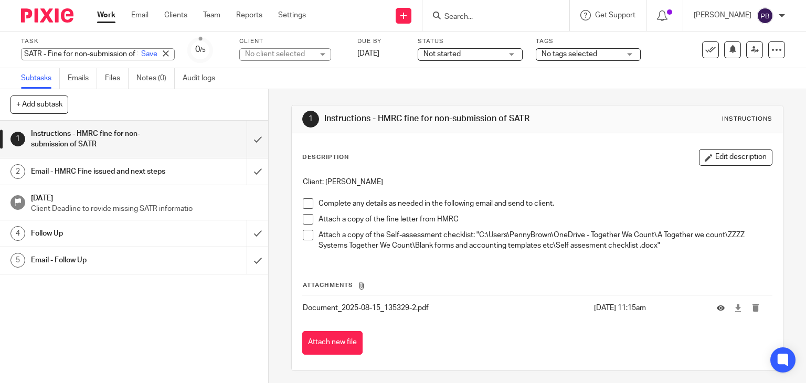
click at [102, 51] on input "SATR - Fine for non-submission of SATR" at bounding box center [98, 54] width 154 height 12
type input "SATR - Fine for non-submission of SATR J J Randall"
click at [141, 56] on link "Save" at bounding box center [149, 54] width 16 height 10
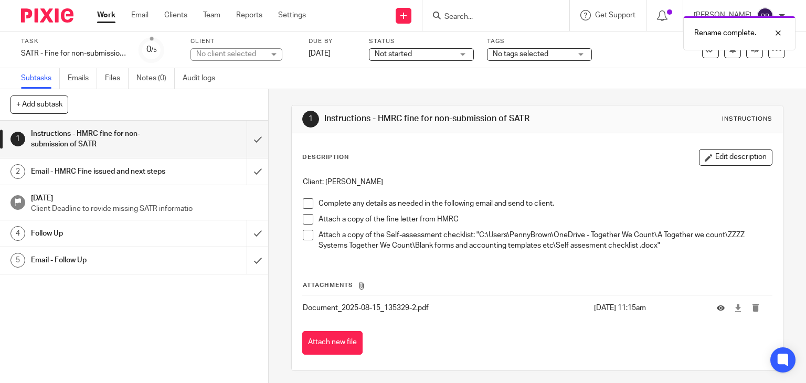
click at [404, 55] on span "Not started" at bounding box center [393, 53] width 37 height 7
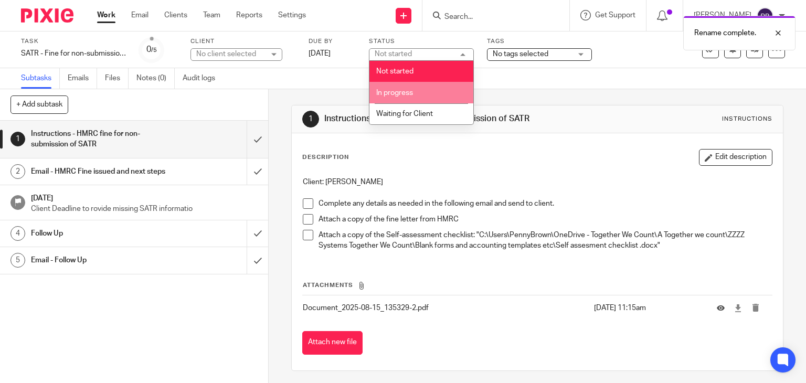
click at [403, 90] on span "In progress" at bounding box center [394, 92] width 37 height 7
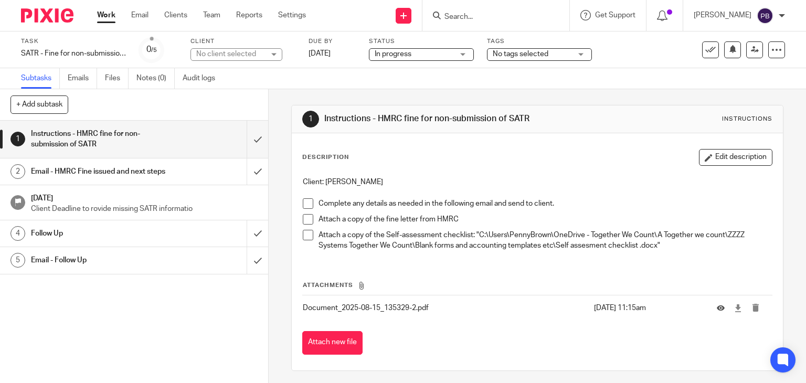
click at [109, 18] on link "Work" at bounding box center [106, 15] width 18 height 10
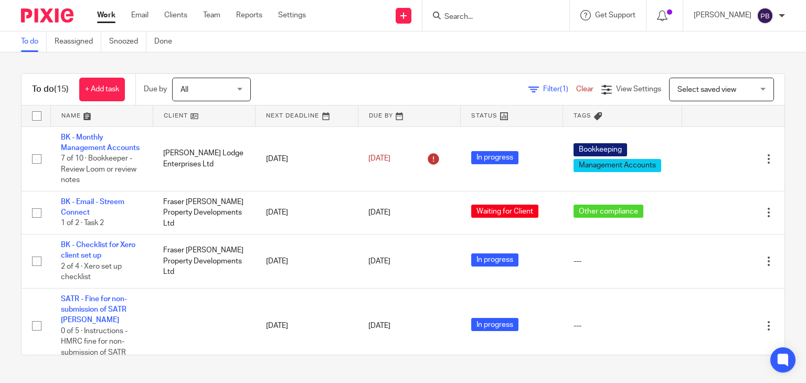
click at [538, 19] on input "Search" at bounding box center [490, 17] width 94 height 9
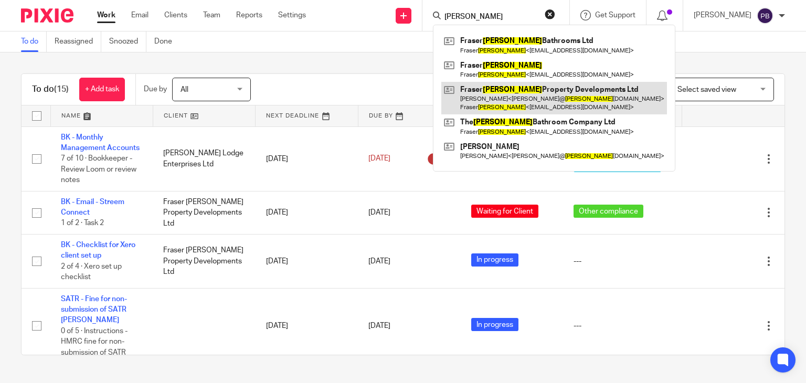
type input "hoehle"
click at [547, 91] on link at bounding box center [554, 98] width 226 height 33
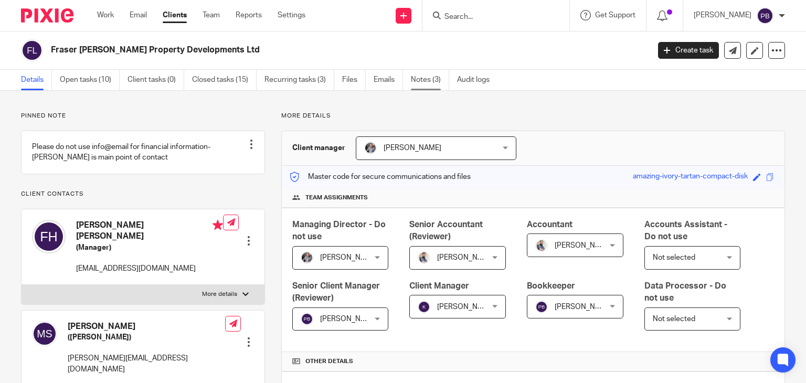
click at [426, 80] on link "Notes (3)" at bounding box center [430, 80] width 38 height 20
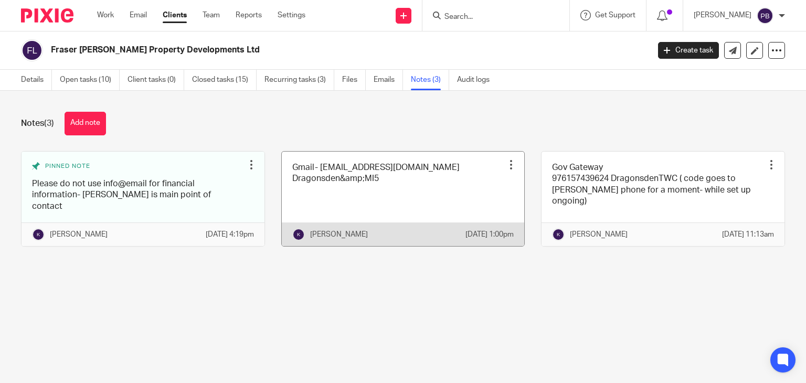
click at [447, 196] on link at bounding box center [403, 199] width 243 height 94
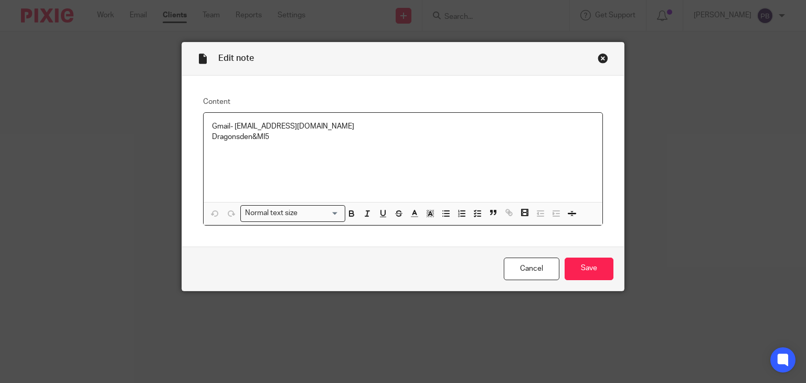
click at [292, 137] on p "Dragonsden&MI5" at bounding box center [403, 137] width 383 height 10
click at [586, 270] on input "Save" at bounding box center [589, 269] width 49 height 23
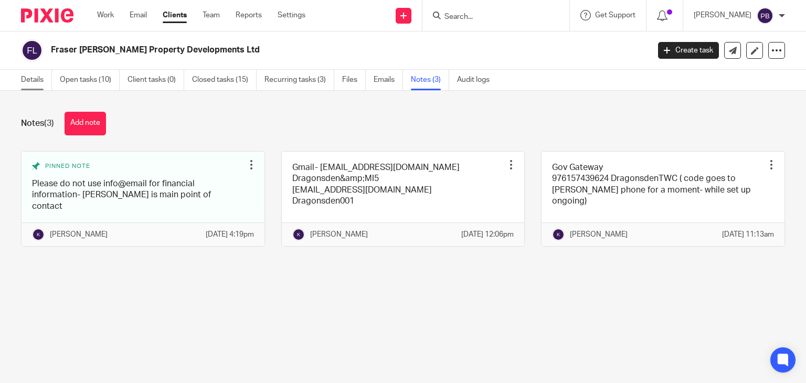
click at [29, 81] on link "Details" at bounding box center [36, 80] width 31 height 20
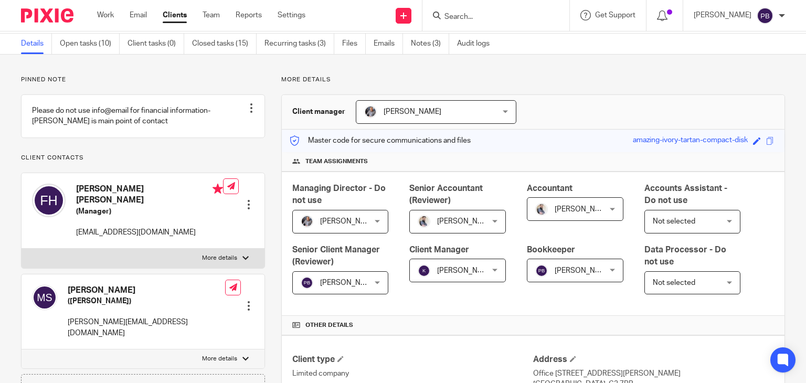
scroll to position [28, 0]
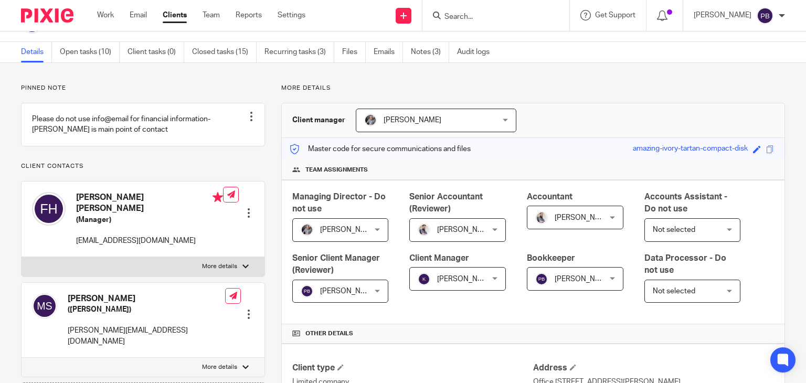
click at [245, 268] on div at bounding box center [245, 266] width 6 height 6
click at [22, 257] on input "More details" at bounding box center [21, 257] width 1 height 1
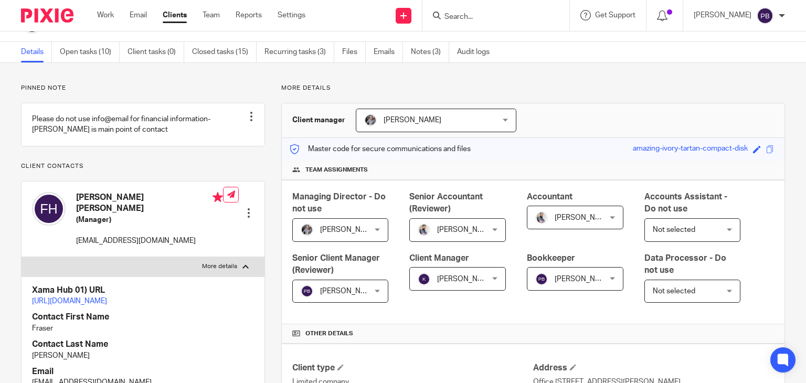
click at [242, 269] on div at bounding box center [245, 266] width 6 height 6
click at [22, 257] on input "More details" at bounding box center [21, 257] width 1 height 1
checkbox input "false"
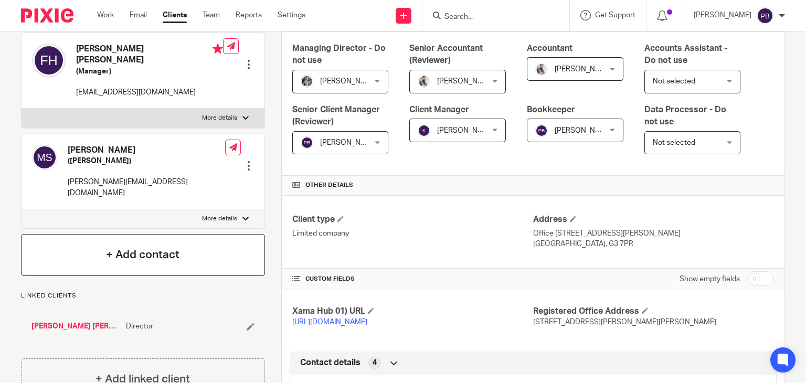
scroll to position [185, 0]
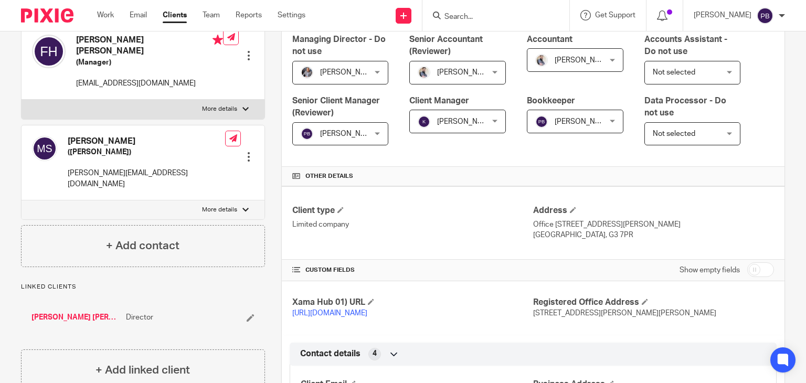
click at [233, 206] on p "More details" at bounding box center [219, 210] width 35 height 8
click at [22, 200] on input "More details" at bounding box center [21, 200] width 1 height 1
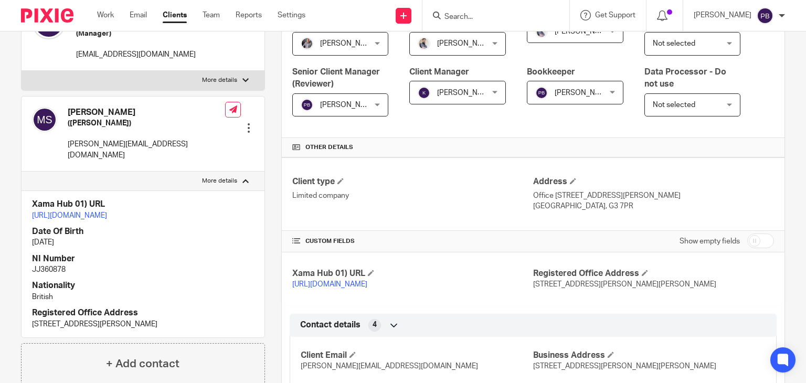
scroll to position [238, 0]
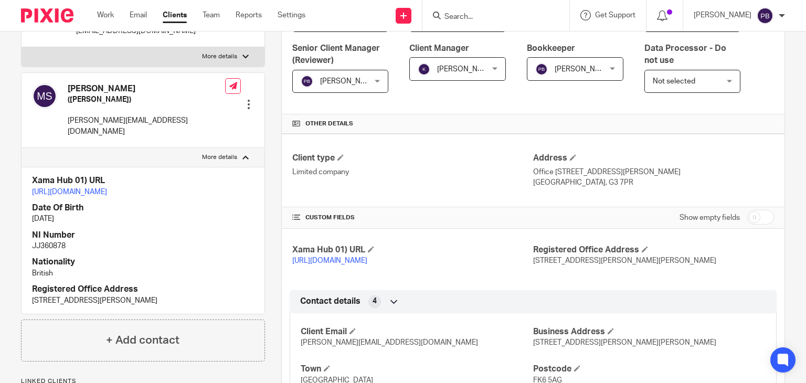
click at [243, 154] on div at bounding box center [245, 157] width 6 height 6
click at [22, 148] on input "More details" at bounding box center [21, 147] width 1 height 1
checkbox input "false"
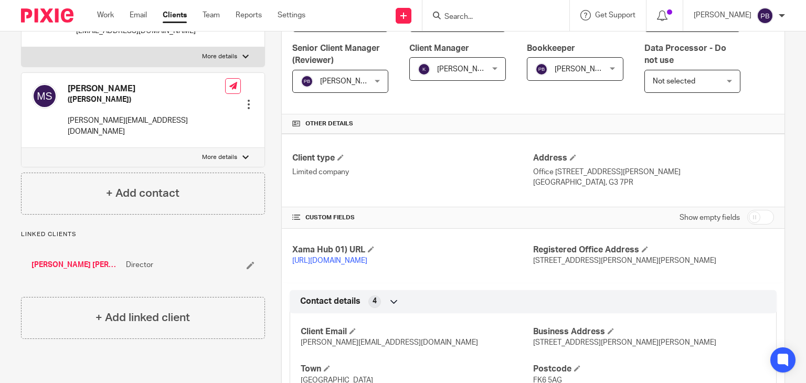
click at [55, 260] on link "[PERSON_NAME] [PERSON_NAME]" at bounding box center [75, 265] width 89 height 10
